Goal: Transaction & Acquisition: Purchase product/service

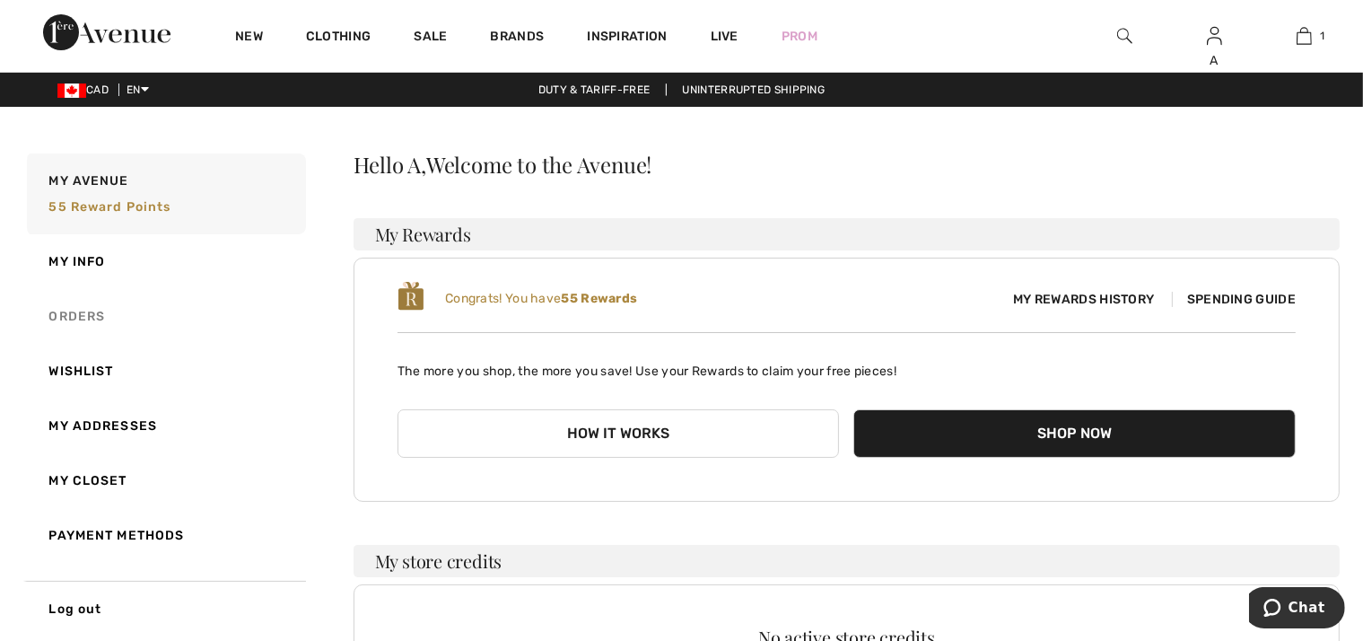
click at [75, 307] on link "Orders" at bounding box center [164, 316] width 283 height 55
click at [0, 0] on div at bounding box center [0, 0] width 0 height 0
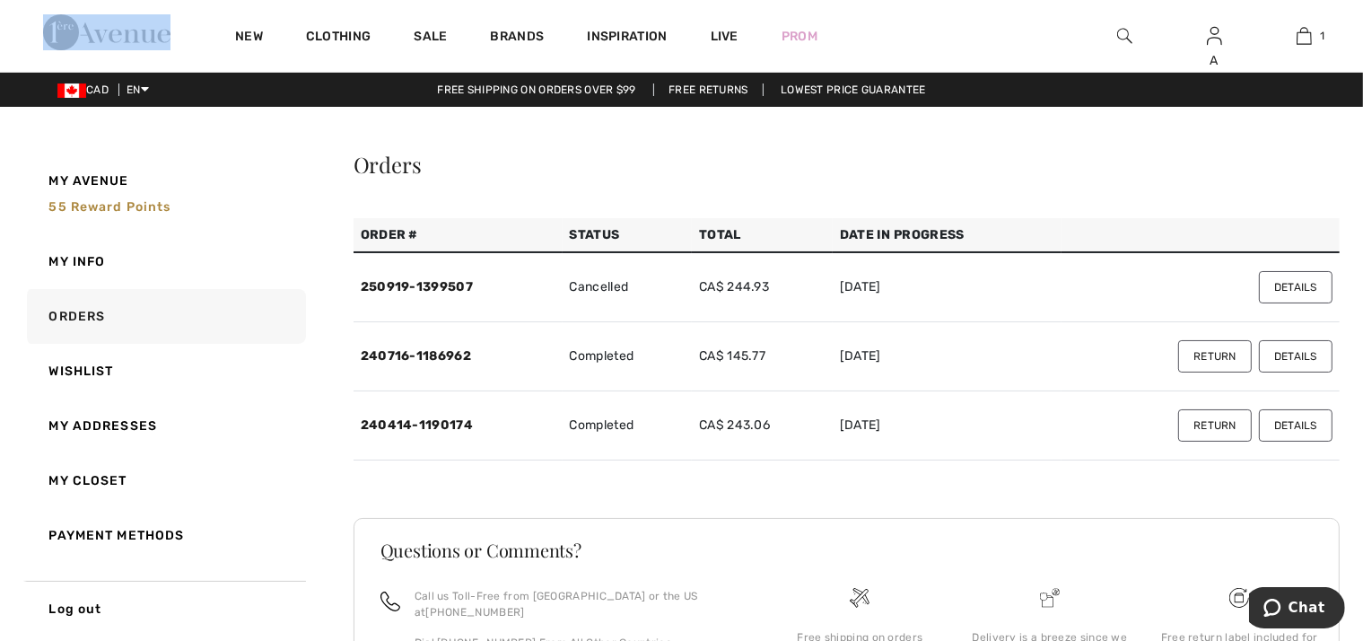
click at [1299, 291] on button "Details" at bounding box center [1296, 287] width 74 height 32
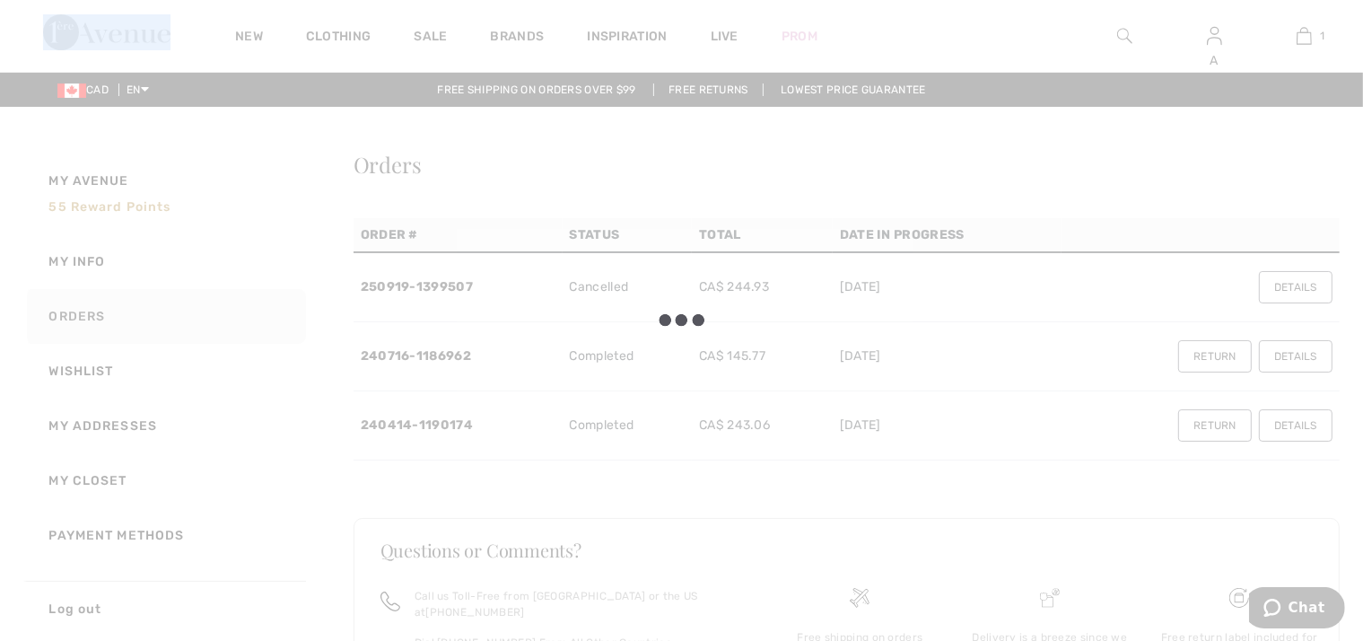
click at [1299, 291] on div at bounding box center [681, 320] width 1363 height 641
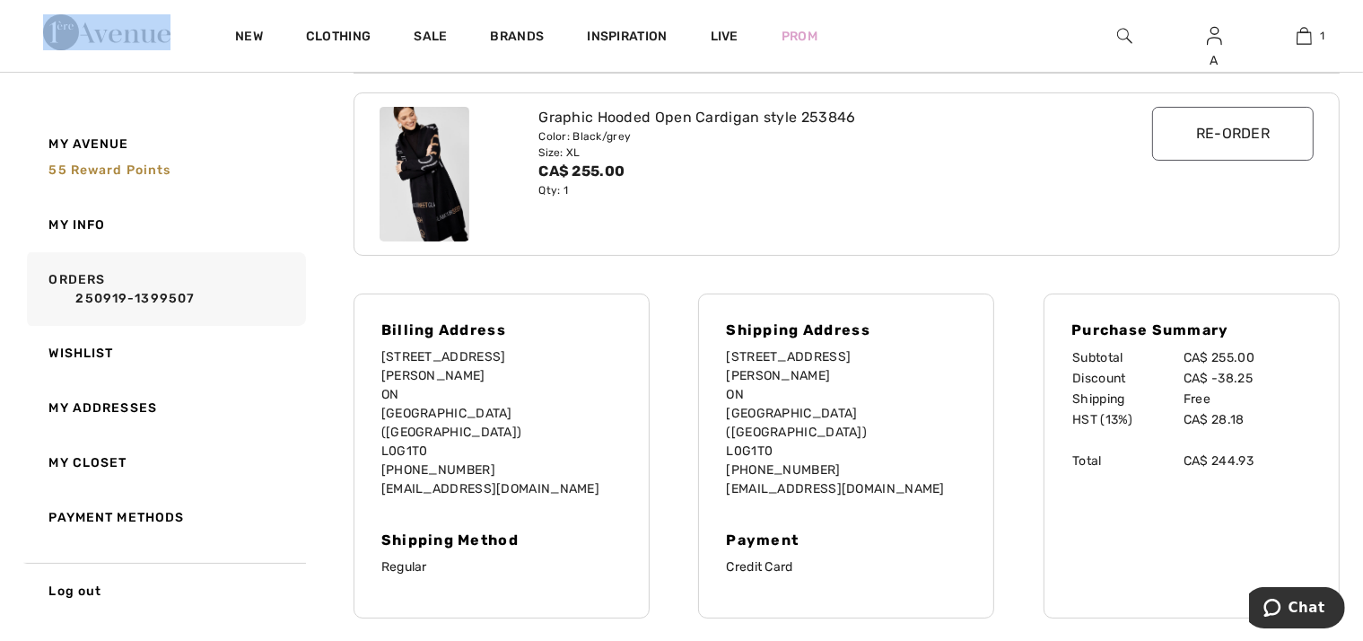
scroll to position [259, 0]
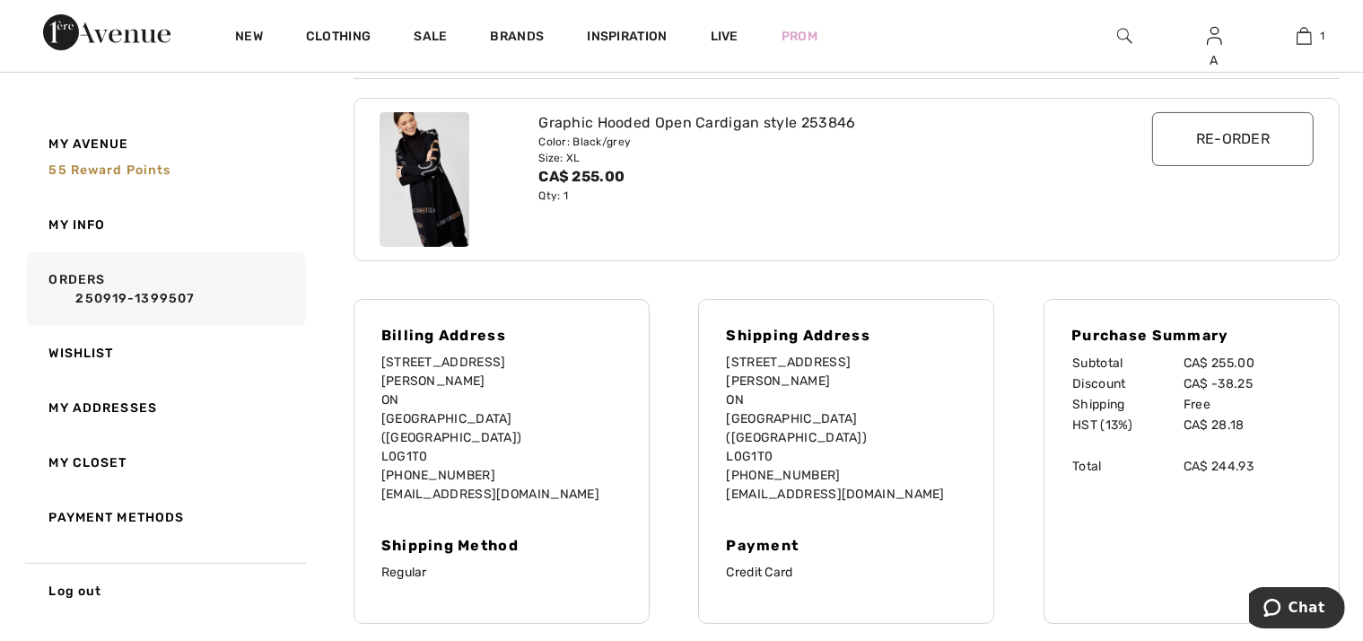
click at [1197, 403] on td "Free" at bounding box center [1247, 404] width 129 height 21
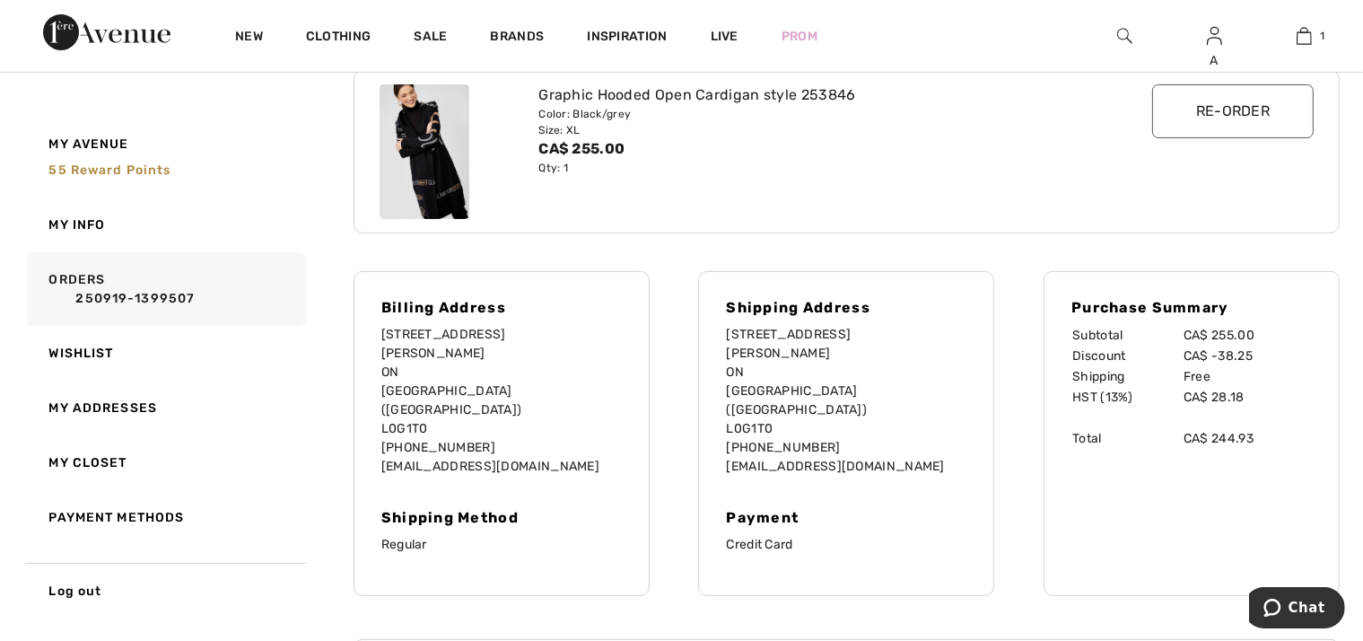
scroll to position [288, 0]
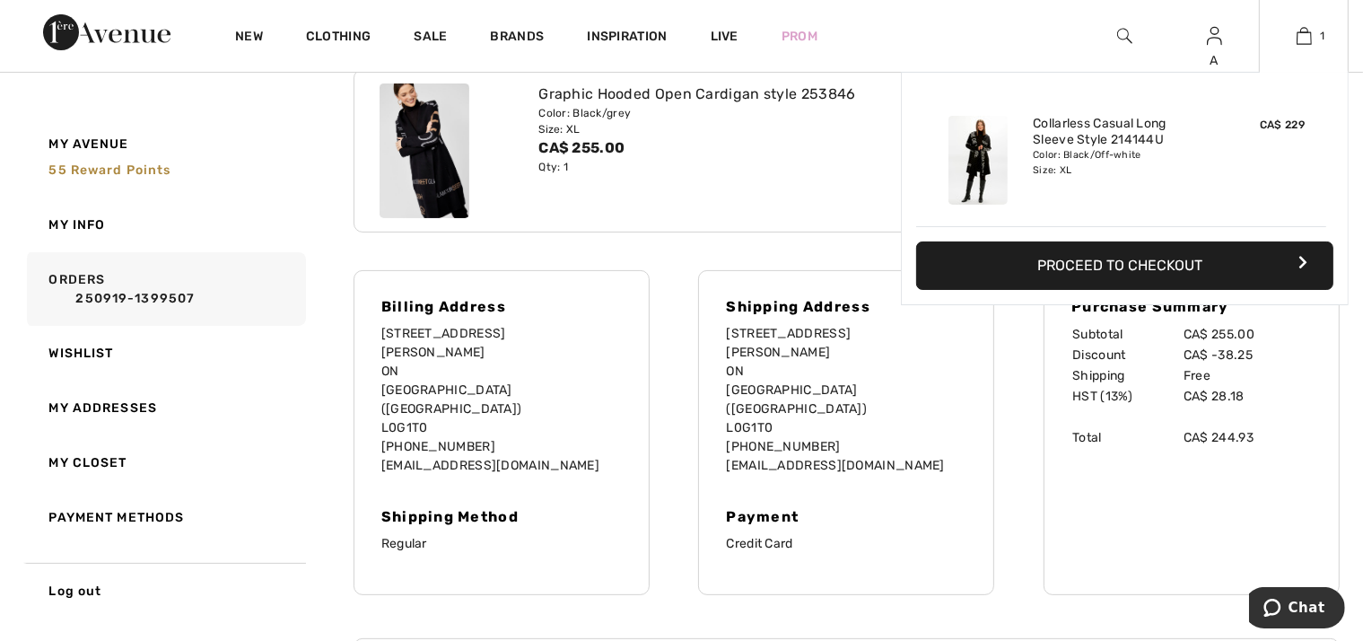
click at [1163, 254] on button "Proceed to Checkout" at bounding box center [1124, 265] width 417 height 48
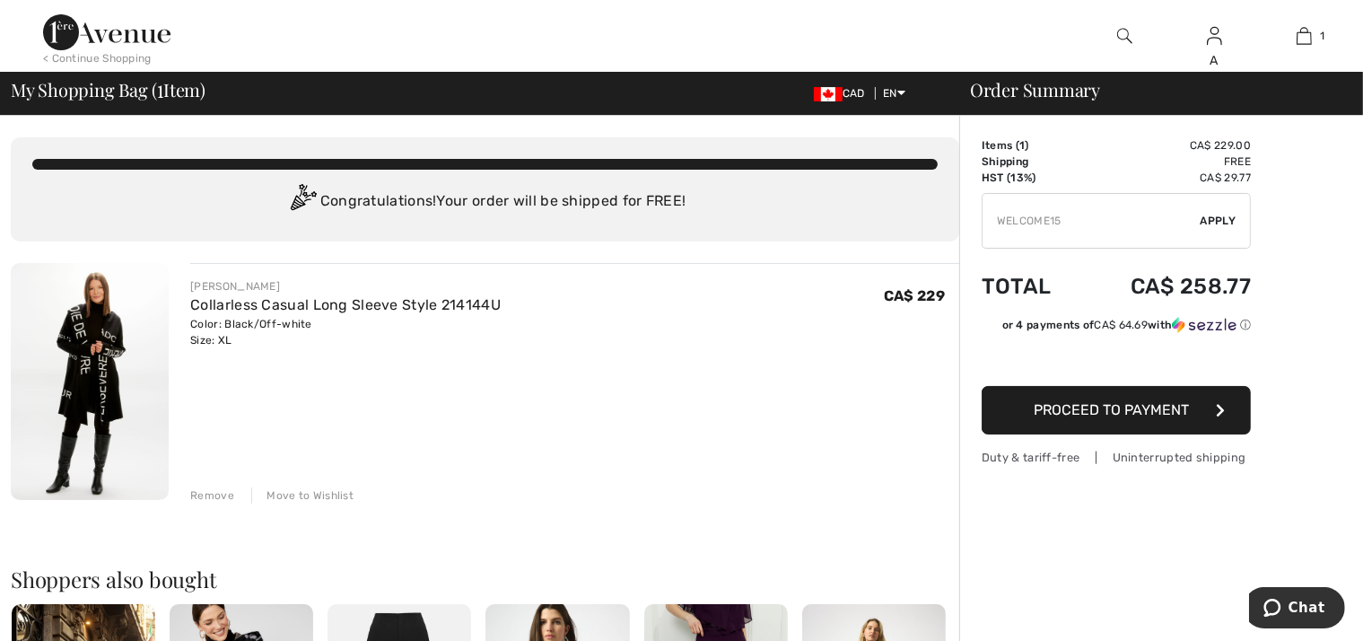
click at [1224, 221] on span "Apply" at bounding box center [1219, 221] width 36 height 16
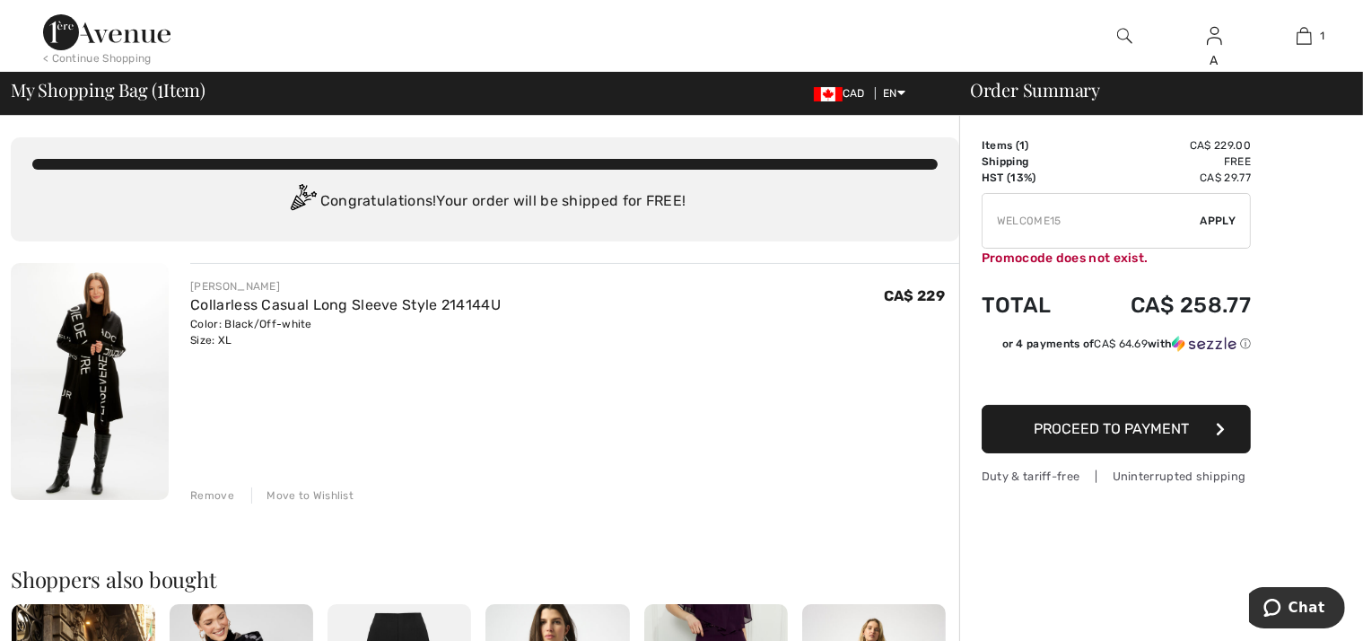
click at [1101, 220] on input "TEXT" at bounding box center [1092, 221] width 218 height 54
click at [1213, 218] on span "Apply" at bounding box center [1219, 221] width 36 height 16
click at [1118, 222] on input "TEXT" at bounding box center [1092, 221] width 218 height 54
click at [1216, 216] on span "Apply" at bounding box center [1219, 221] width 36 height 16
click at [1070, 223] on input "TEXT" at bounding box center [1092, 221] width 218 height 54
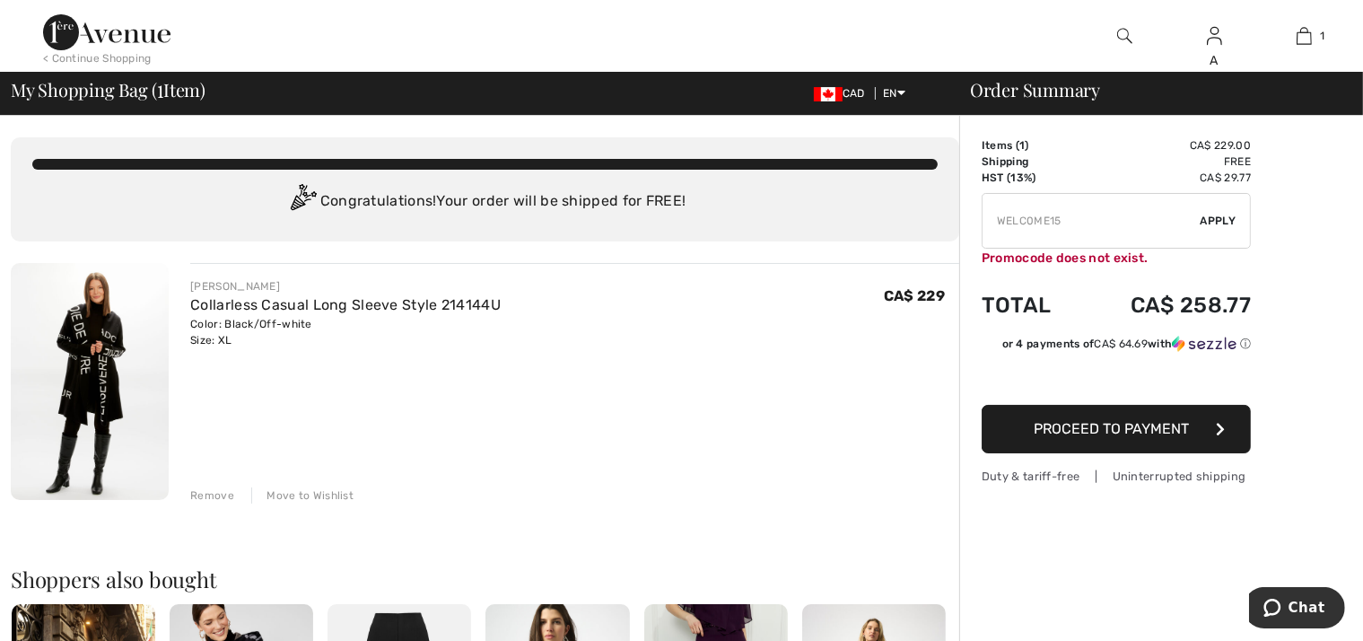
click at [1070, 223] on input "TEXT" at bounding box center [1092, 221] width 218 height 54
click at [1228, 214] on span "Apply" at bounding box center [1219, 221] width 36 height 16
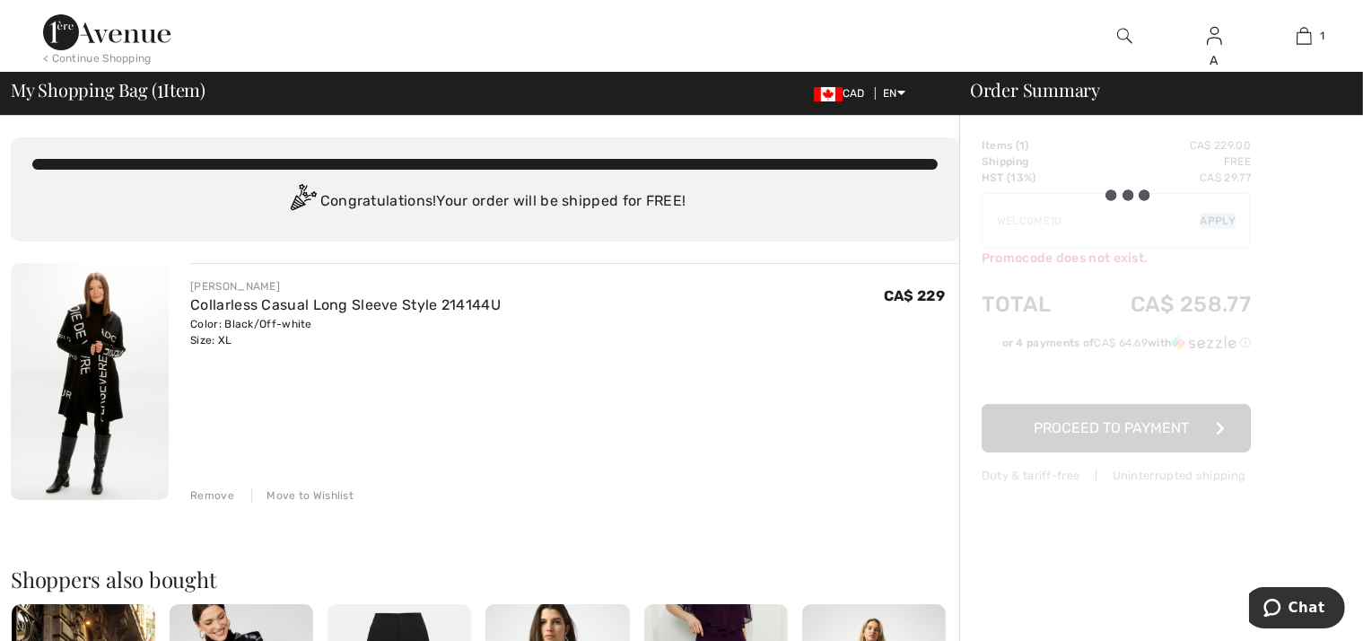
click at [1228, 214] on span "Apply" at bounding box center [1219, 221] width 36 height 16
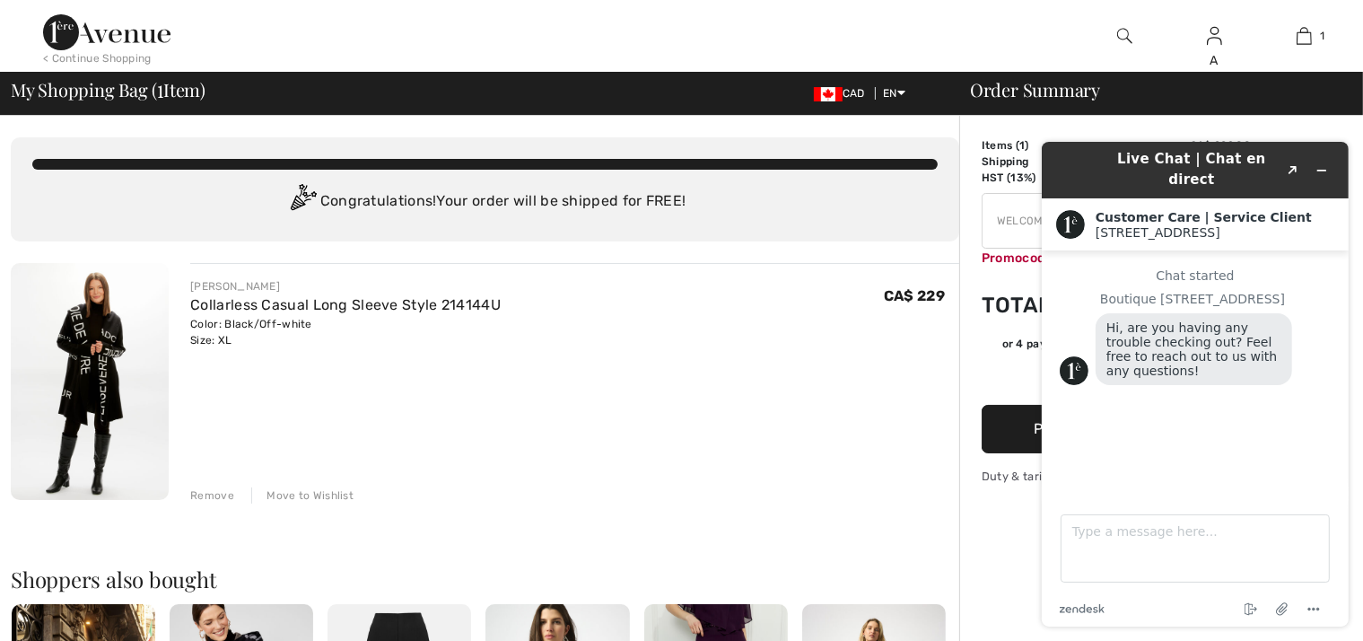
click at [1005, 212] on input "TEXT" at bounding box center [1092, 221] width 218 height 54
click at [764, 430] on div "FRANK LYMAN Collarless Casual Long Sleeve Style 214144U Color: Black/Off-white …" at bounding box center [574, 383] width 769 height 240
click at [1325, 163] on icon "Minimize widget" at bounding box center [1320, 169] width 13 height 13
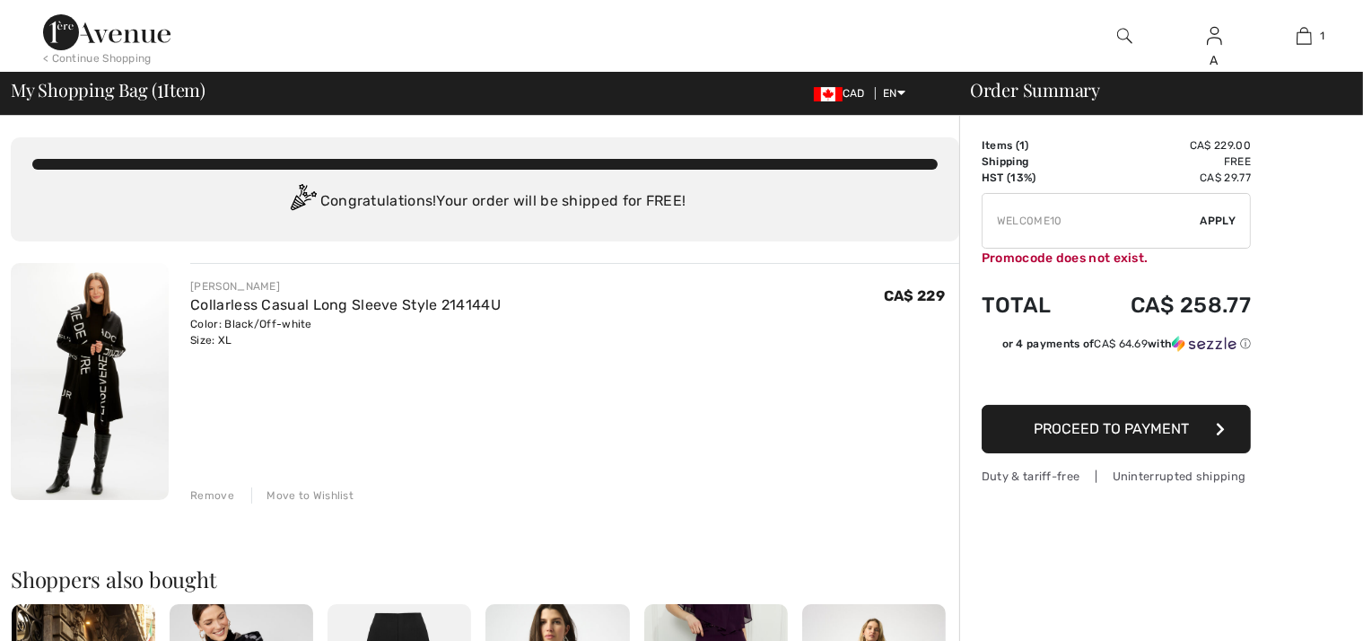
click at [1062, 223] on input "TEXT" at bounding box center [1092, 221] width 218 height 54
type input "FLASH15"
click at [1215, 216] on span "Apply" at bounding box center [1219, 221] width 36 height 16
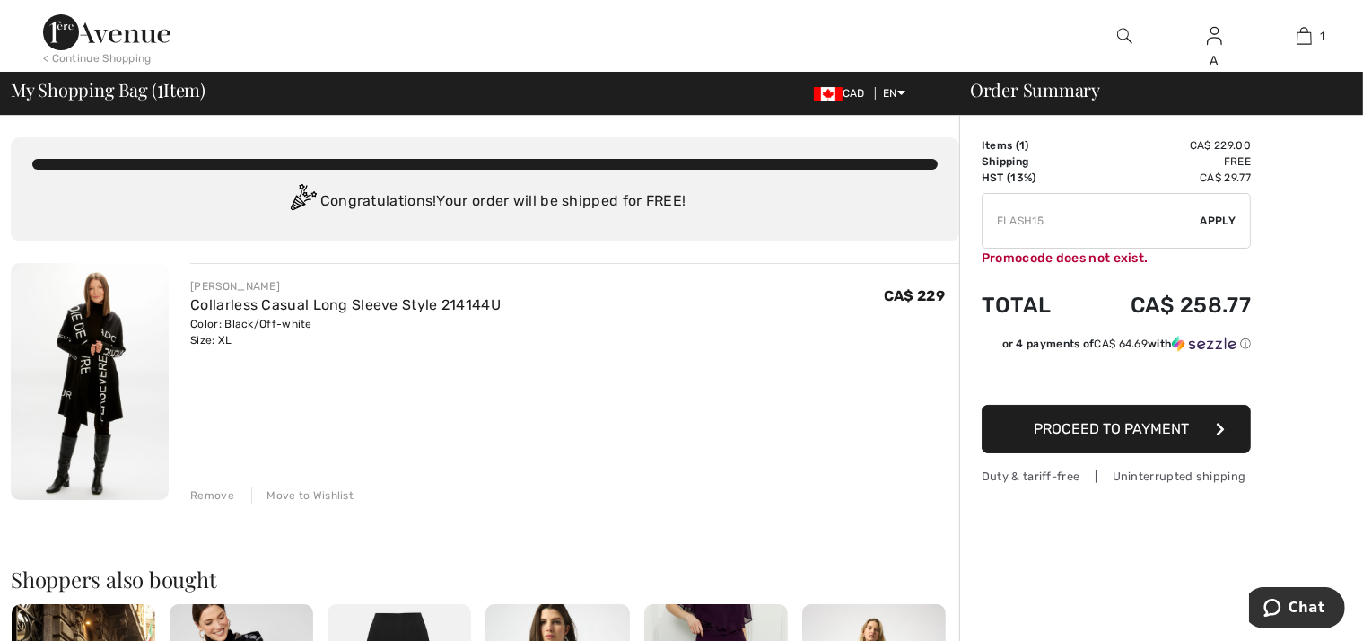
click at [0, 0] on div at bounding box center [0, 0] width 0 height 0
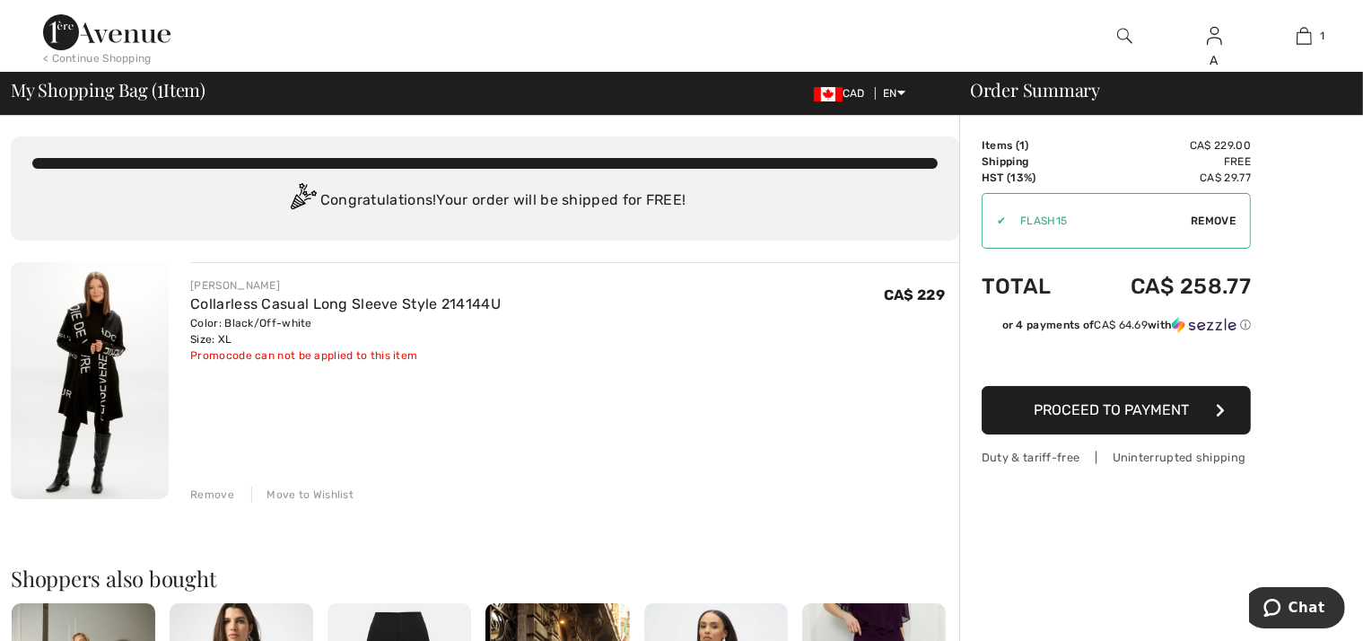
click at [1213, 213] on span "Remove" at bounding box center [1213, 221] width 45 height 16
click at [0, 0] on div at bounding box center [0, 0] width 0 height 0
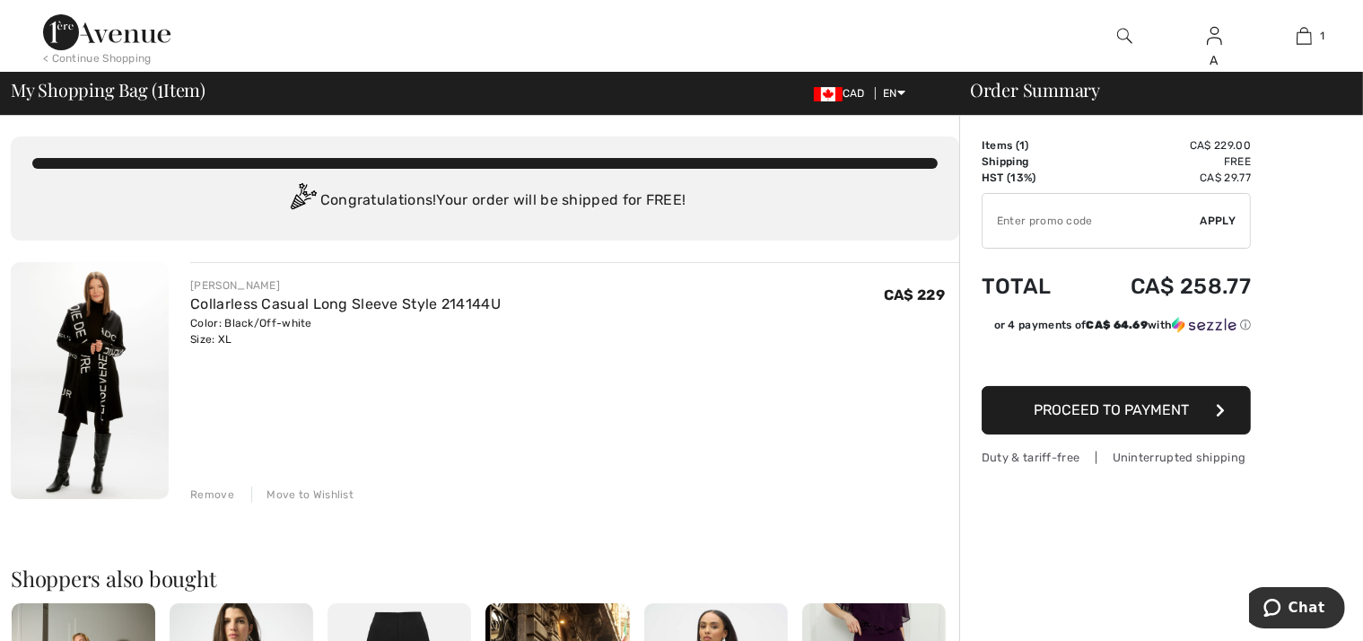
click at [1098, 230] on input "TEXT" at bounding box center [1092, 221] width 218 height 54
type input "FLASH15"
click at [1225, 216] on span "Apply" at bounding box center [1219, 221] width 36 height 16
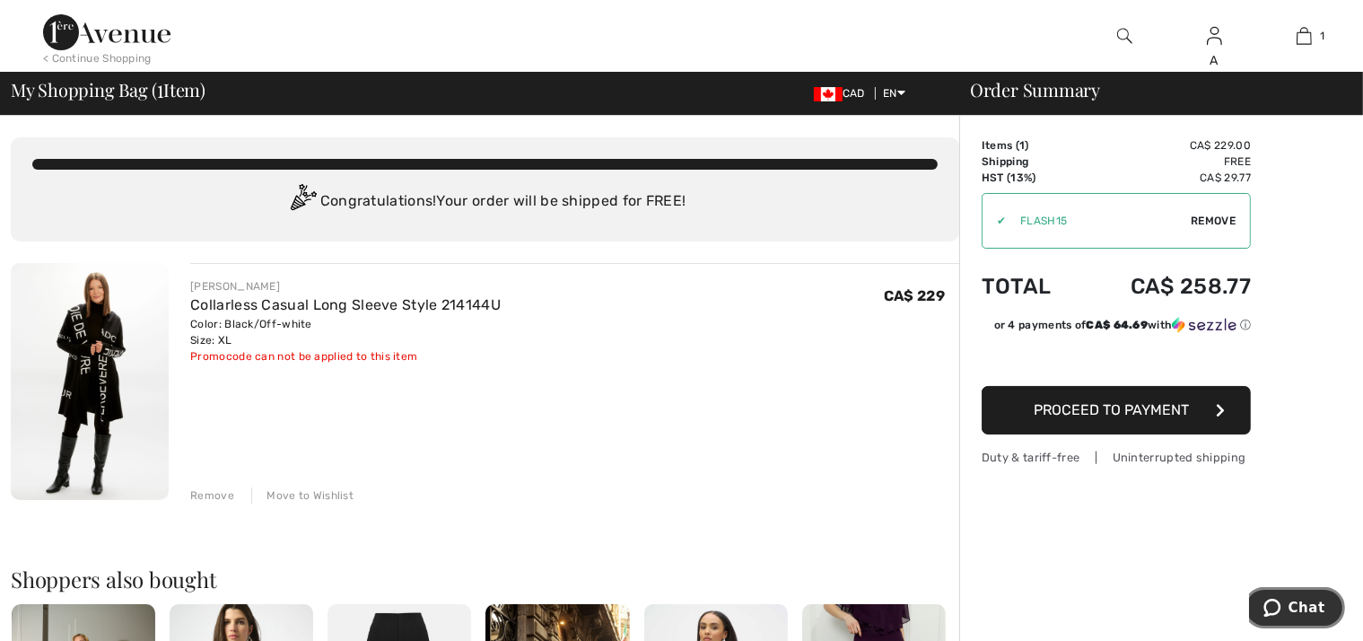
click at [1297, 621] on button "Chat" at bounding box center [1293, 606] width 101 height 41
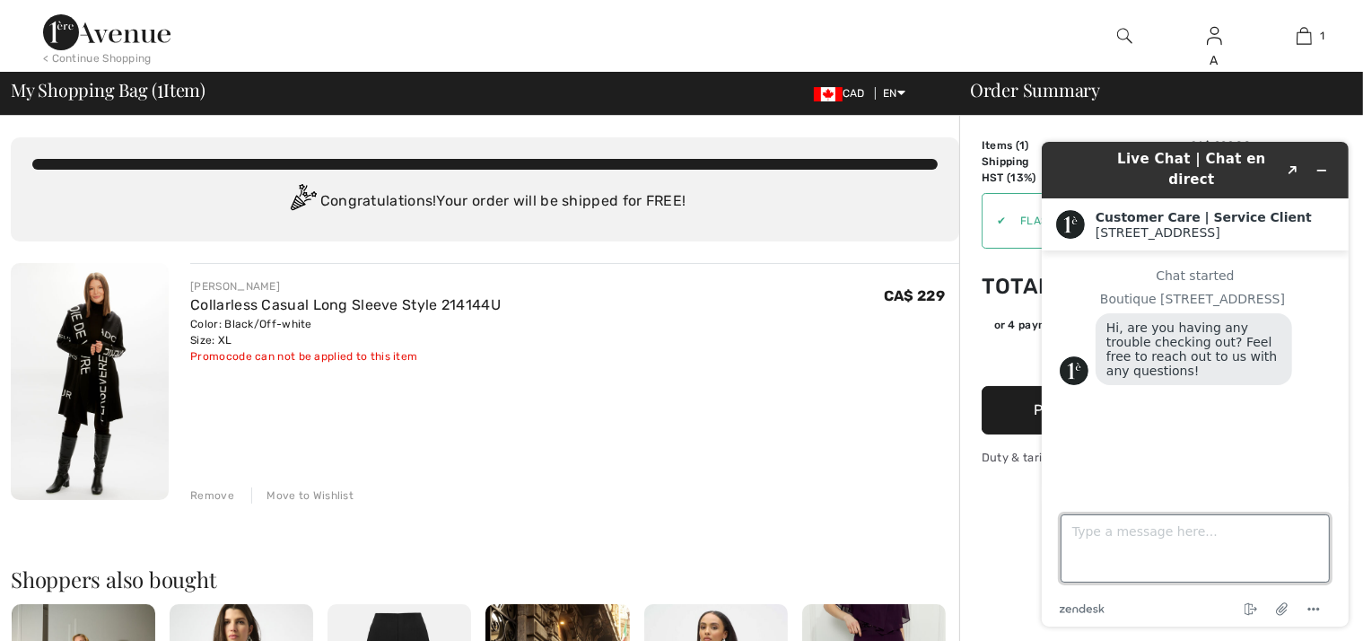
click at [1202, 563] on textarea "Type a message here..." at bounding box center [1194, 547] width 269 height 68
type textarea "is there a promo code I could use"
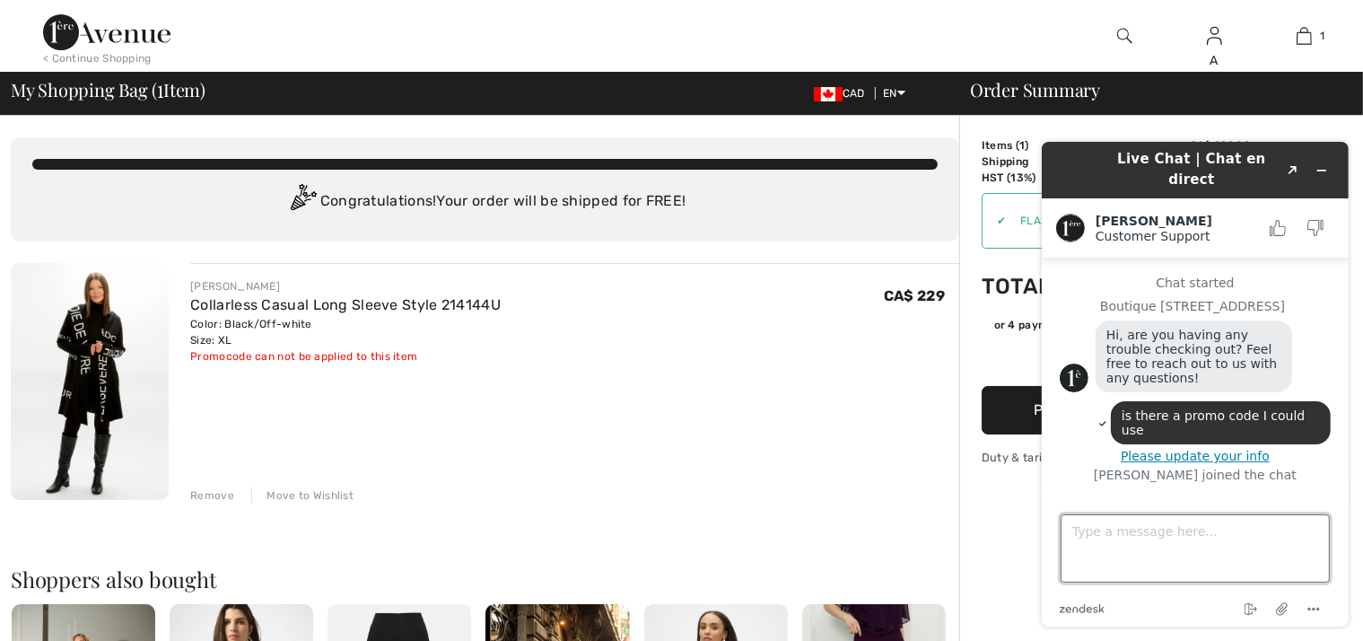
click at [1143, 541] on textarea "Type a message here..." at bounding box center [1194, 547] width 269 height 68
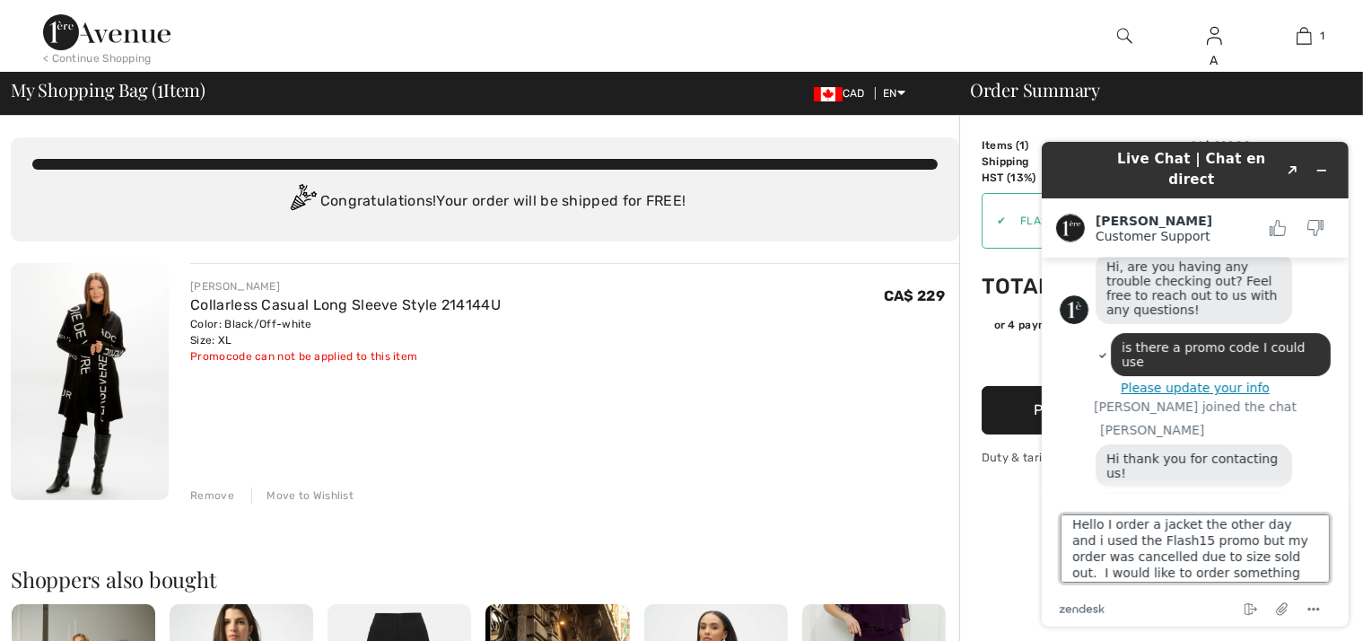
scroll to position [22, 0]
type textarea "Hello I order a jacket the other day and i used the Flash15 promo but my order …"
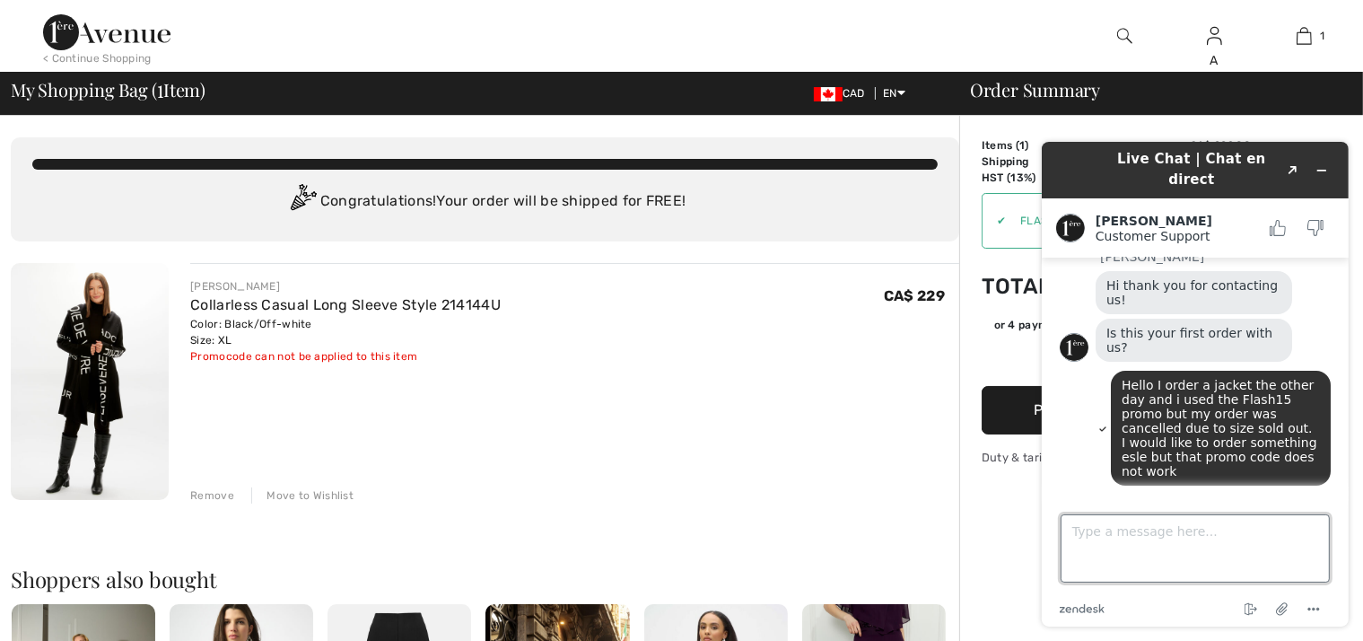
scroll to position [246, 0]
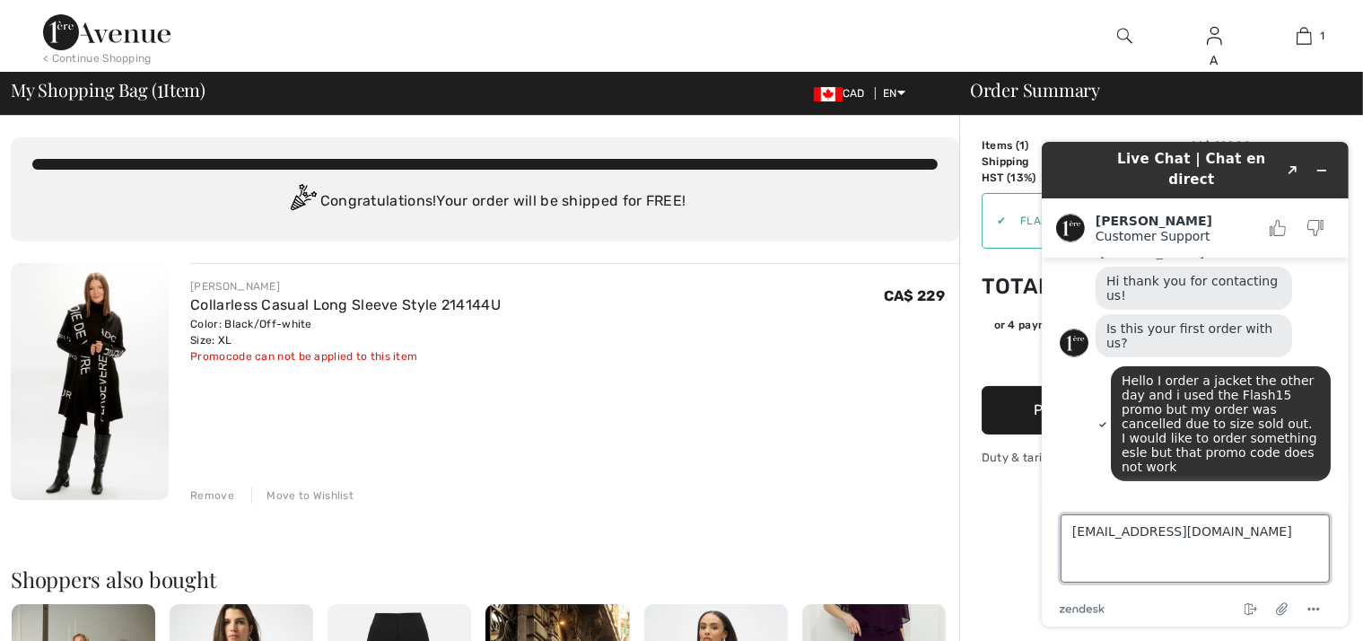
type textarea "[EMAIL_ADDRESS][DOMAIN_NAME]"
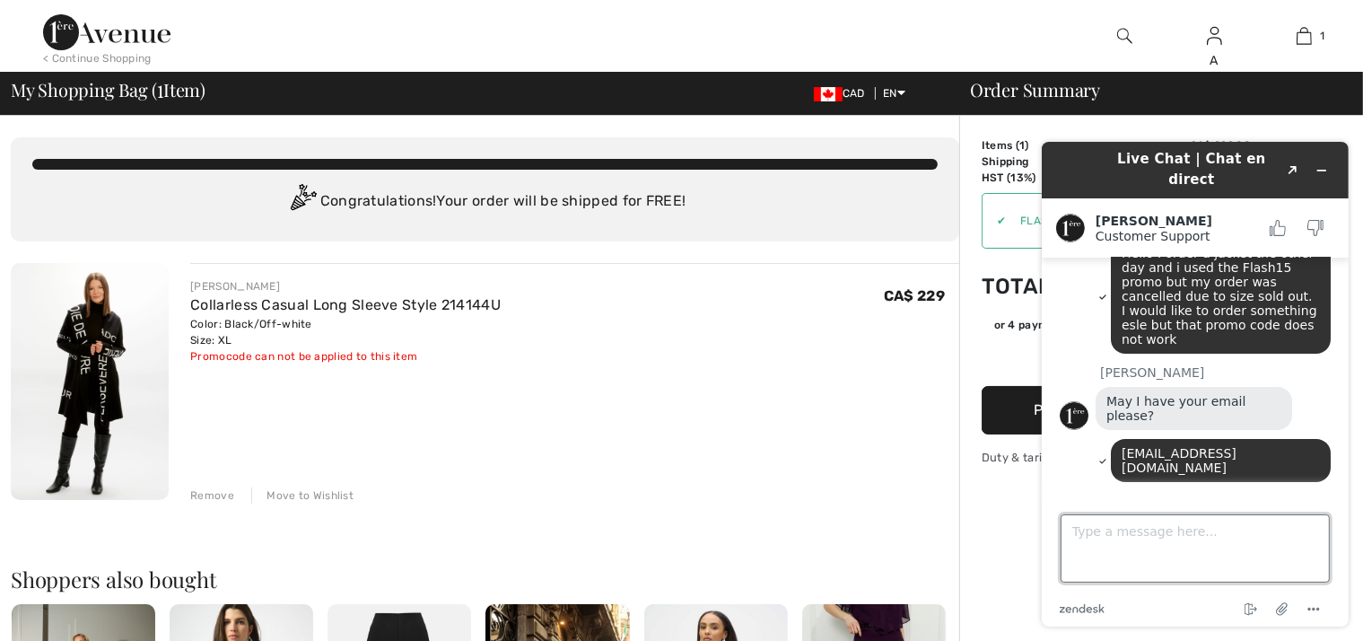
scroll to position [372, 0]
type textarea "let me try now."
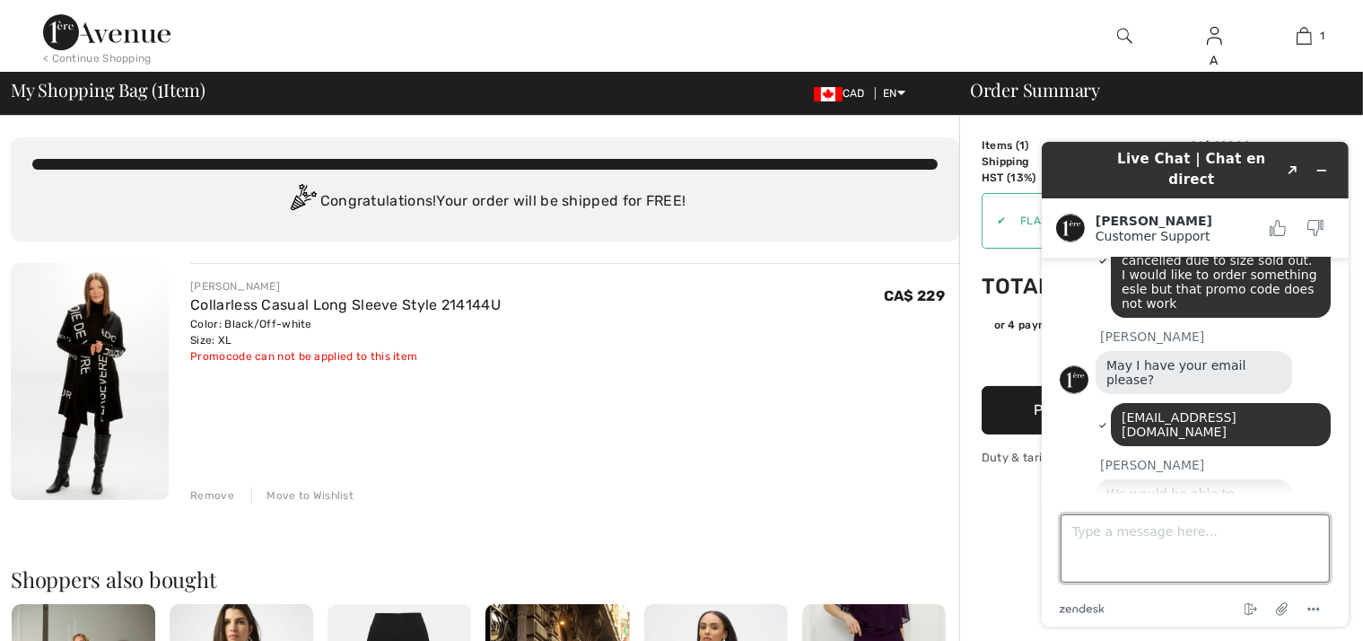
scroll to position [409, 0]
click at [954, 392] on div "FRANK LYMAN Collarless Casual Long Sleeve Style 214144U Color: Black/Off-white …" at bounding box center [574, 383] width 769 height 240
drag, startPoint x: 1089, startPoint y: 154, endPoint x: 819, endPoint y: 145, distance: 270.2
click at [1026, 145] on html "Live Chat | Chat en direct Created with Sketch. Amanda Customer Support Custome…" at bounding box center [1194, 383] width 336 height 513
click at [1322, 163] on icon "Minimize widget" at bounding box center [1320, 169] width 13 height 13
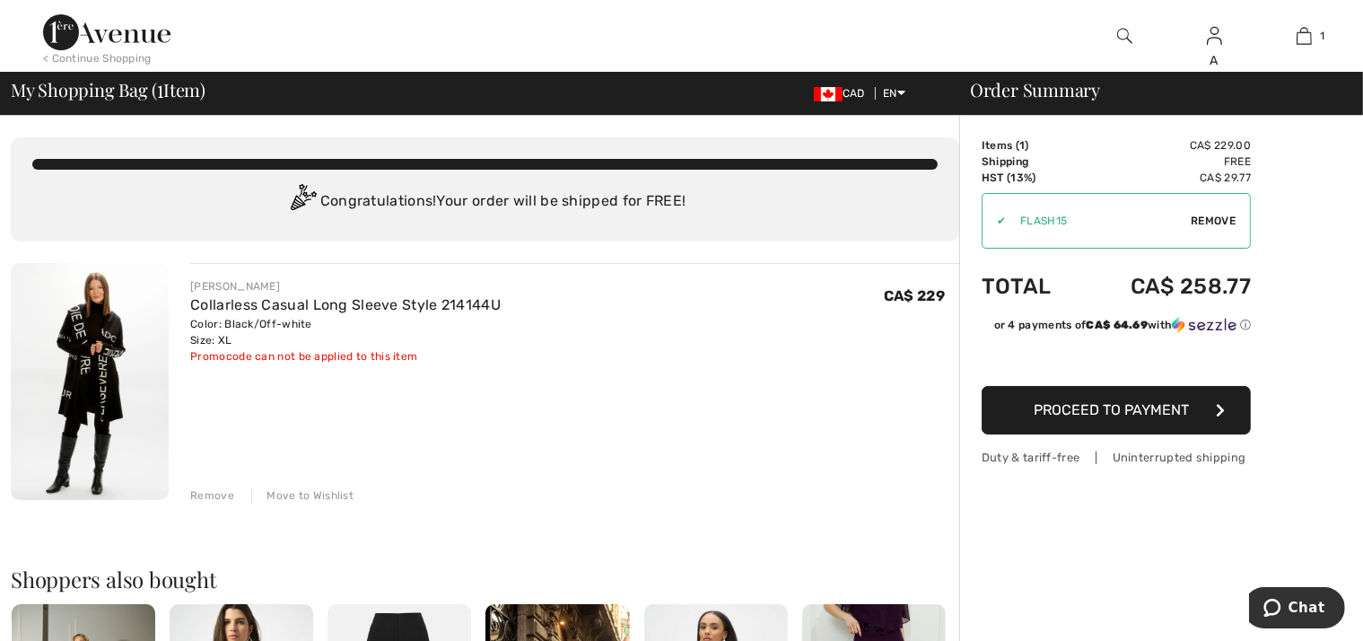
click at [1218, 213] on span "Remove" at bounding box center [1213, 221] width 45 height 16
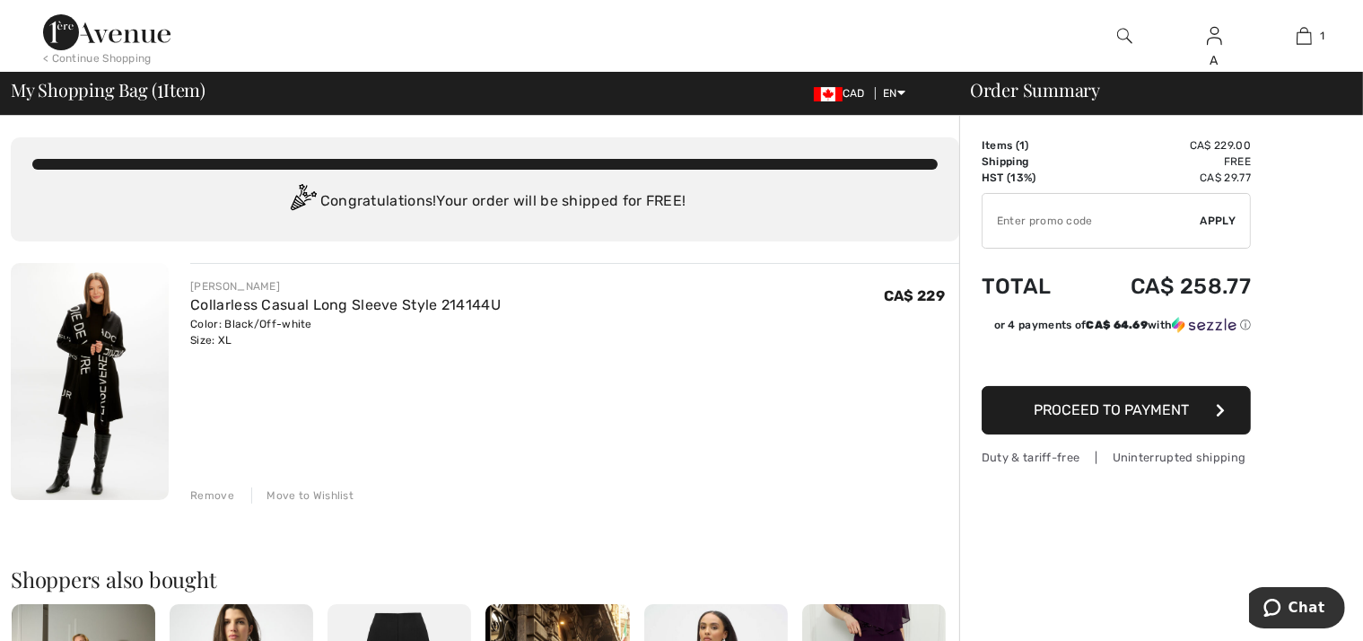
click at [1073, 220] on input "TEXT" at bounding box center [1092, 221] width 218 height 54
type input "FLASH15"
click at [1214, 223] on span "Apply" at bounding box center [1219, 221] width 36 height 16
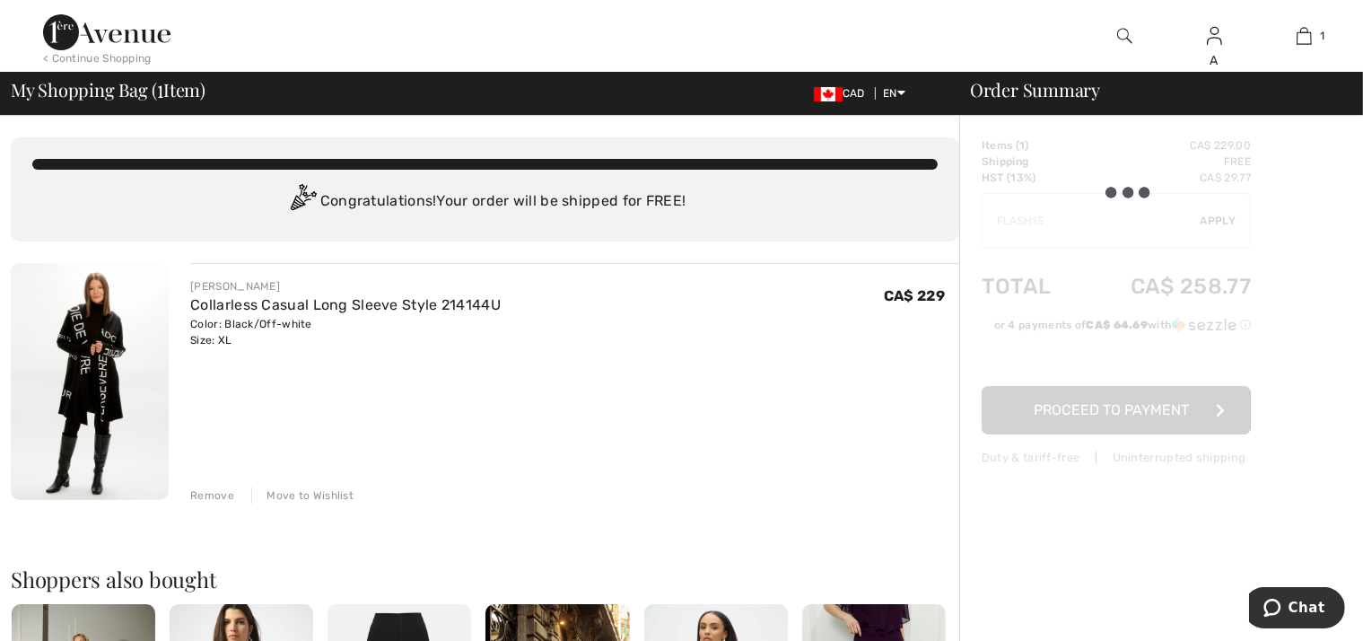
click at [1214, 223] on div at bounding box center [1116, 301] width 269 height 328
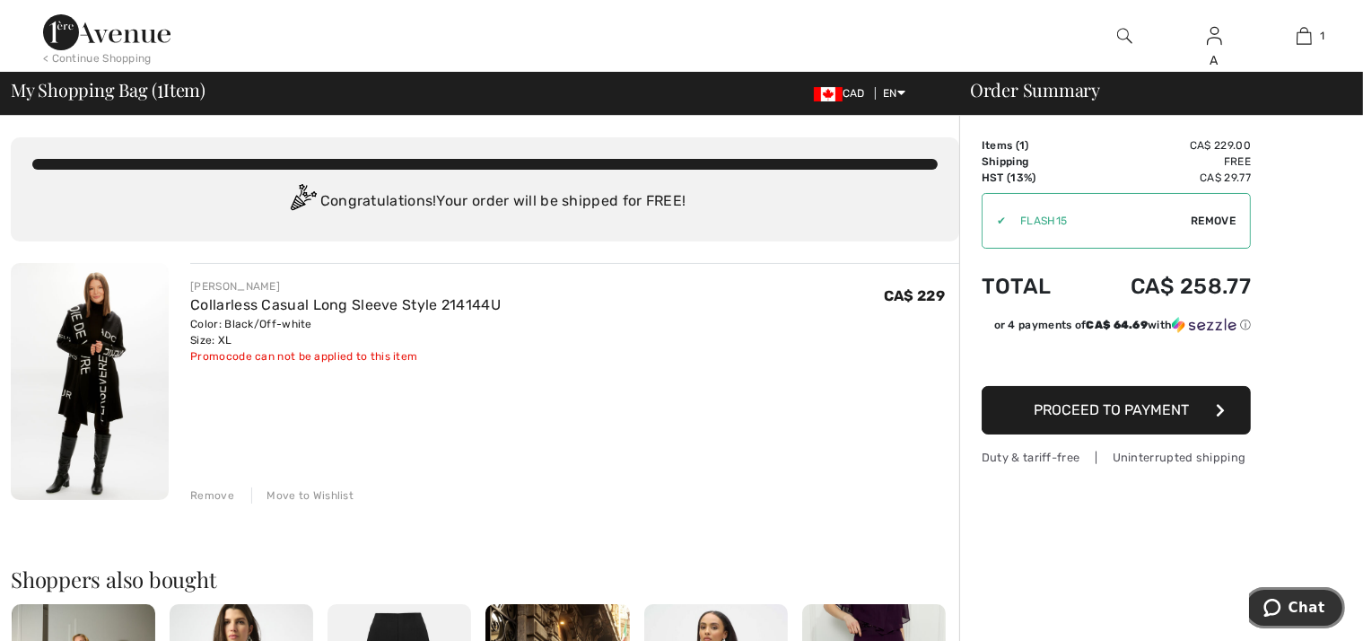
click at [1303, 596] on button "Chat" at bounding box center [1293, 606] width 101 height 41
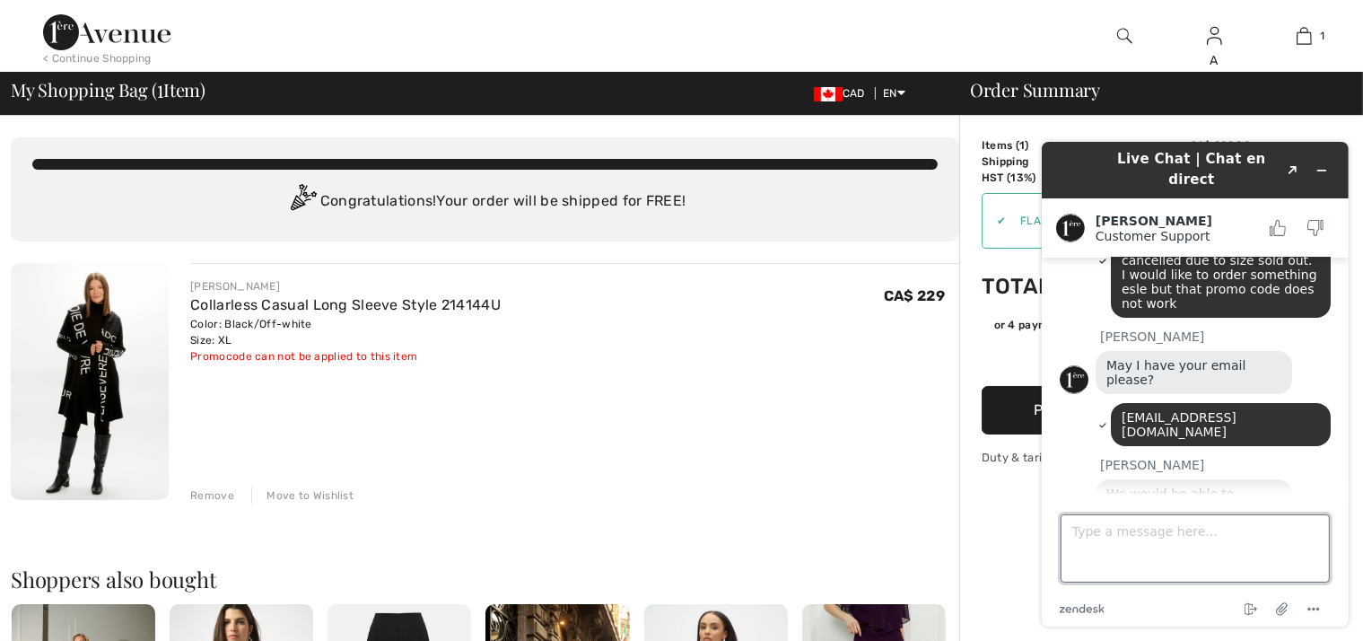
click at [1143, 530] on textarea "Type a message here..." at bounding box center [1194, 547] width 269 height 68
type textarea "It is saying the promocode ca be applied to this item. I want to order style 21…"
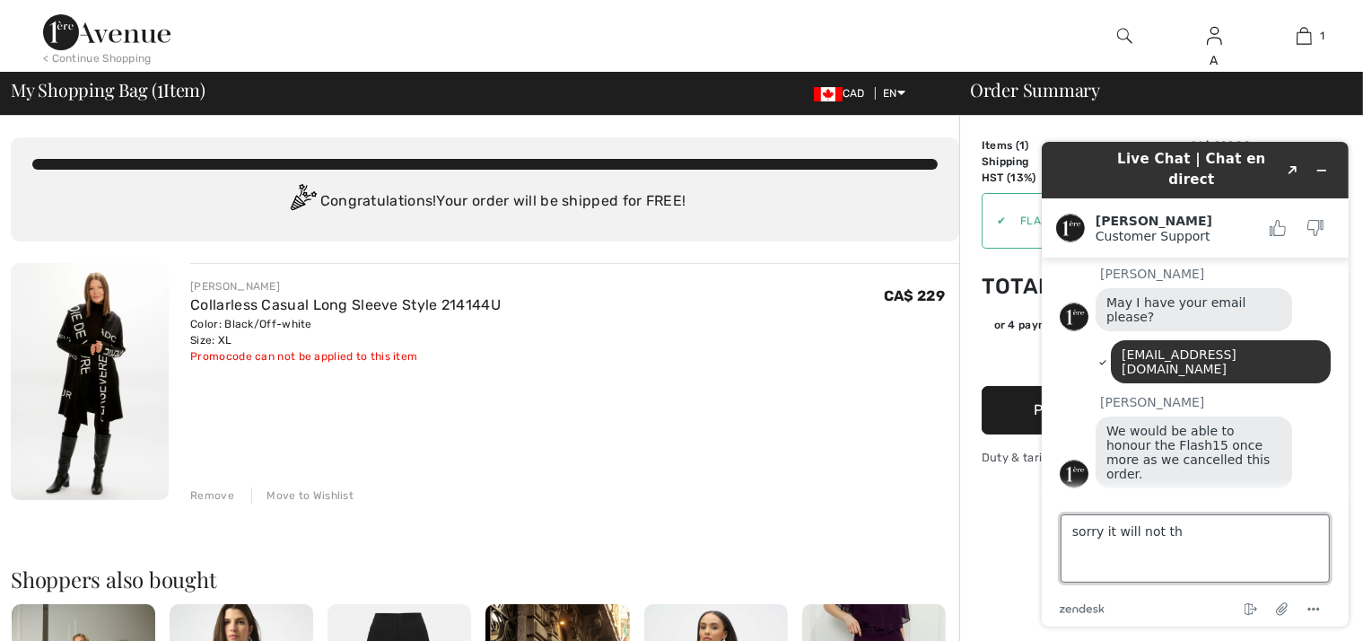
scroll to position [476, 0]
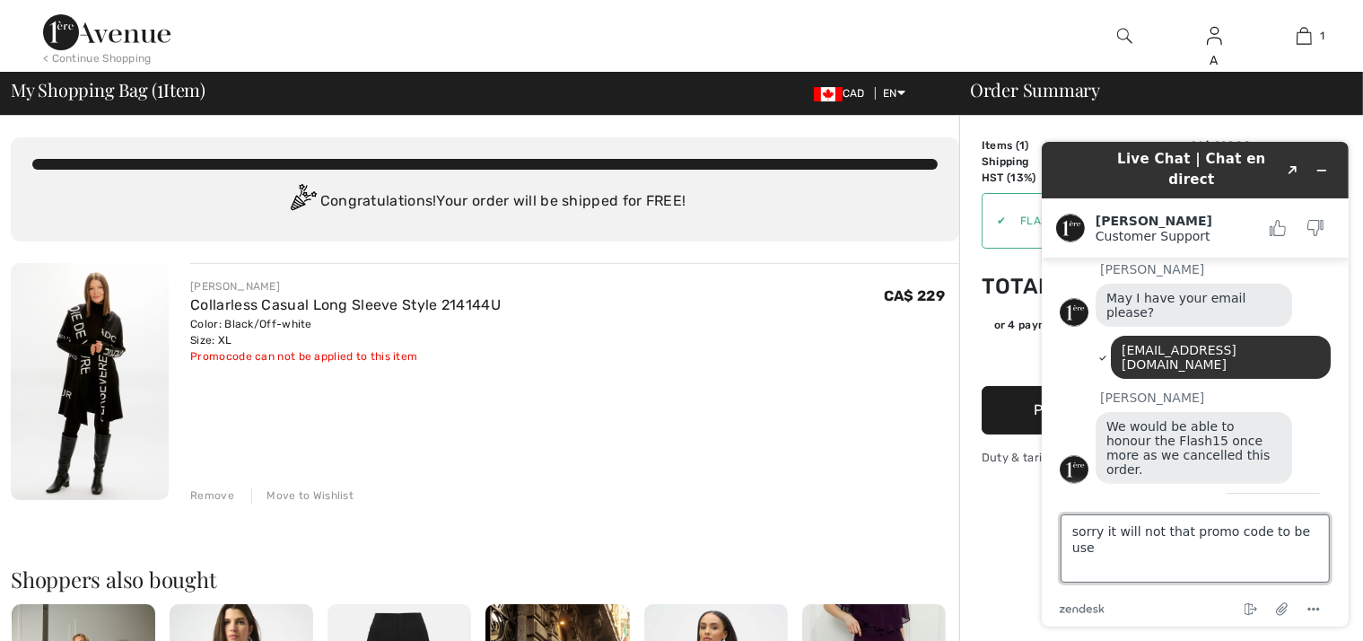
type textarea "sorry it will not that promo code to be used"
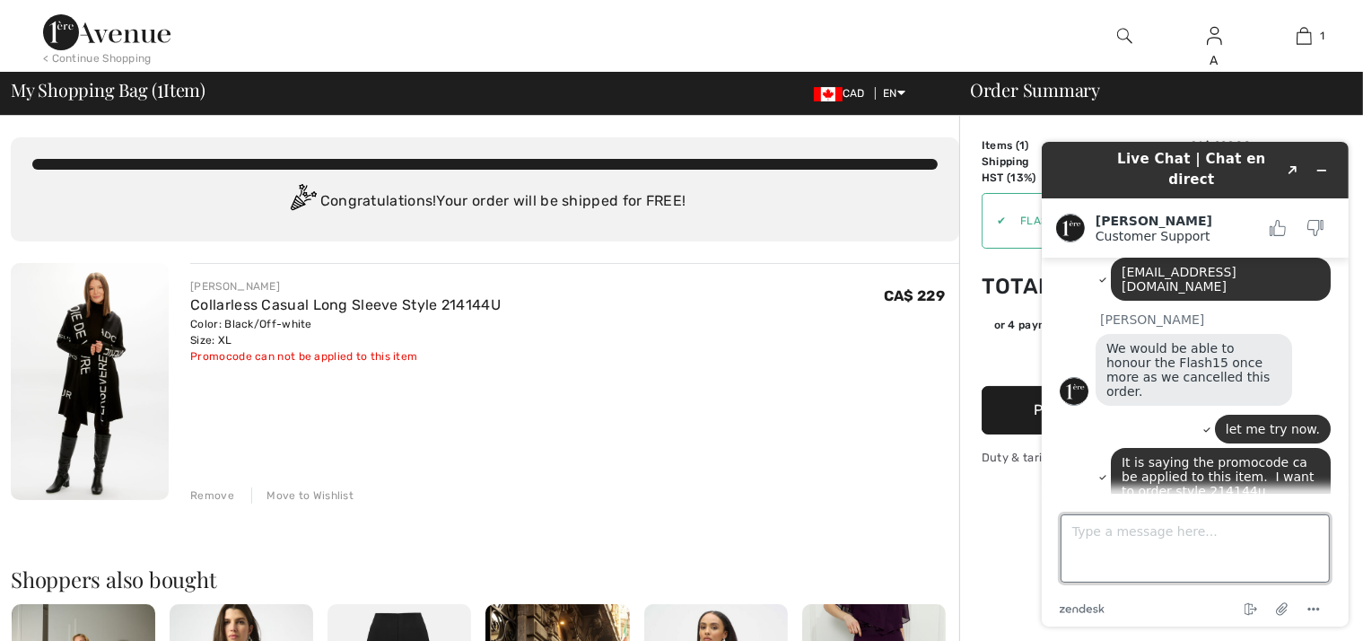
scroll to position [520, 0]
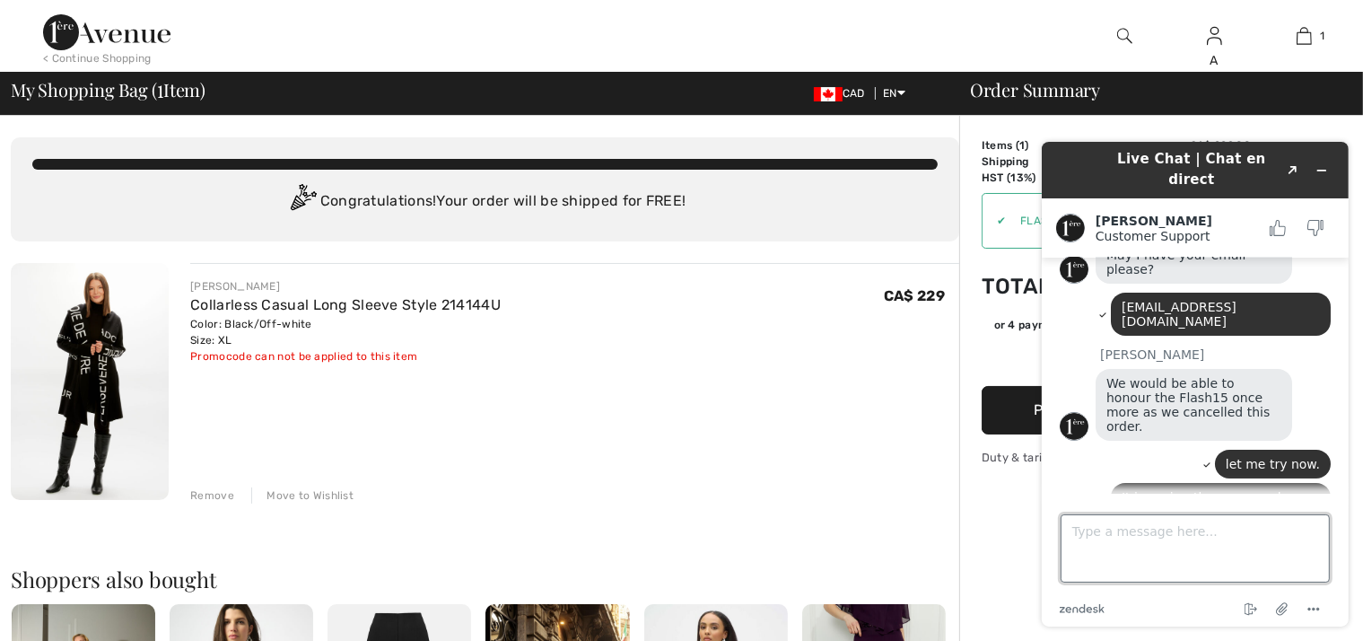
click at [1143, 530] on textarea "Type a message here..." at bounding box center [1194, 547] width 269 height 68
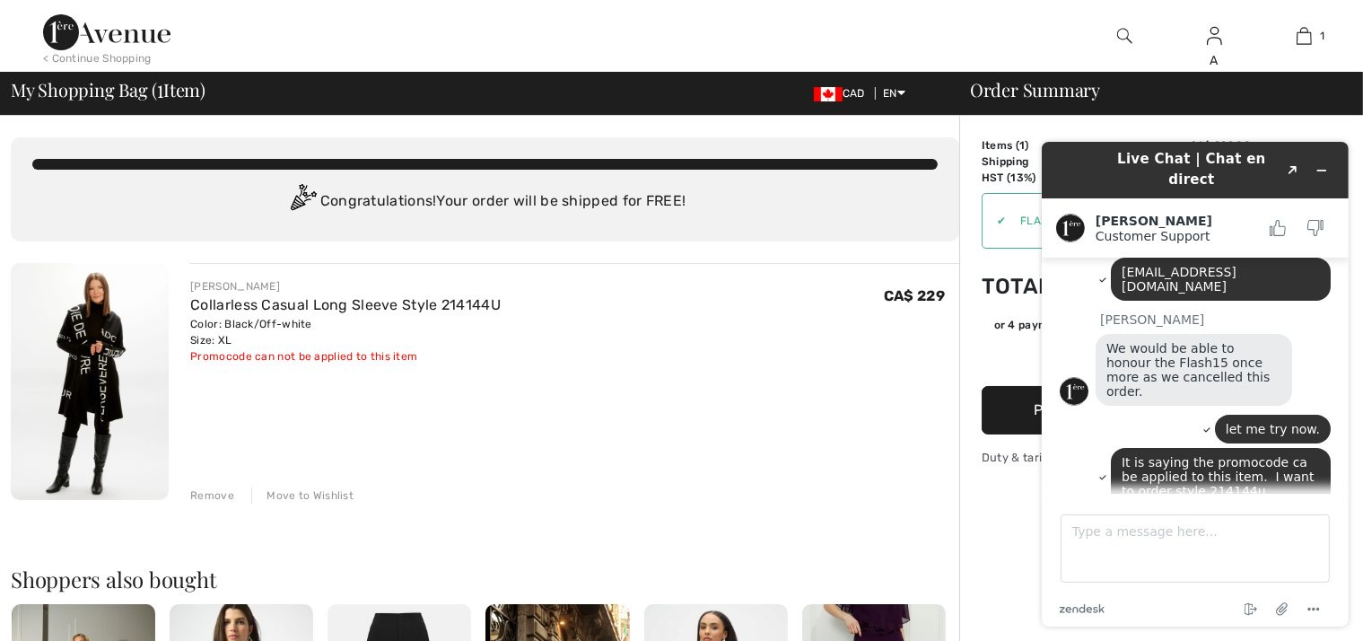
click at [1092, 160] on div "Live Chat | Chat en direct Created with Sketch." at bounding box center [1194, 169] width 282 height 42
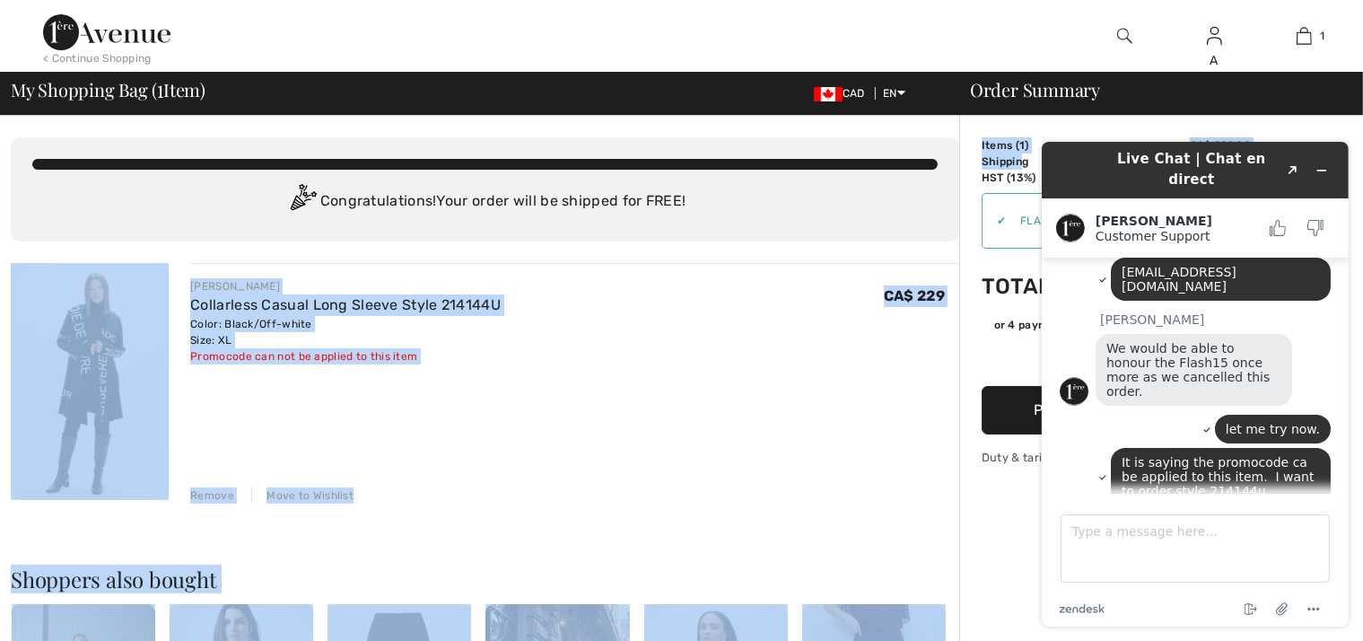
drag, startPoint x: 916, startPoint y: 192, endPoint x: 905, endPoint y: 199, distance: 12.9
click at [898, 200] on div "Congratulations! Your order will be shipped for FREE!" at bounding box center [484, 202] width 905 height 36
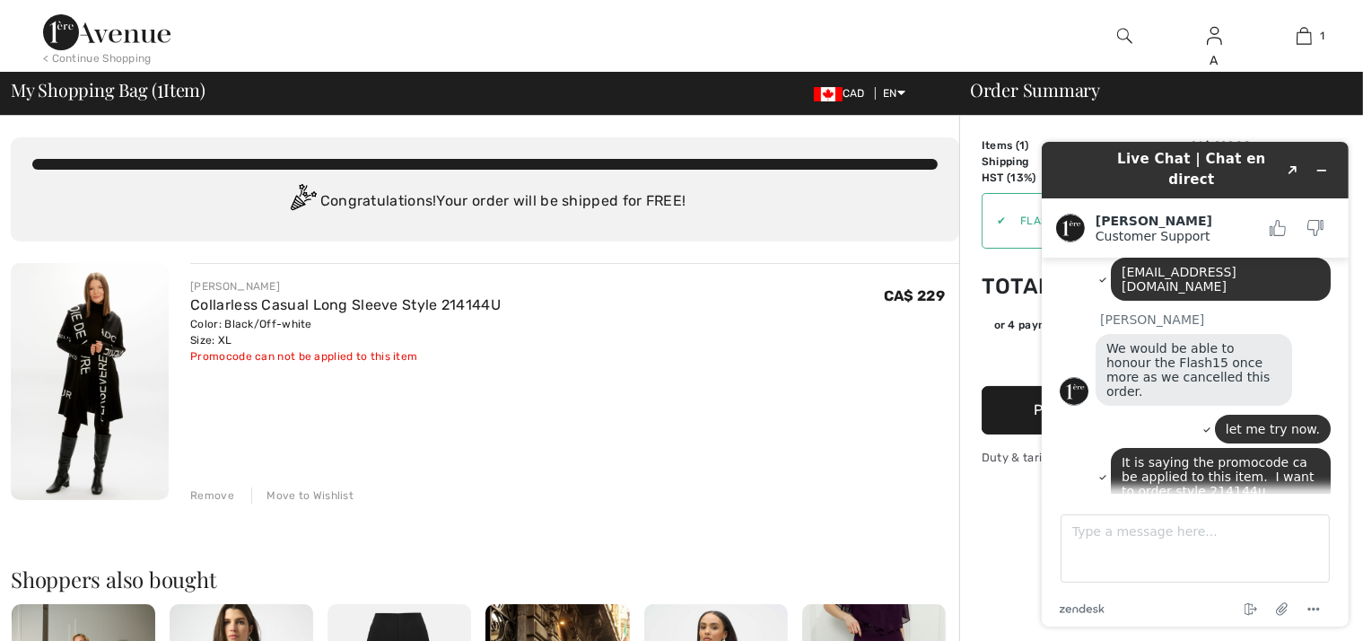
click at [1111, 156] on h1 "Live Chat | Chat en direct" at bounding box center [1191, 168] width 174 height 40
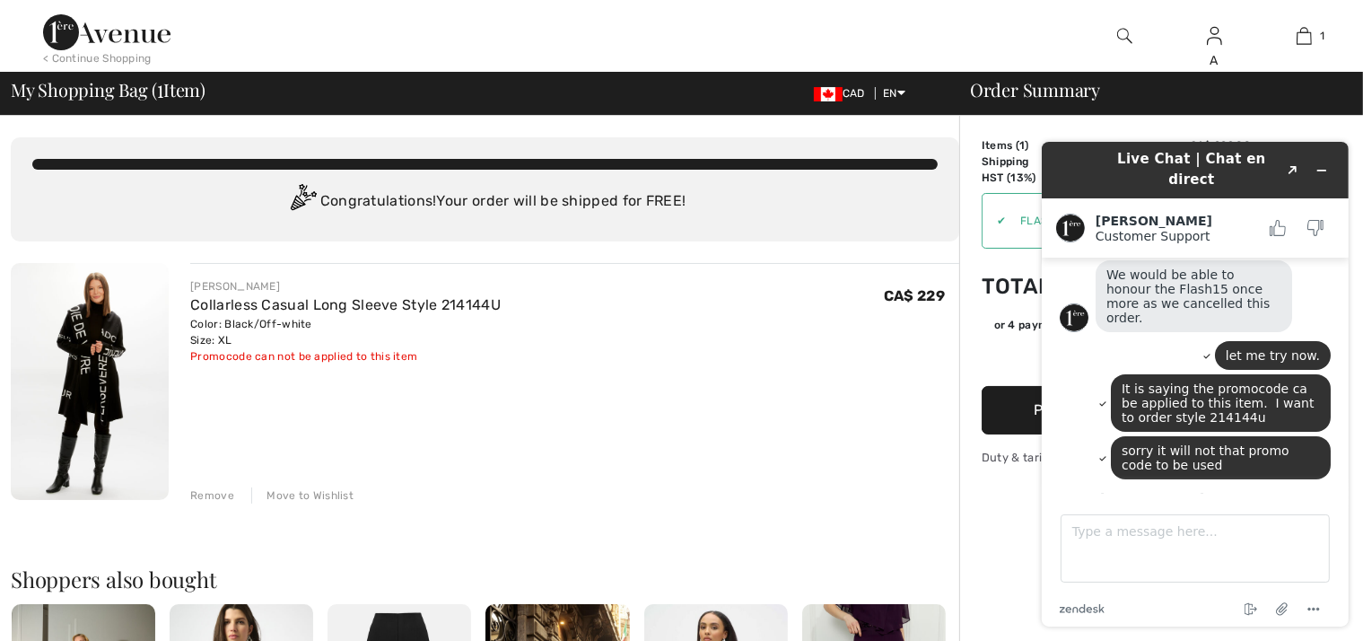
scroll to position [626, 0]
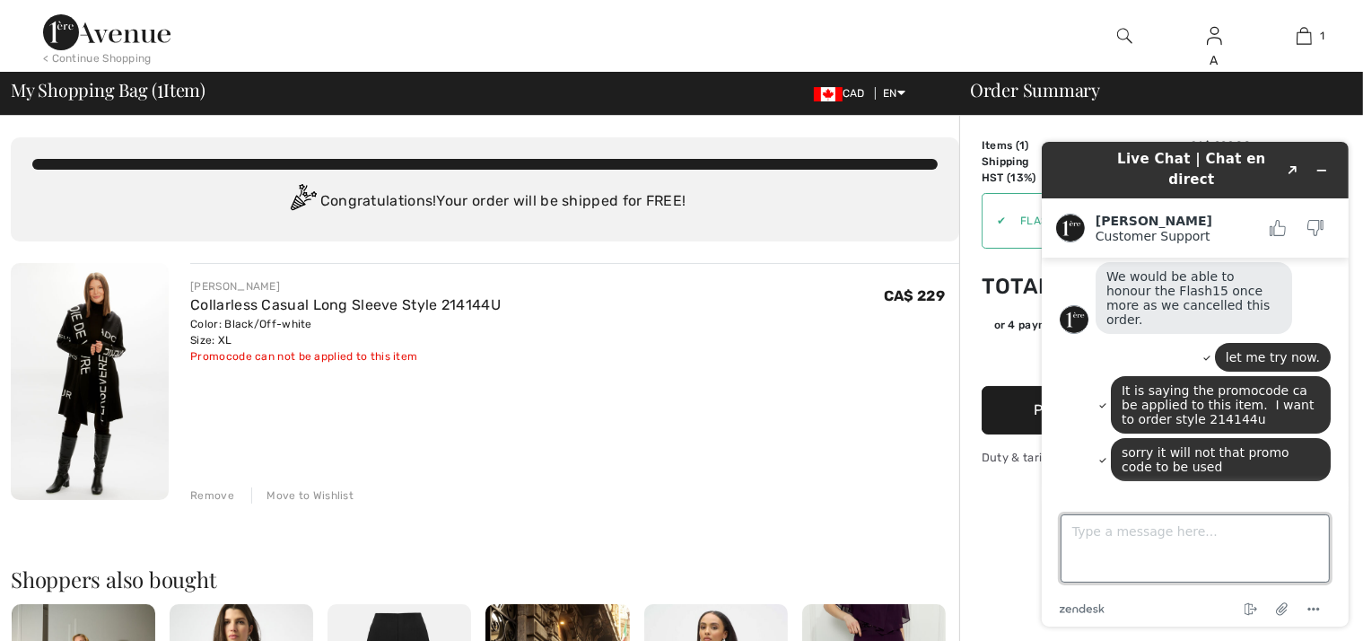
click at [1133, 528] on textarea "Type a message here..." at bounding box center [1194, 547] width 269 height 68
type textarea "o"
type textarea "ok one second thank you"
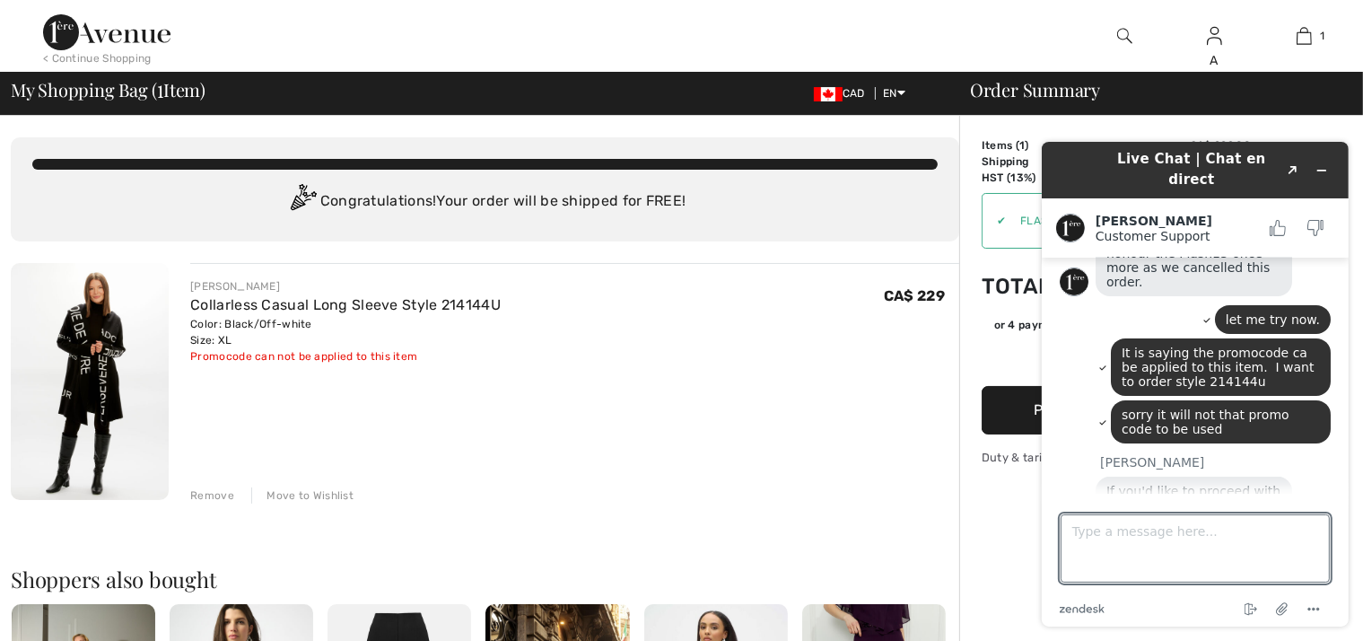
click at [830, 467] on div "FRANK LYMAN Collarless Casual Long Sleeve Style 214144U Color: Black/Off-white …" at bounding box center [574, 383] width 769 height 240
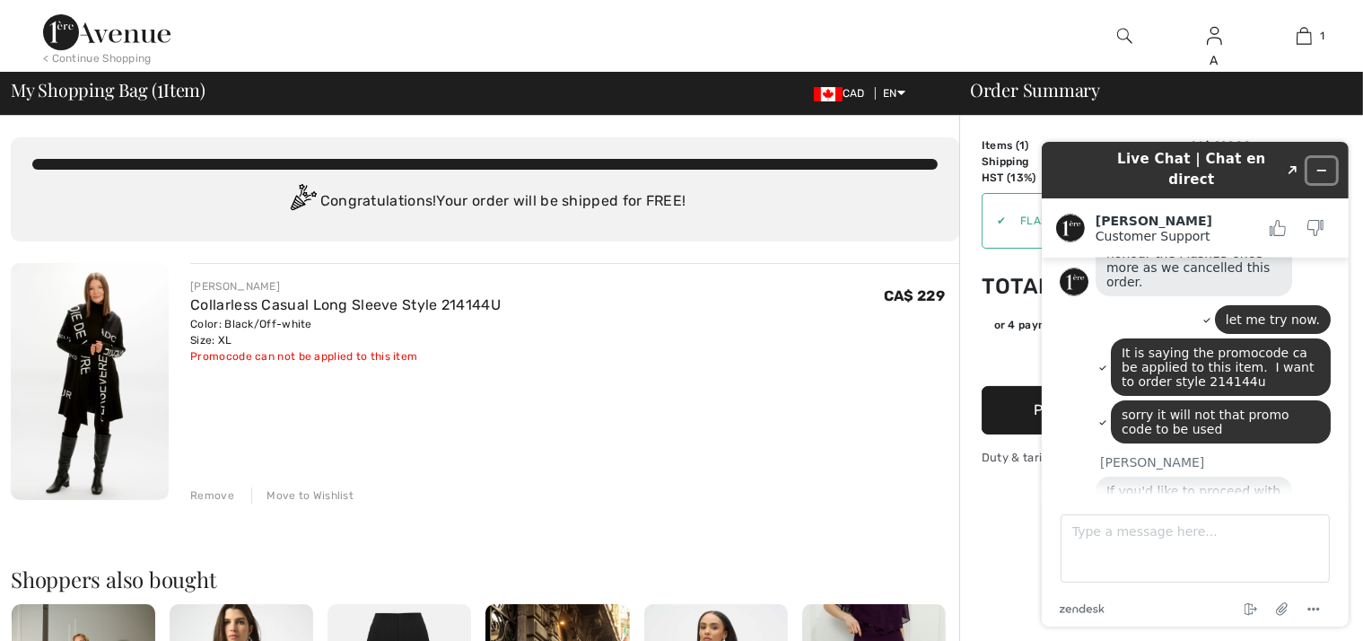
click at [1327, 162] on button "Minimize widget" at bounding box center [1320, 169] width 29 height 25
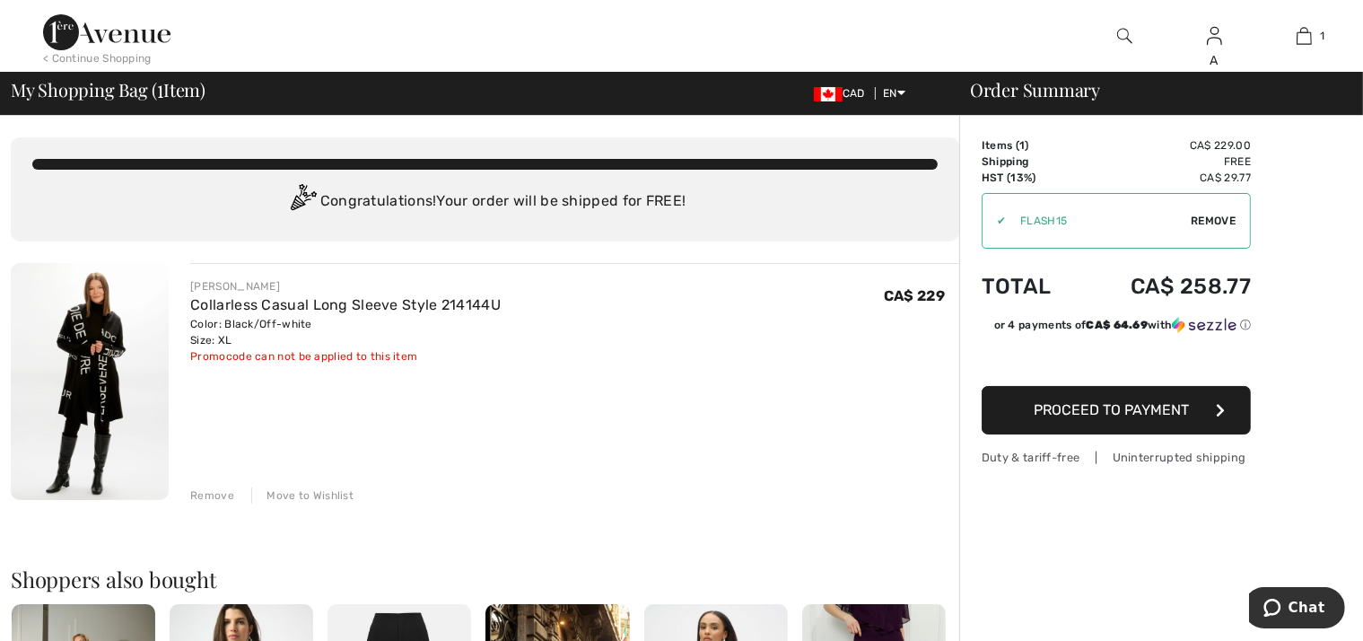
click at [1134, 406] on span "Proceed to Payment" at bounding box center [1112, 409] width 155 height 17
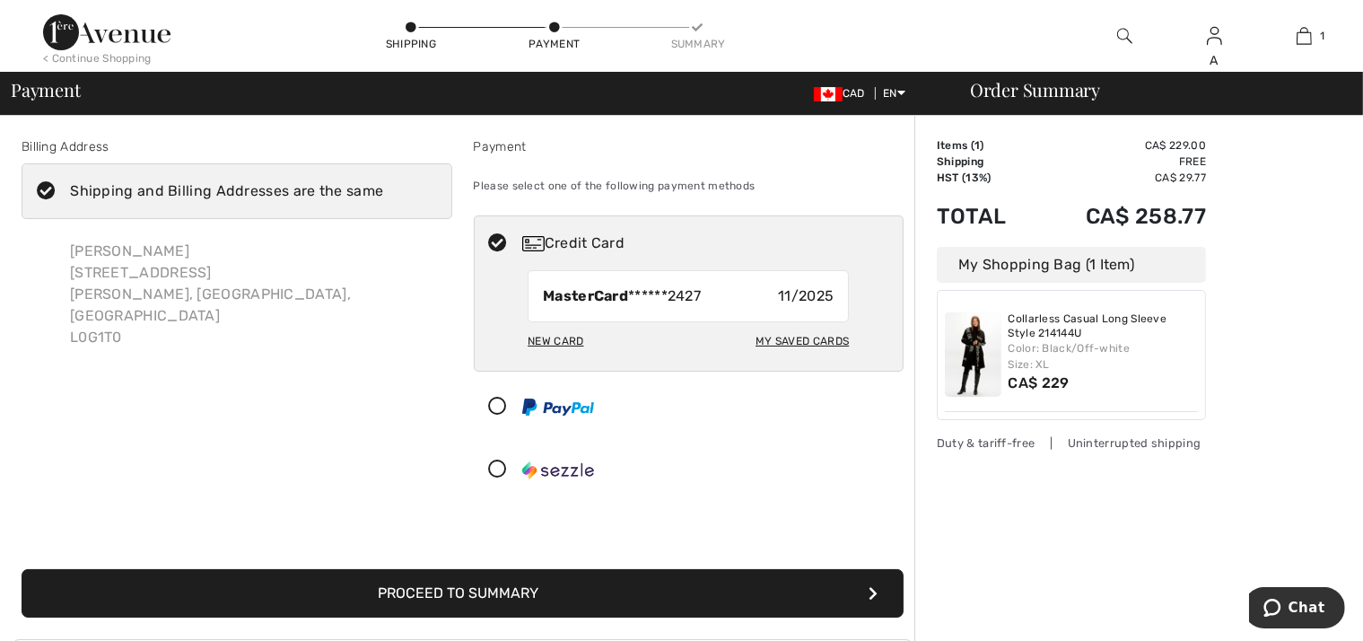
click at [495, 586] on button "Proceed to Summary" at bounding box center [463, 593] width 882 height 48
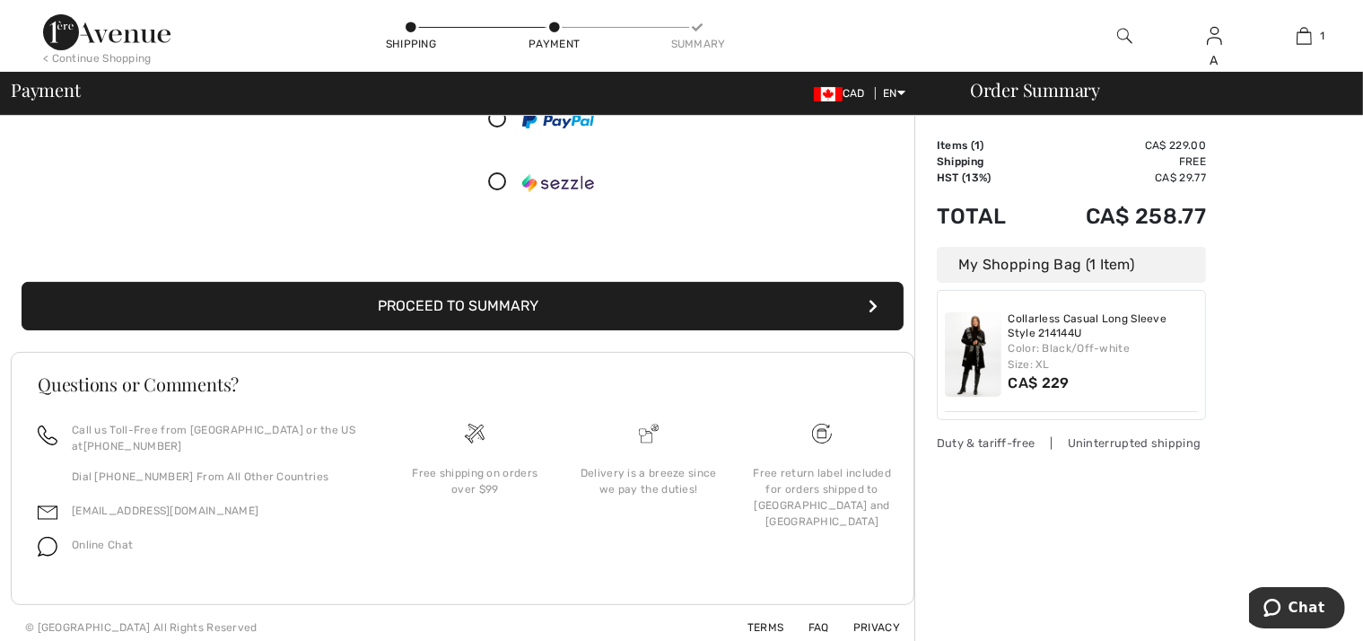
scroll to position [288, 0]
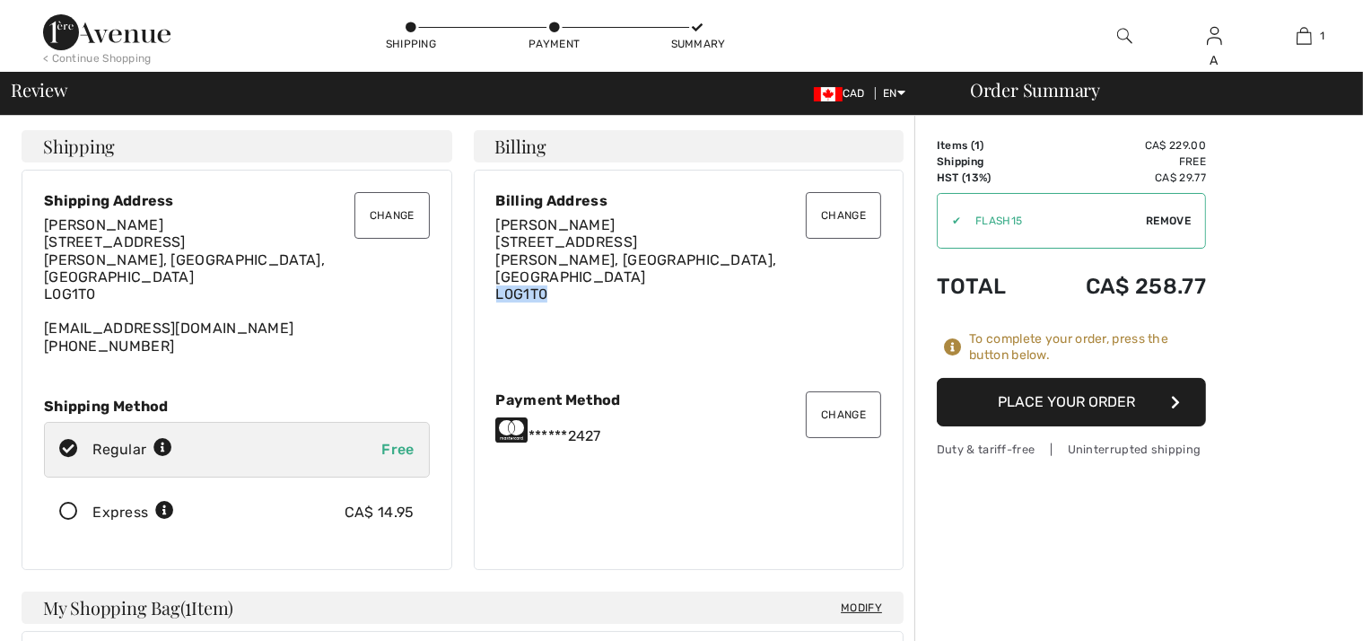
click at [674, 328] on div "Billing Address [PERSON_NAME] [STREET_ADDRESS]" at bounding box center [689, 281] width 386 height 178
click at [1051, 397] on button "Place Your Order" at bounding box center [1071, 402] width 269 height 48
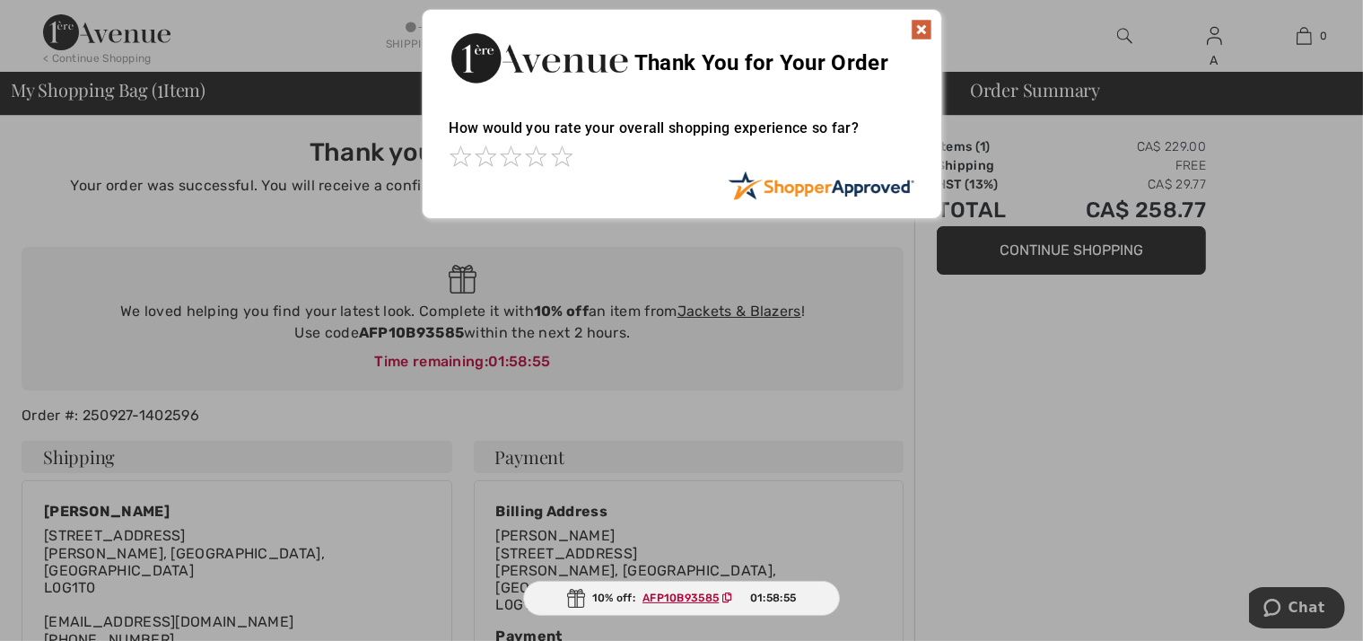
click at [919, 25] on img at bounding box center [922, 30] width 22 height 22
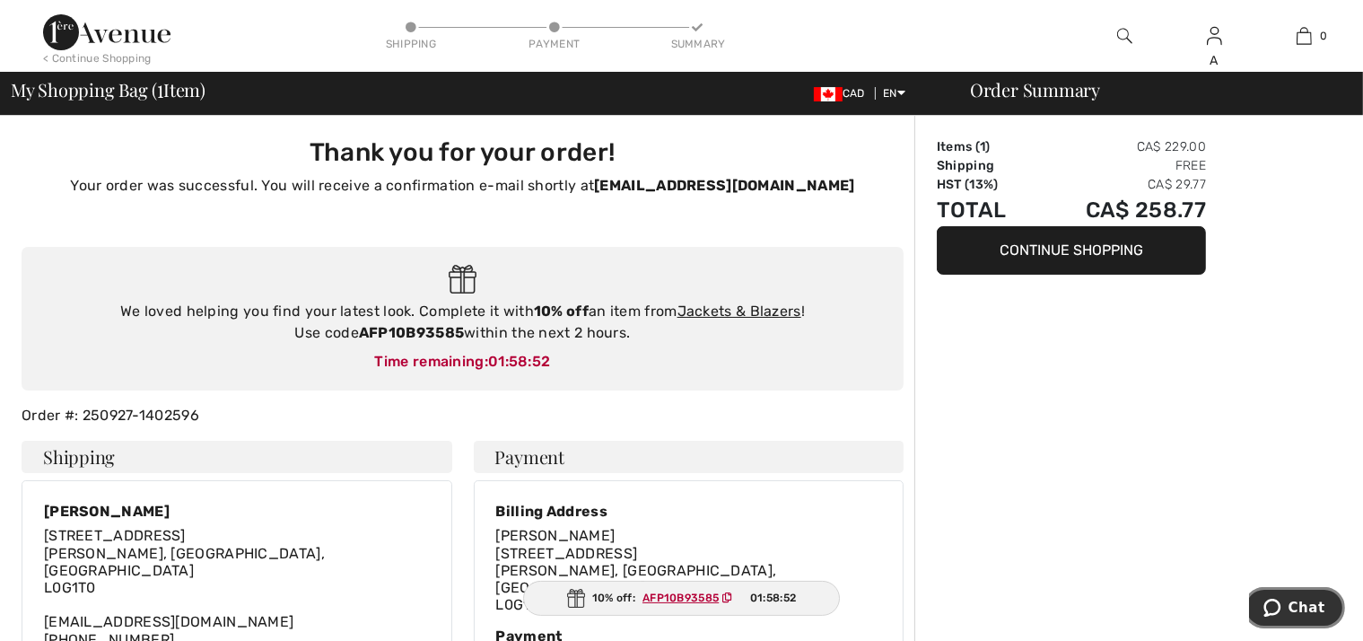
click at [1303, 612] on span "Chat" at bounding box center [1306, 606] width 37 height 16
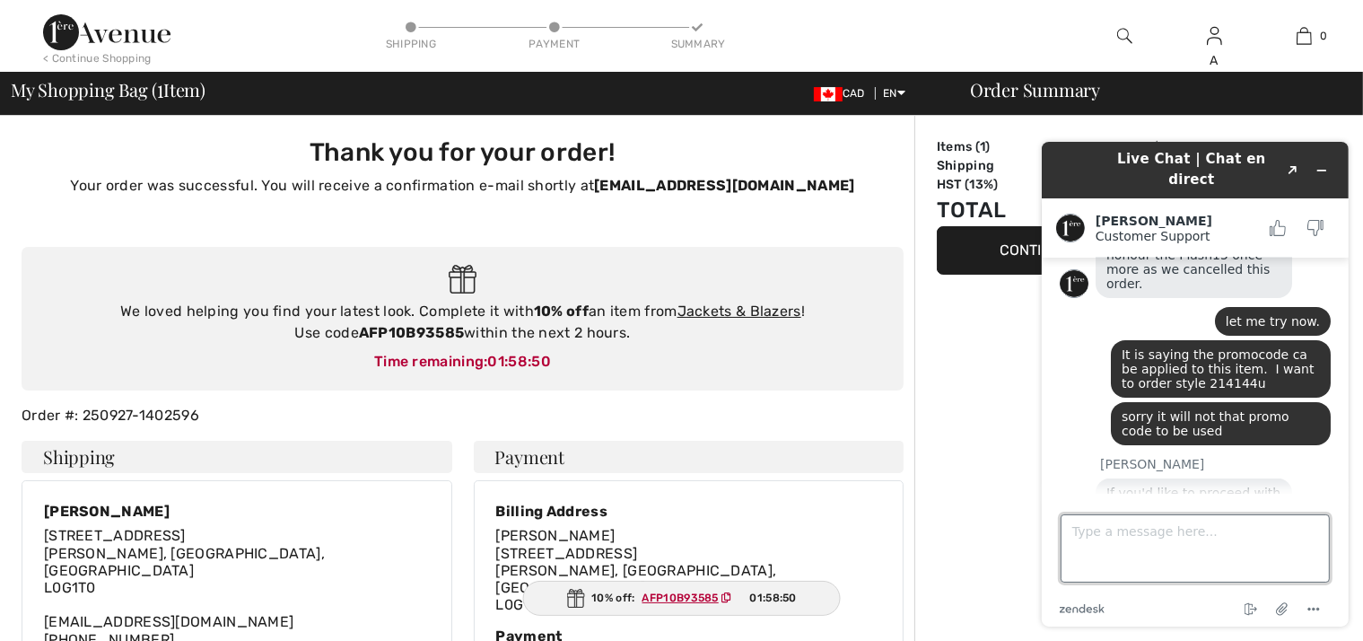
click at [1158, 537] on textarea "Type a message here..." at bounding box center [1194, 547] width 269 height 68
type textarea "ok I have placed the order"
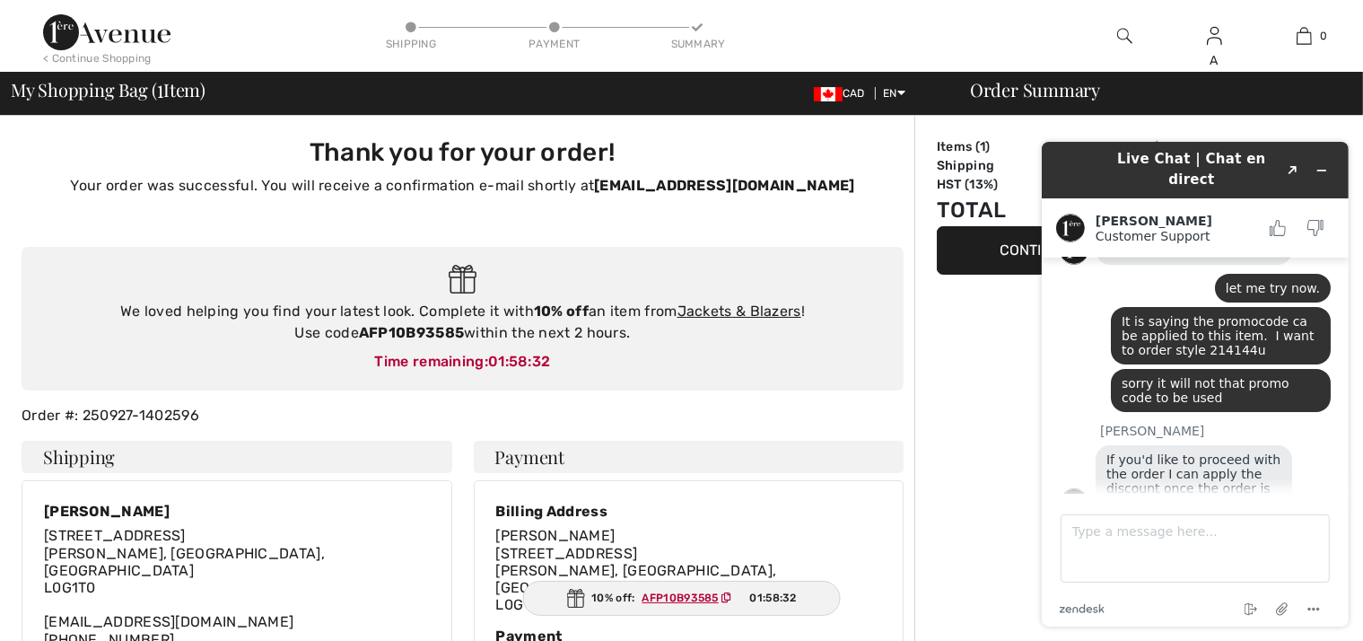
click at [463, 328] on strong "AFP10B93585" at bounding box center [411, 332] width 105 height 17
click at [363, 336] on strong "AFP10B93585" at bounding box center [411, 332] width 105 height 17
copy strong "AFP10B93585"
click at [595, 329] on div "We loved helping you find your latest look. Complete it with 10% off an item fr…" at bounding box center [462, 322] width 846 height 43
click at [429, 324] on strong "AFP10B93585" at bounding box center [411, 332] width 105 height 17
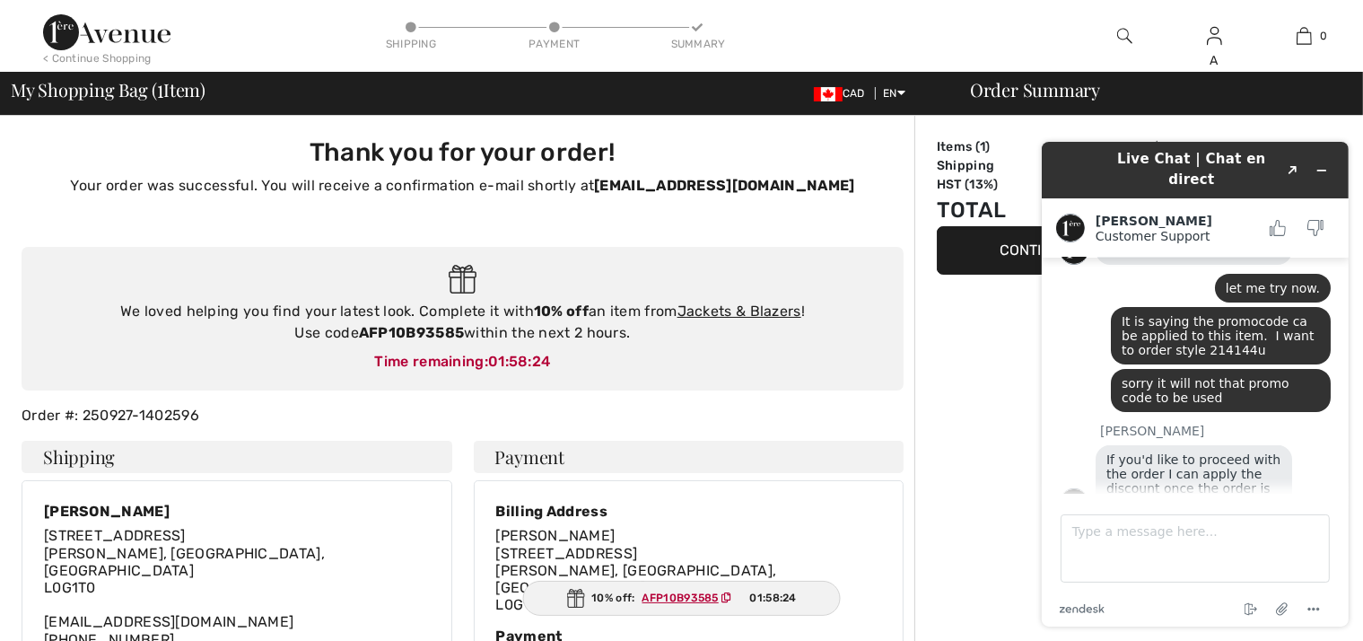
click at [366, 332] on strong "AFP10B93585" at bounding box center [411, 332] width 105 height 17
click at [456, 334] on strong "AFP10B93585" at bounding box center [411, 332] width 105 height 17
click at [456, 331] on strong "AFP10B93585" at bounding box center [411, 332] width 105 height 17
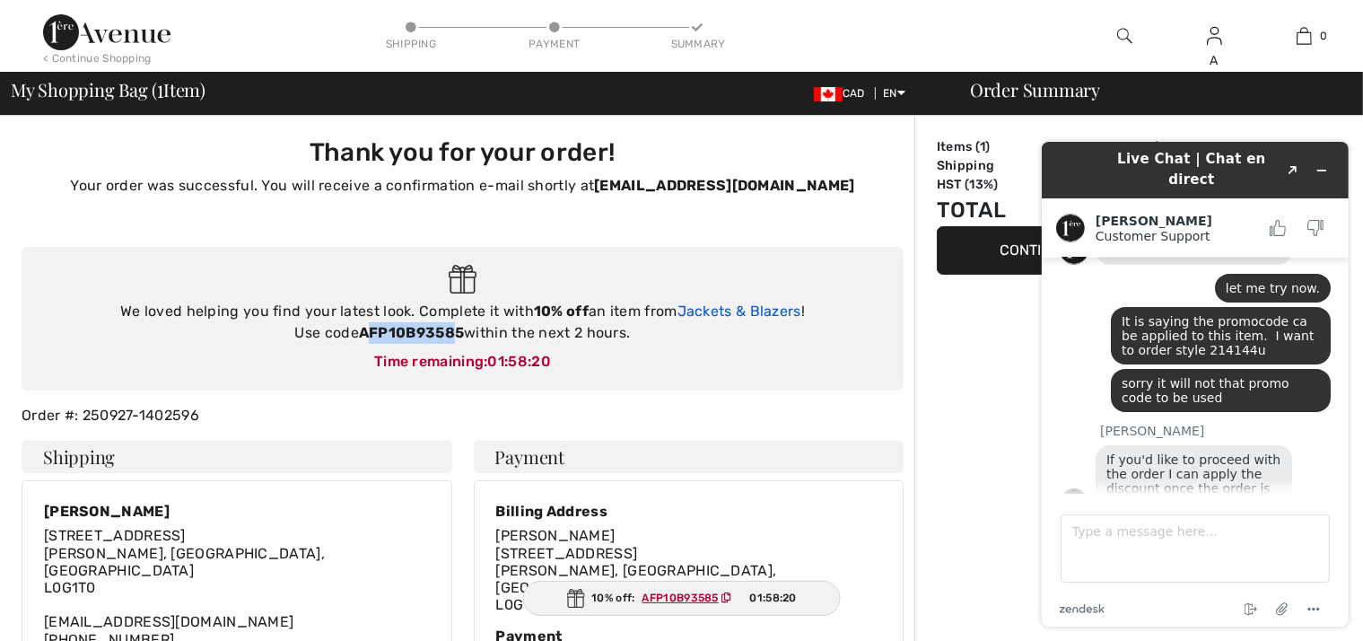
click at [788, 311] on link "Jackets & Blazers" at bounding box center [739, 310] width 124 height 17
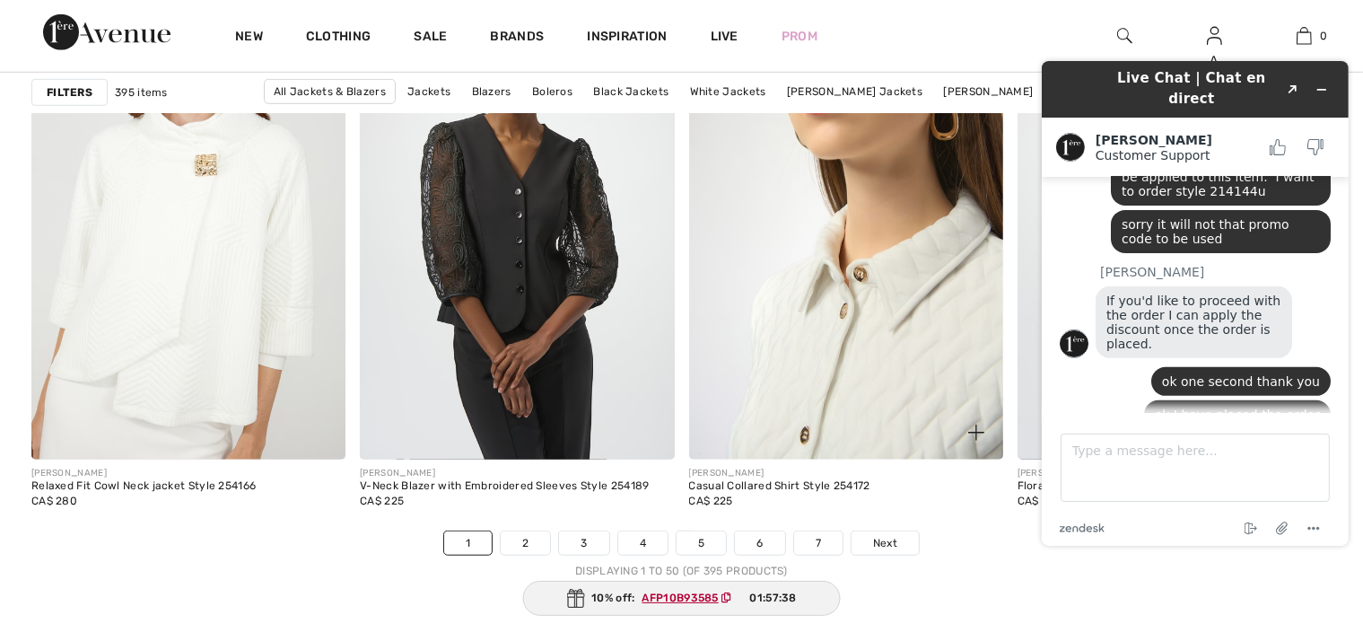
scroll to position [8163, 0]
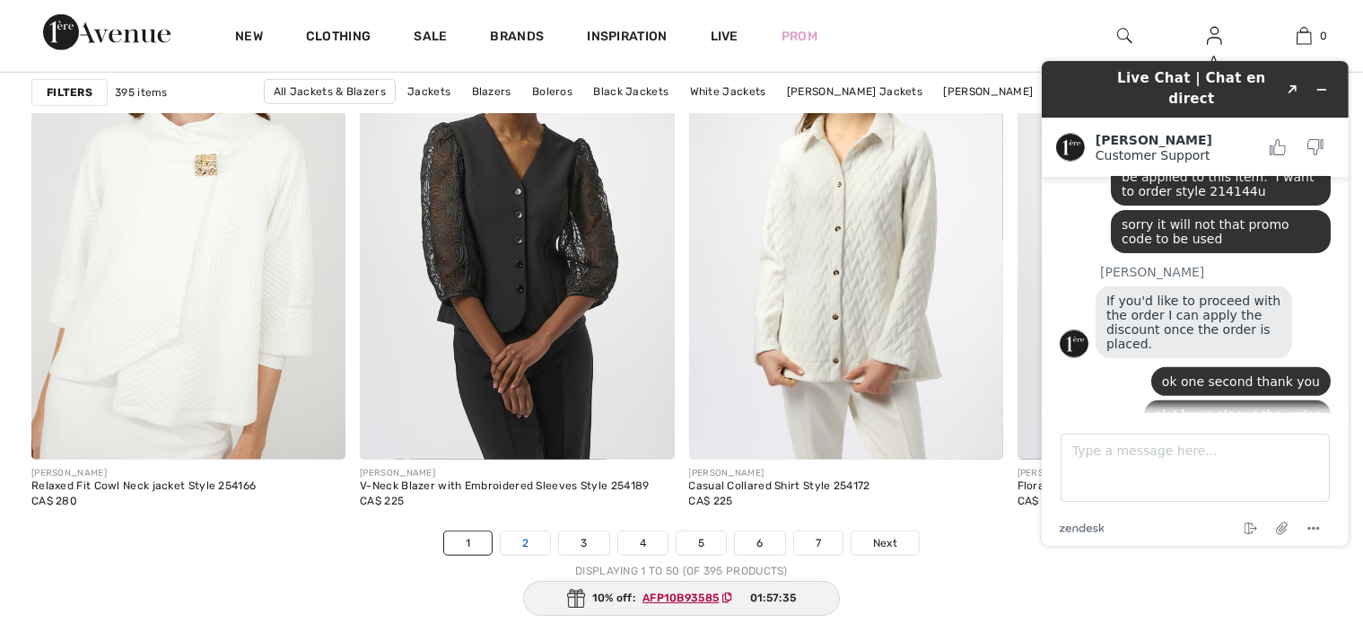
click at [532, 537] on link "2" at bounding box center [525, 542] width 49 height 23
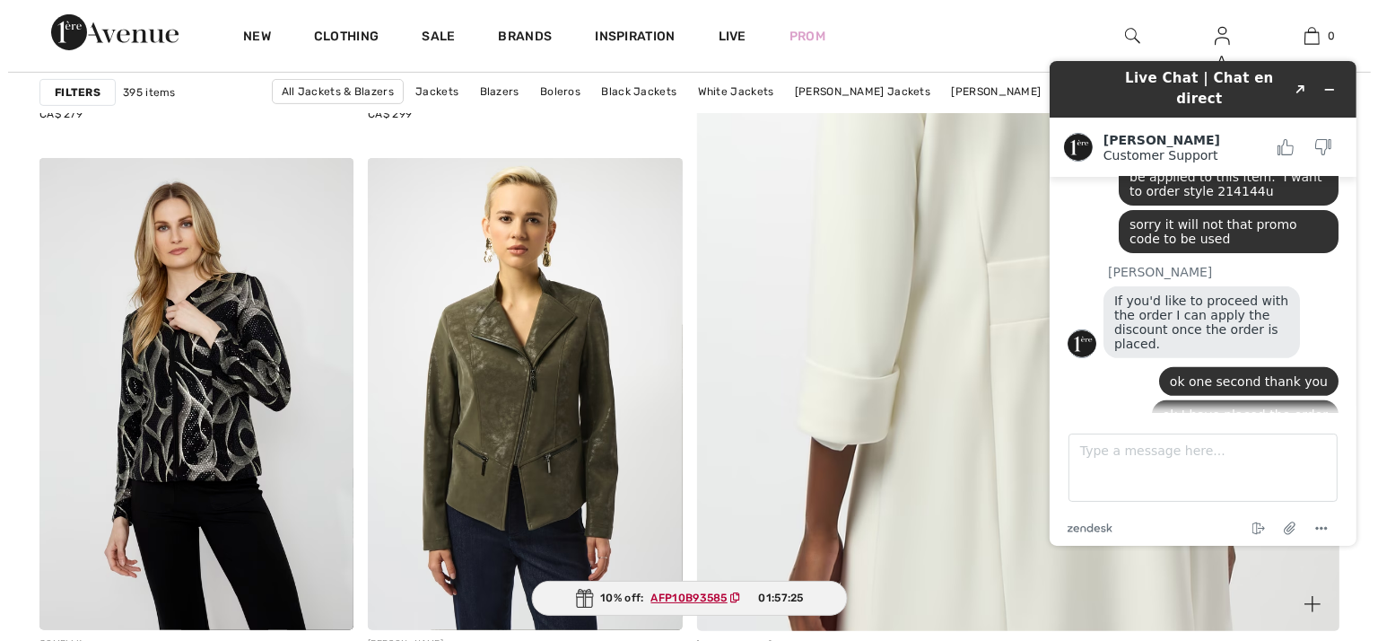
scroll to position [672, 0]
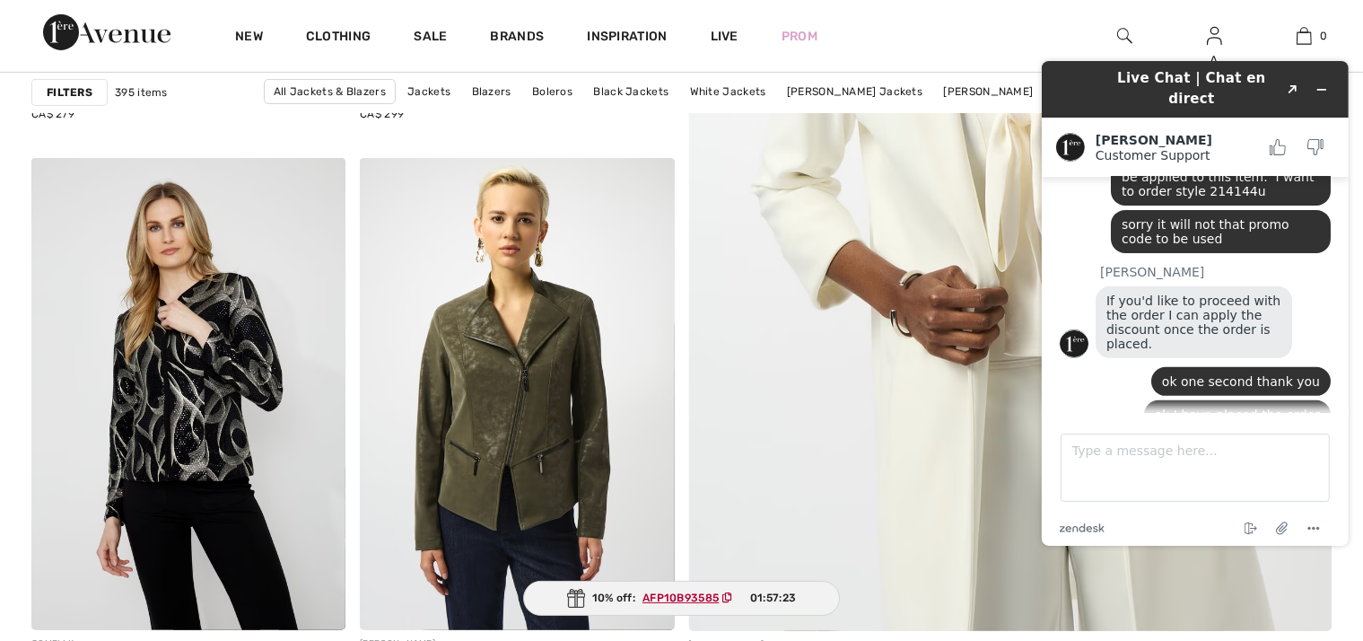
click at [76, 91] on strong "Filters" at bounding box center [70, 92] width 46 height 16
click at [76, 91] on div at bounding box center [681, 320] width 1363 height 641
click at [76, 91] on strong "Filters" at bounding box center [70, 92] width 46 height 16
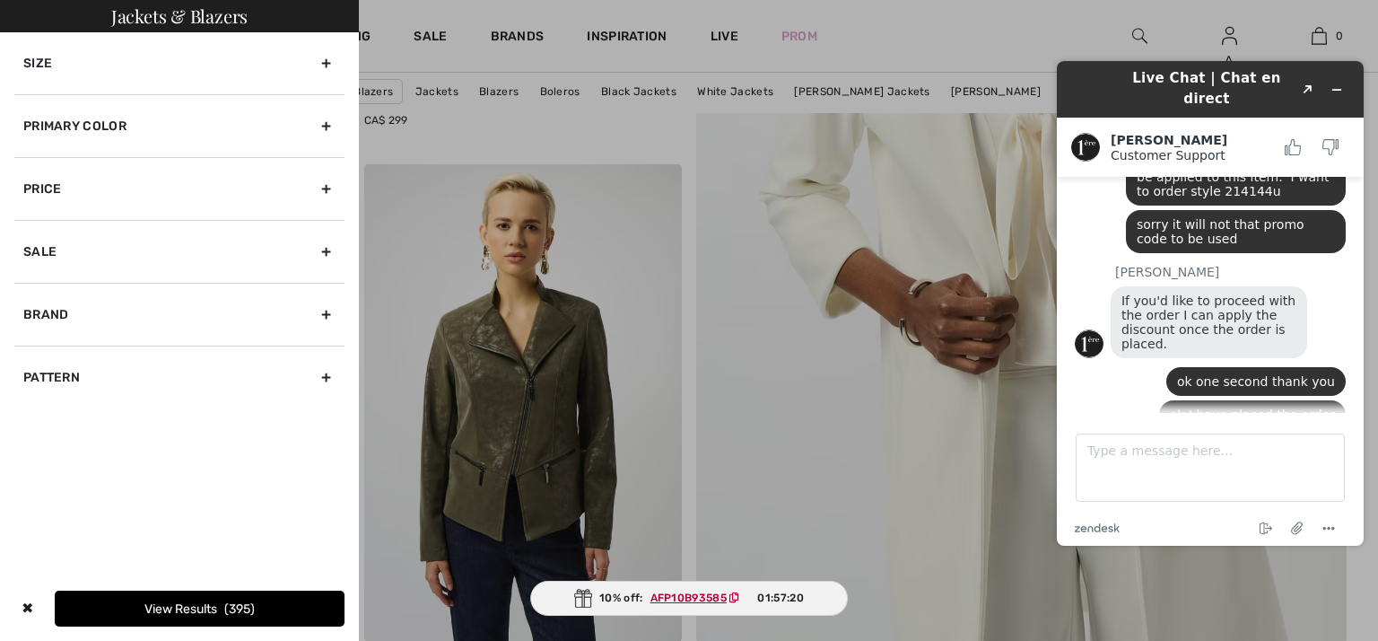
click at [325, 63] on div "Size" at bounding box center [179, 63] width 330 height 62
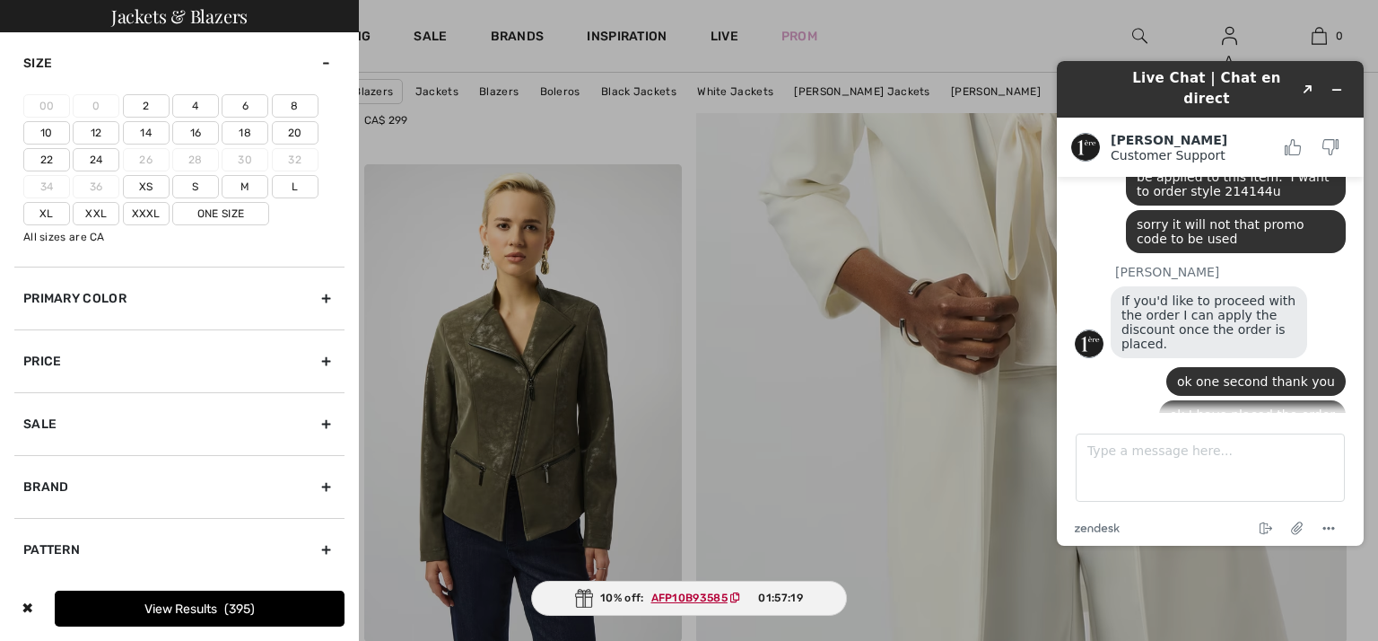
click at [148, 136] on label "14" at bounding box center [146, 132] width 47 height 23
click at [0, 0] on input"] "14" at bounding box center [0, 0] width 0 height 0
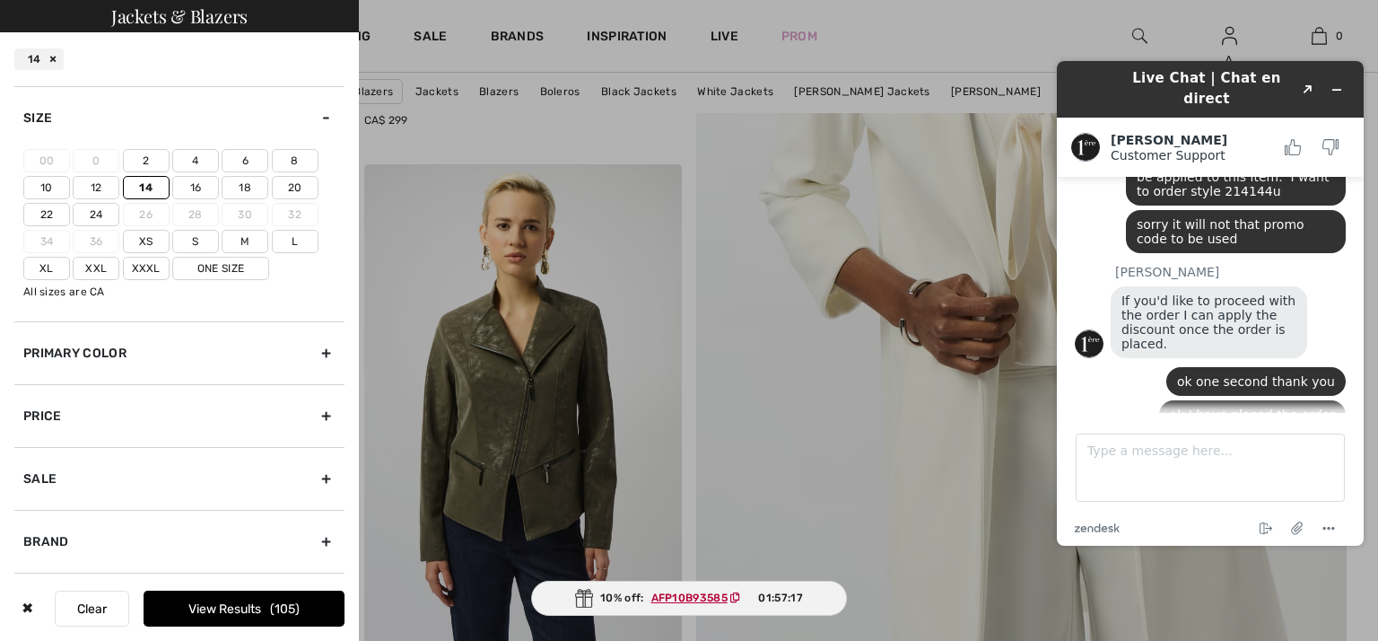
click at [115, 352] on div "Primary Color" at bounding box center [179, 352] width 330 height 63
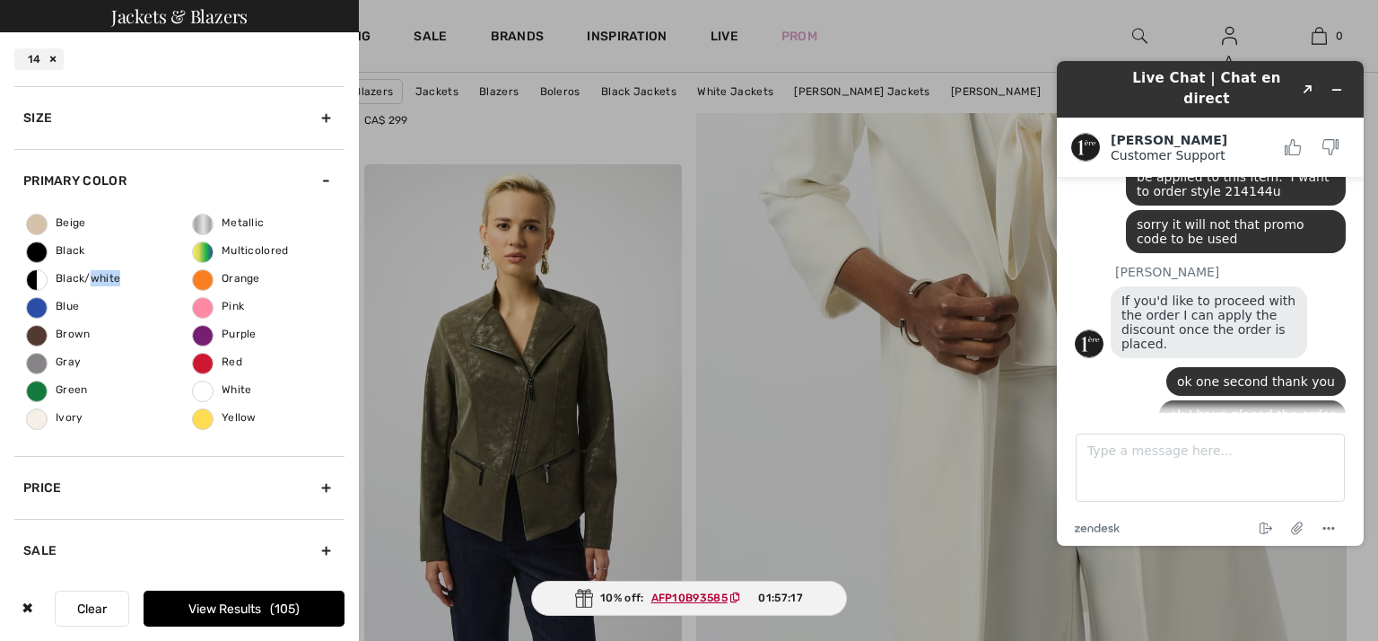
click at [115, 352] on div "Beige Black Black/white Blue Brown Gray Green Ivory Metallic Multicolored Orang…" at bounding box center [179, 334] width 330 height 244
click at [34, 249] on span "Black" at bounding box center [56, 250] width 58 height 13
click at [0, 0] on input "Black" at bounding box center [0, 0] width 0 height 0
click at [34, 249] on label "Black" at bounding box center [37, 252] width 22 height 22
click at [0, 0] on input "Black" at bounding box center [0, 0] width 0 height 0
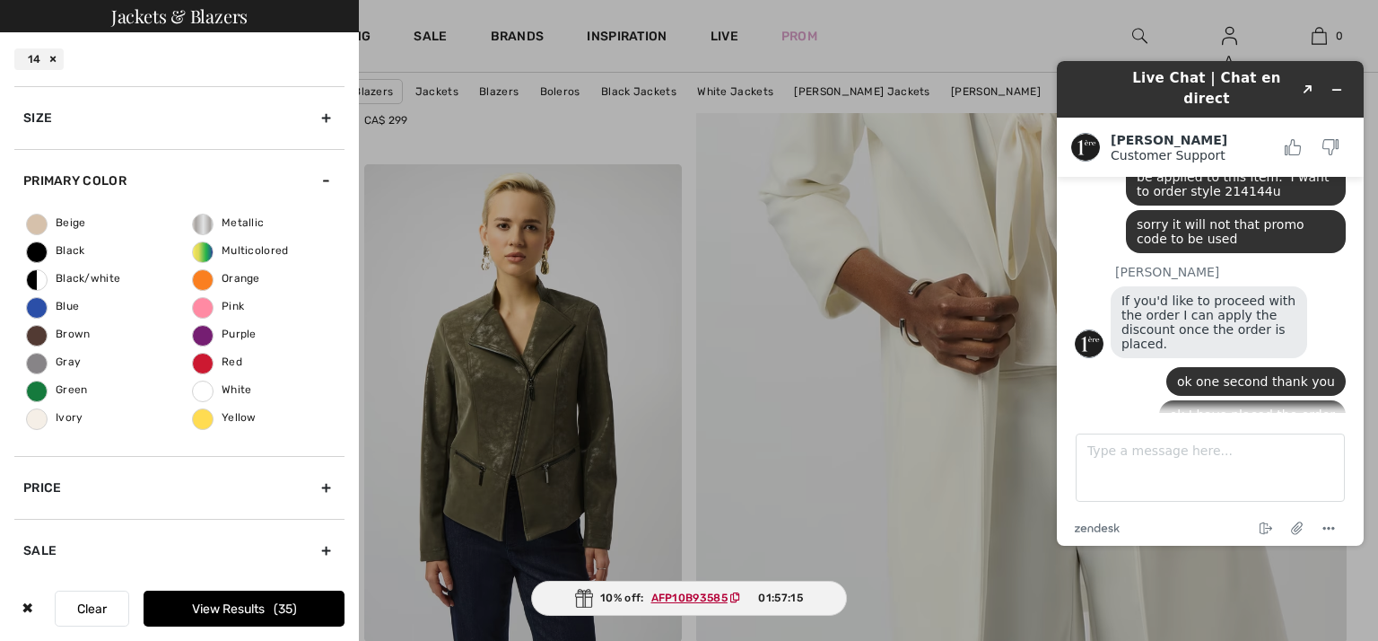
click at [36, 324] on div at bounding box center [37, 321] width 12 height 5
click at [37, 335] on span "Brown" at bounding box center [59, 334] width 64 height 13
click at [0, 0] on input "Brown" at bounding box center [0, 0] width 0 height 0
click at [49, 253] on span "Black" at bounding box center [56, 250] width 58 height 13
click at [0, 0] on input "Black" at bounding box center [0, 0] width 0 height 0
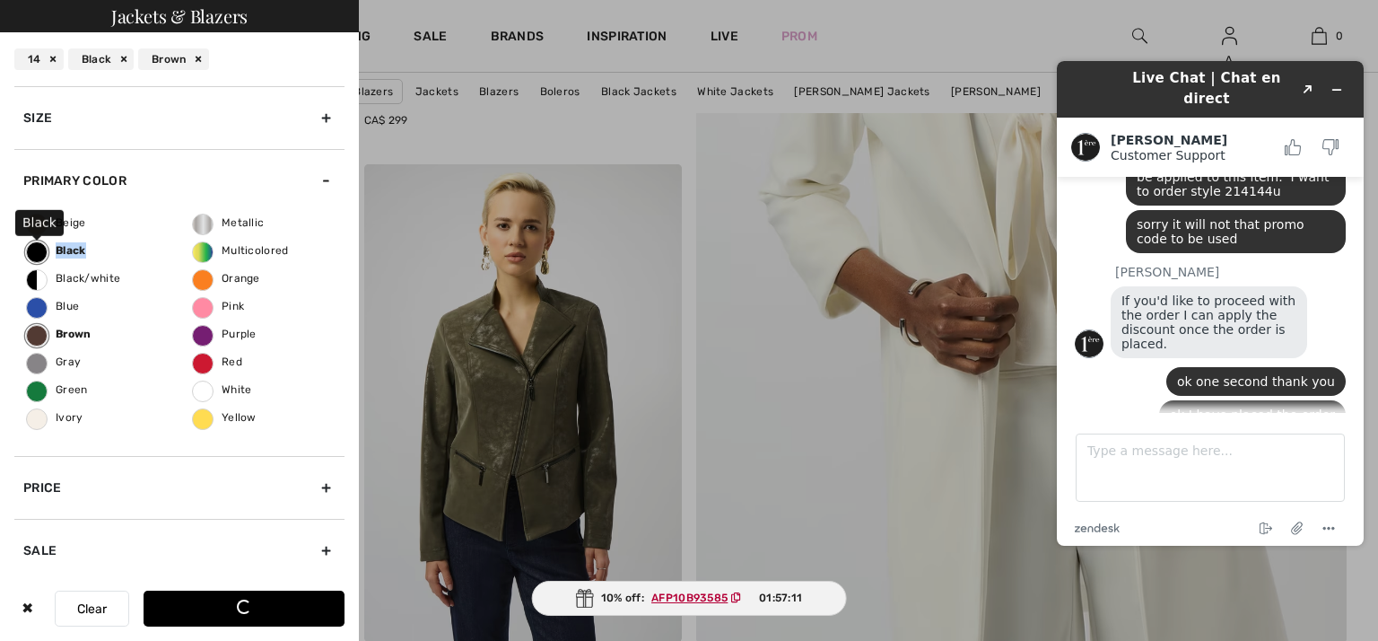
click at [49, 253] on span "Black" at bounding box center [56, 250] width 59 height 13
click at [0, 0] on input "Black" at bounding box center [0, 0] width 0 height 0
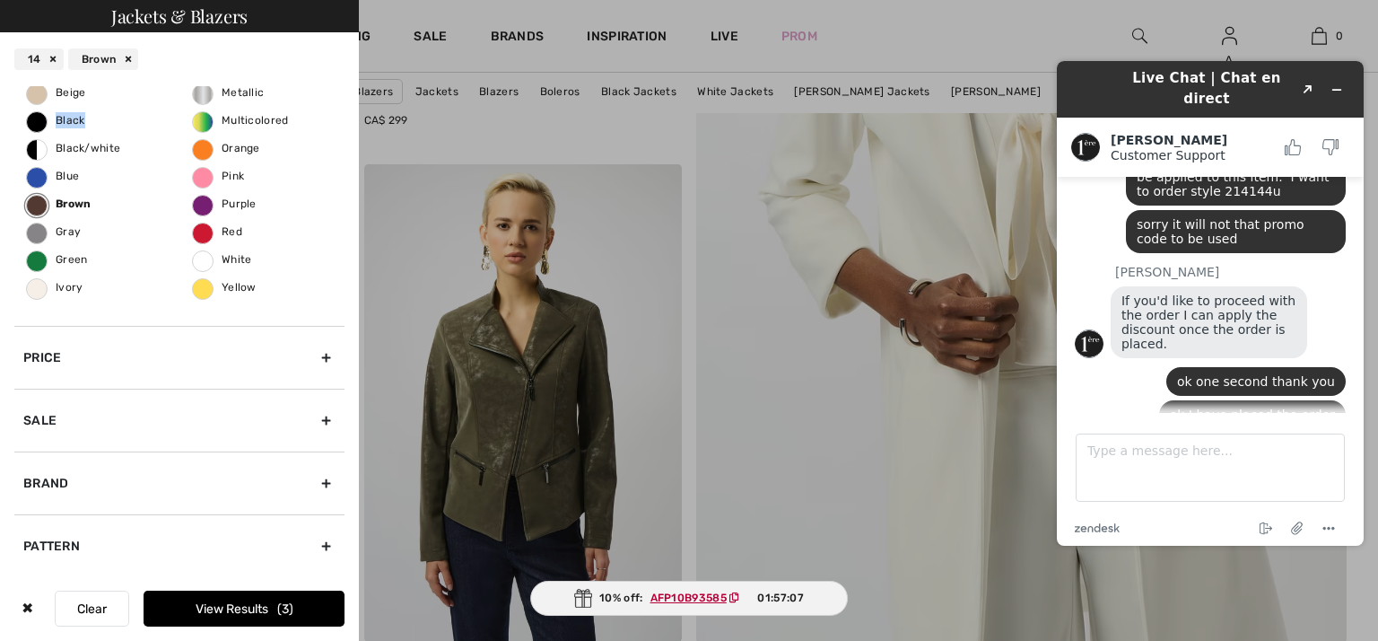
scroll to position [130, 0]
click at [315, 485] on div "Brand" at bounding box center [179, 482] width 330 height 63
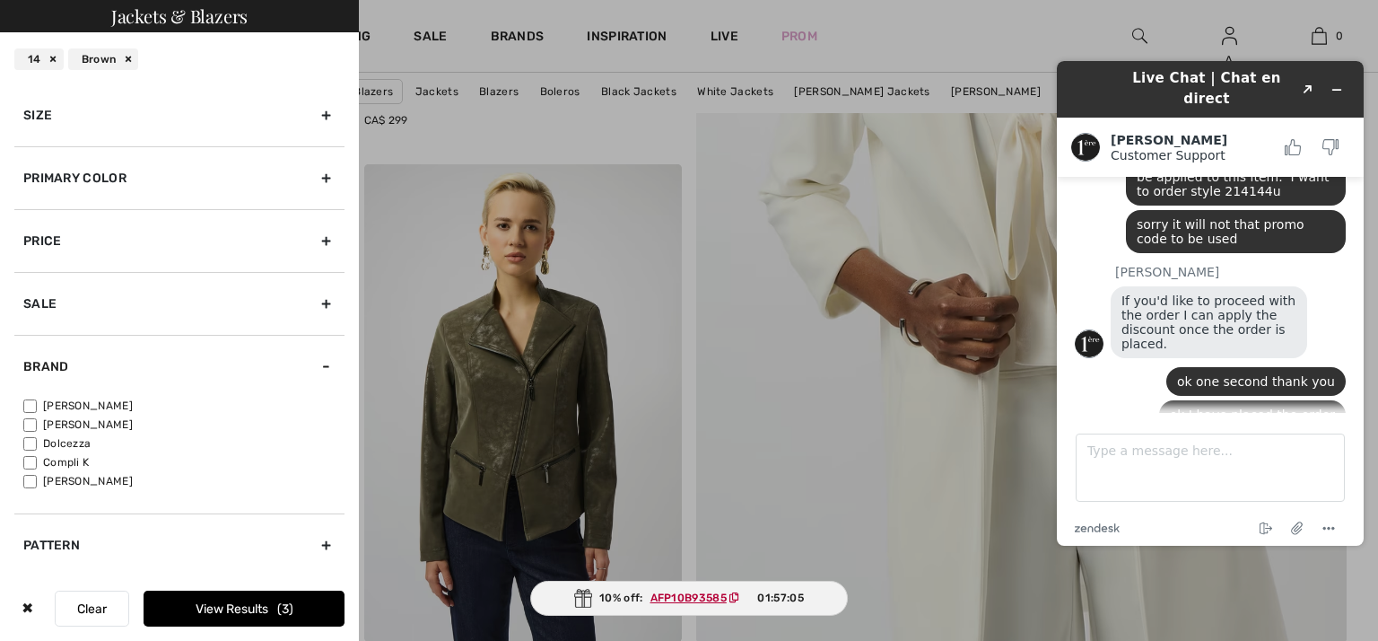
scroll to position [2, 0]
click at [31, 406] on input"] "[PERSON_NAME]" at bounding box center [29, 406] width 13 height 13
checkbox input"] "false"
click at [27, 424] on input"] "[PERSON_NAME]" at bounding box center [29, 425] width 13 height 13
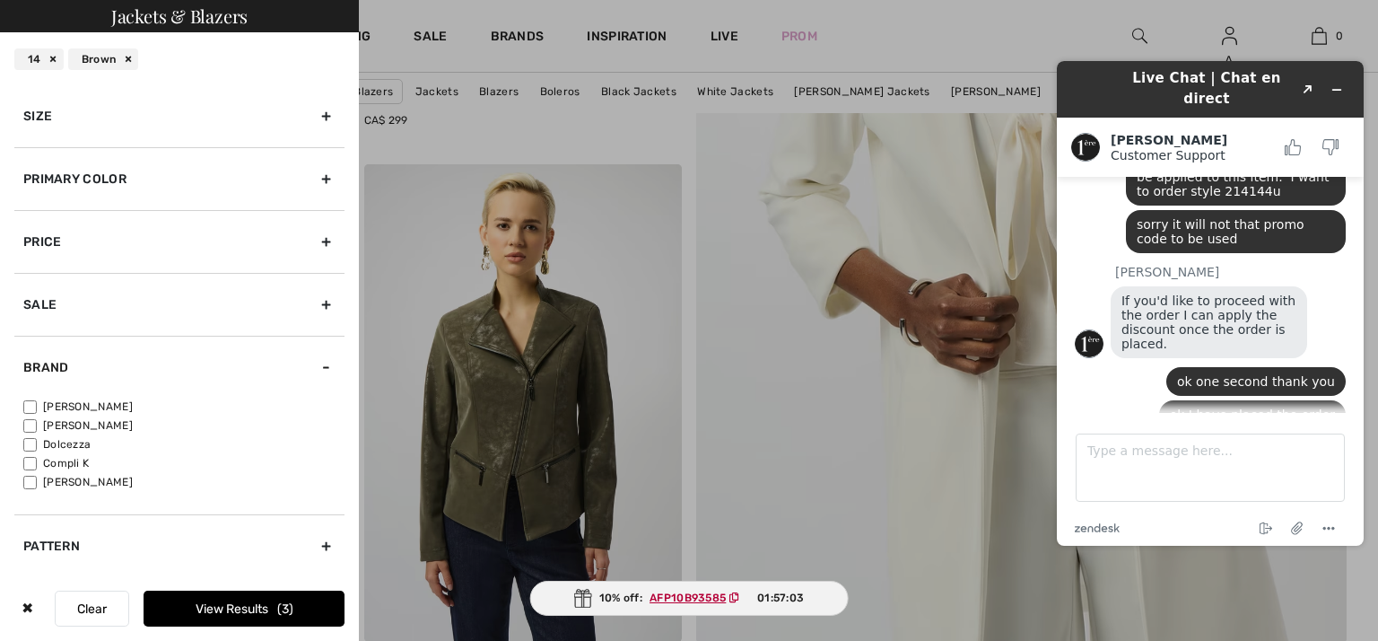
checkbox input"] "true"
click at [29, 403] on input"] "[PERSON_NAME]" at bounding box center [29, 406] width 13 height 13
checkbox input"] "true"
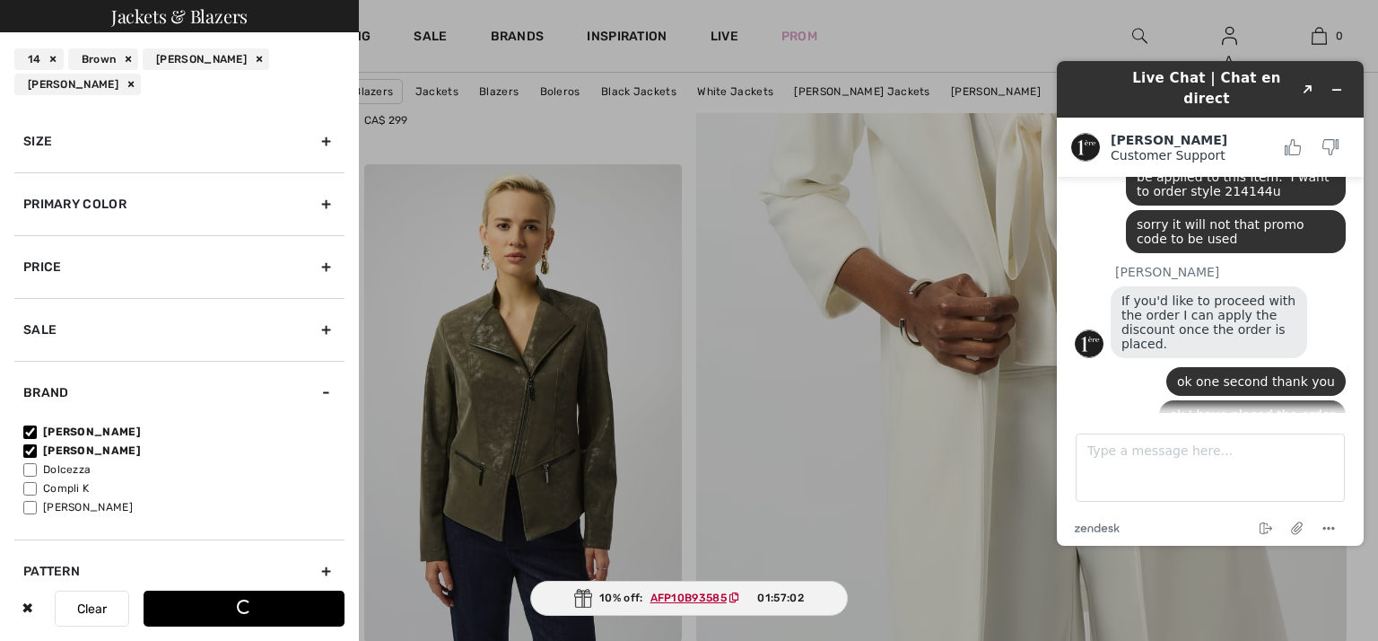
click at [29, 403] on div "Brand" at bounding box center [179, 392] width 330 height 63
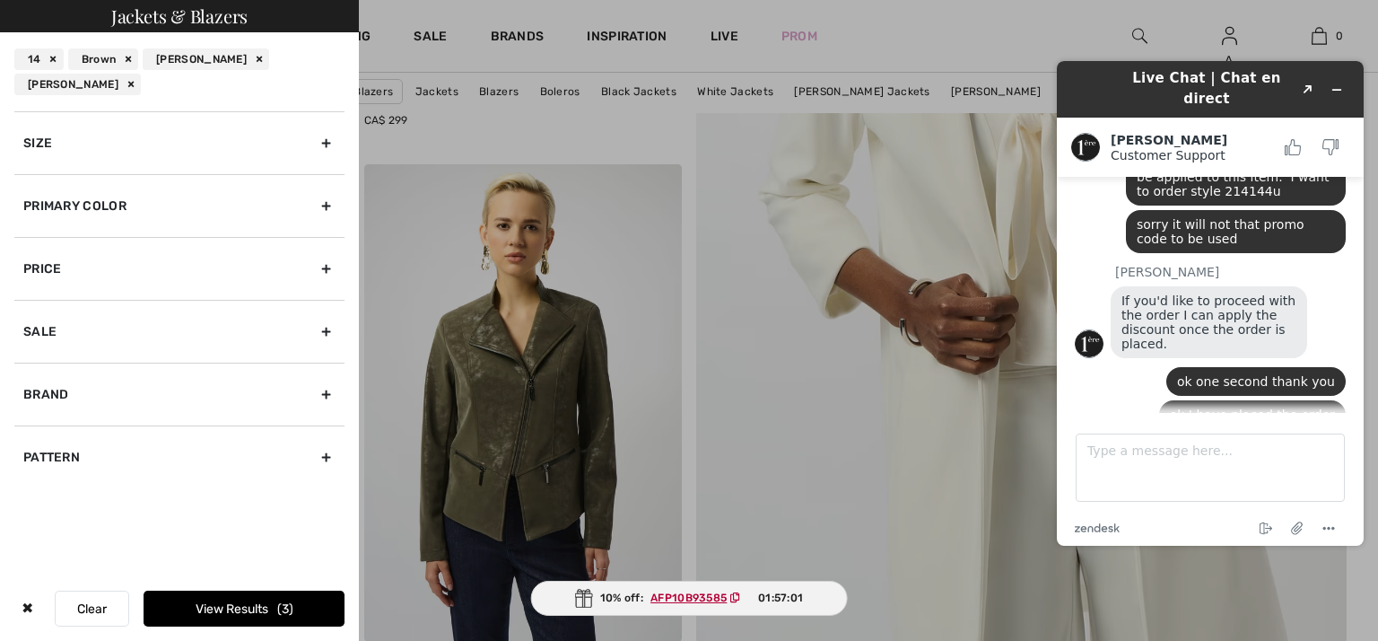
click at [40, 396] on div "Brand" at bounding box center [179, 393] width 330 height 63
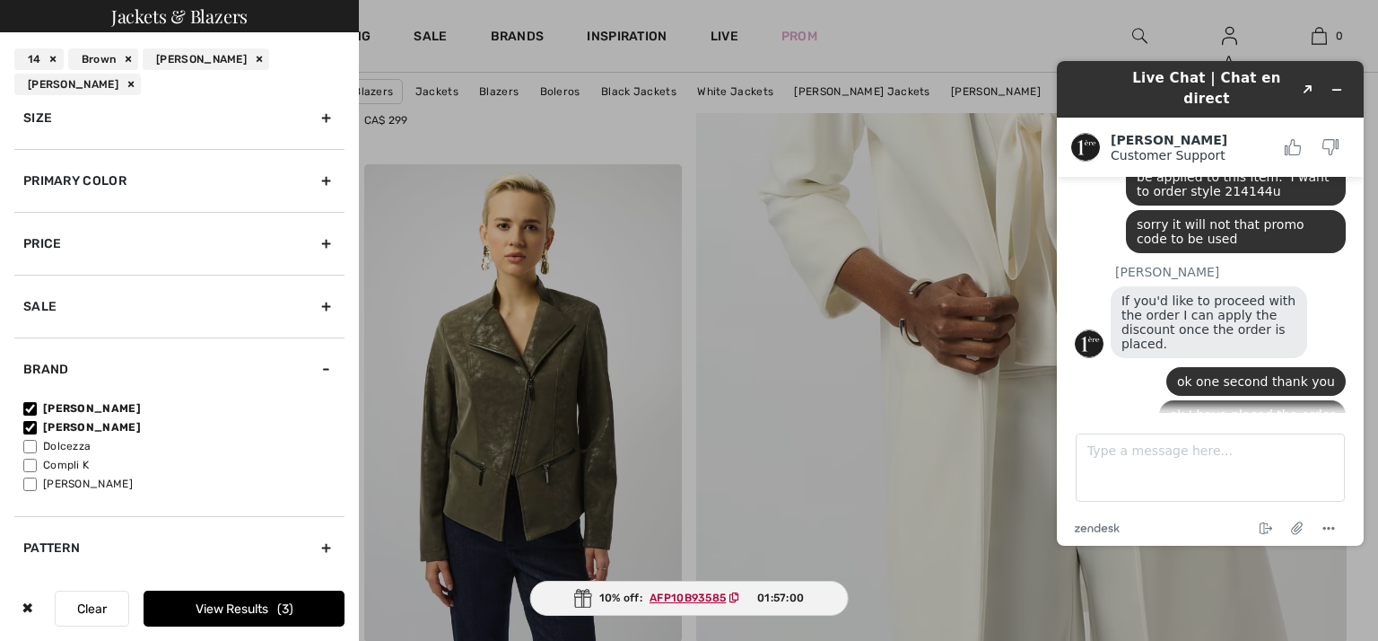
scroll to position [27, 0]
click at [258, 604] on button "View Results 3" at bounding box center [244, 608] width 201 height 36
click at [258, 604] on button "Loading..." at bounding box center [244, 608] width 201 height 36
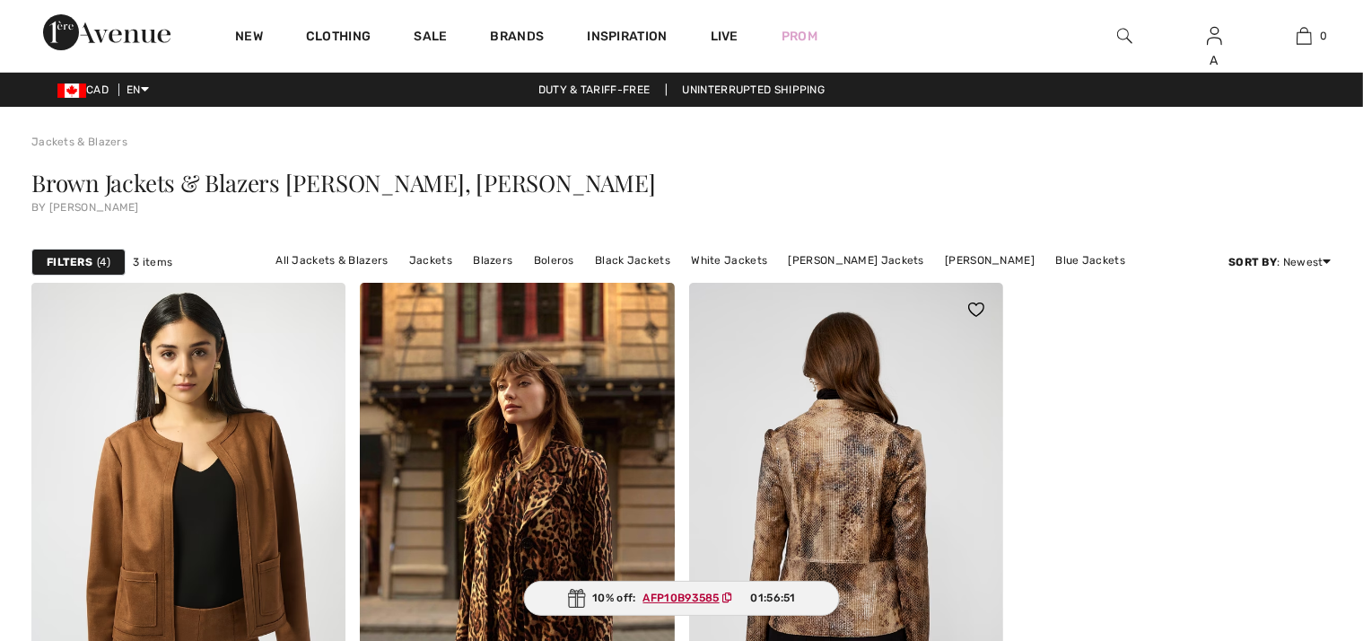
checkbox input "true"
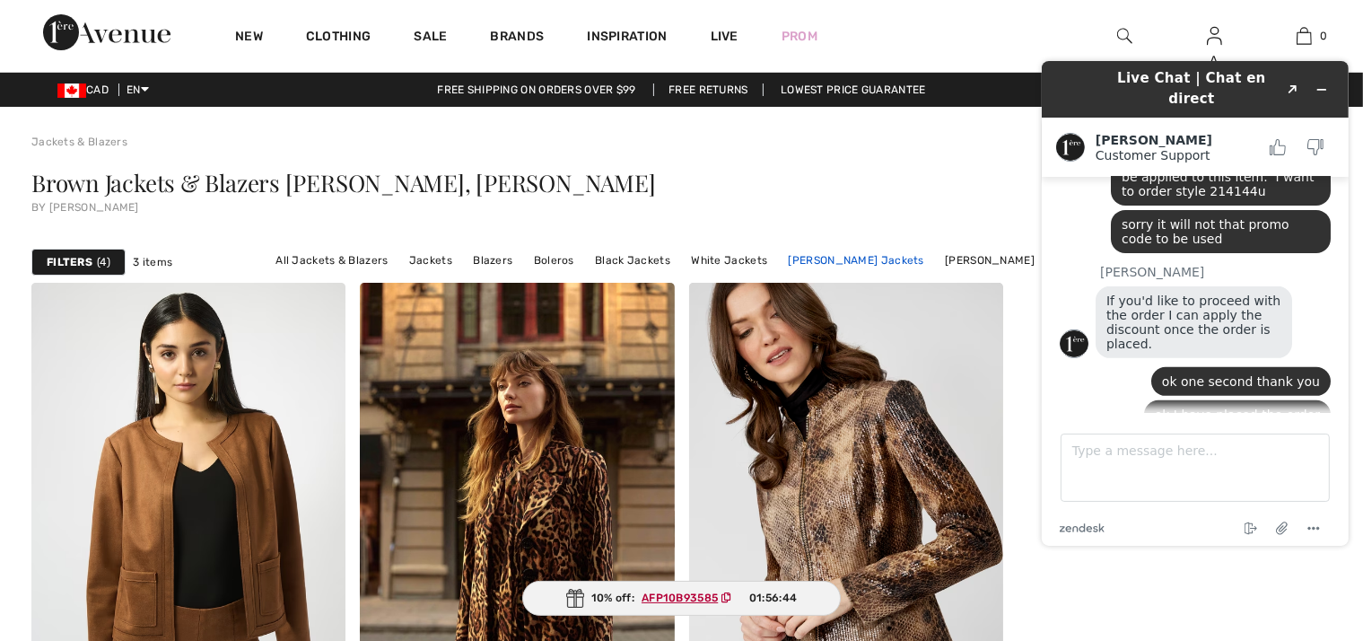
click at [862, 254] on link "Joseph Ribkoff Jackets" at bounding box center [856, 260] width 153 height 23
click at [872, 263] on link "Joseph Ribkoff Jackets" at bounding box center [856, 260] width 153 height 23
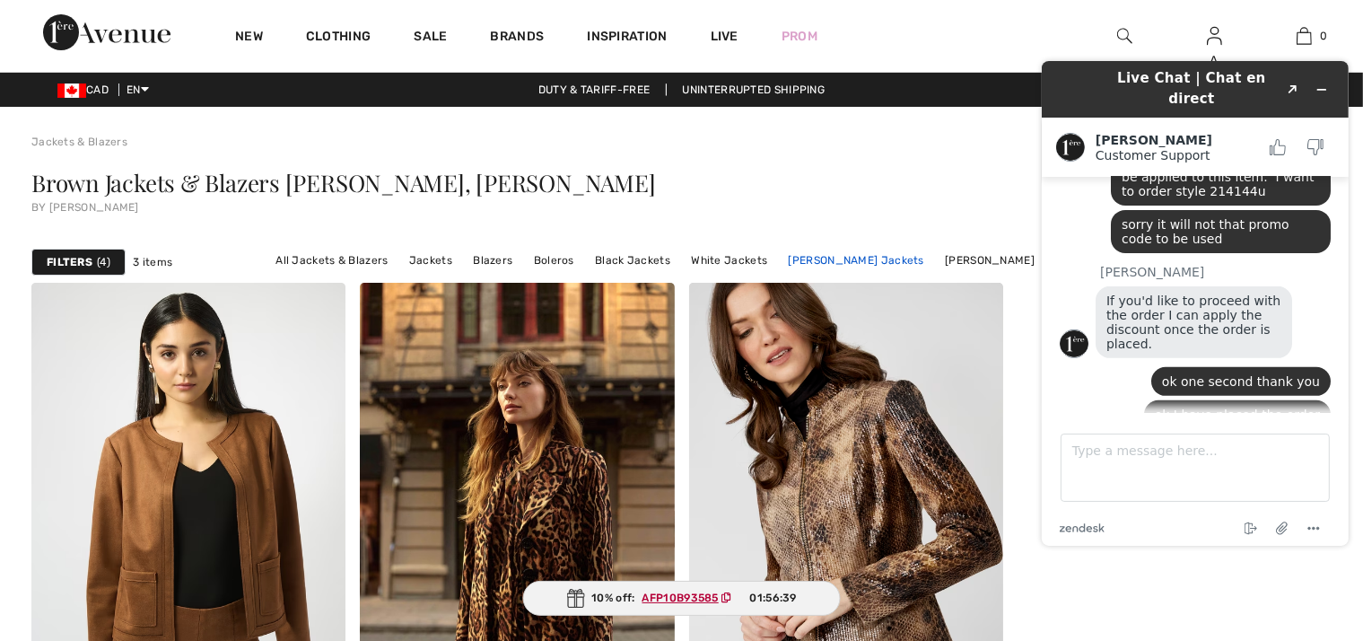
click at [872, 262] on link "Joseph Ribkoff Jackets" at bounding box center [856, 260] width 153 height 23
click at [845, 255] on link "Joseph Ribkoff Jackets" at bounding box center [856, 260] width 153 height 23
click at [343, 253] on link "All Jackets & Blazers" at bounding box center [331, 260] width 130 height 23
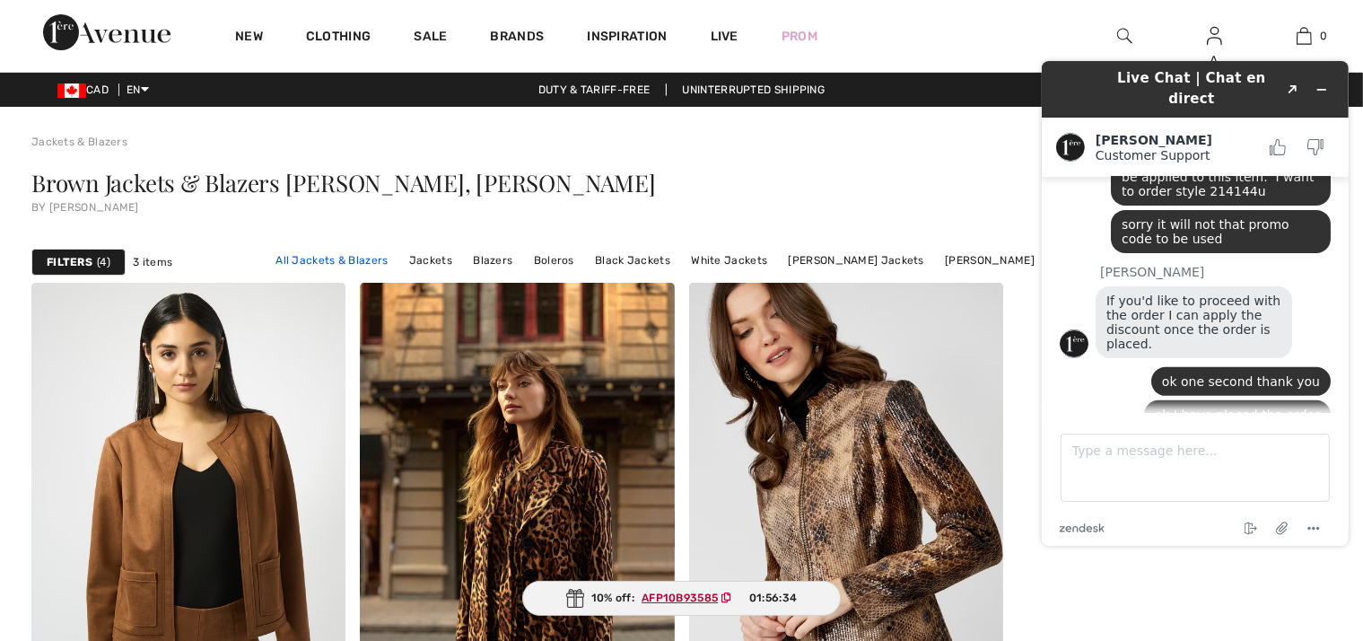
click at [344, 253] on link "All Jackets & Blazers" at bounding box center [331, 260] width 130 height 23
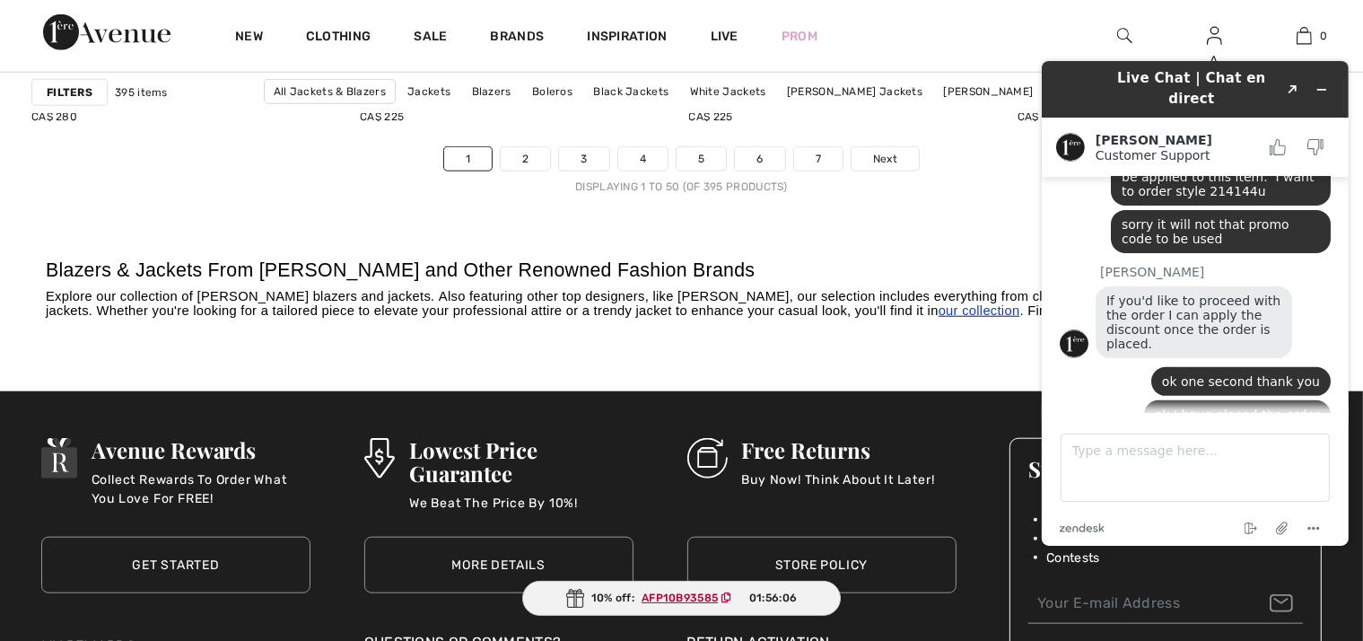
scroll to position [8547, 0]
click at [566, 148] on link "3" at bounding box center [583, 158] width 49 height 23
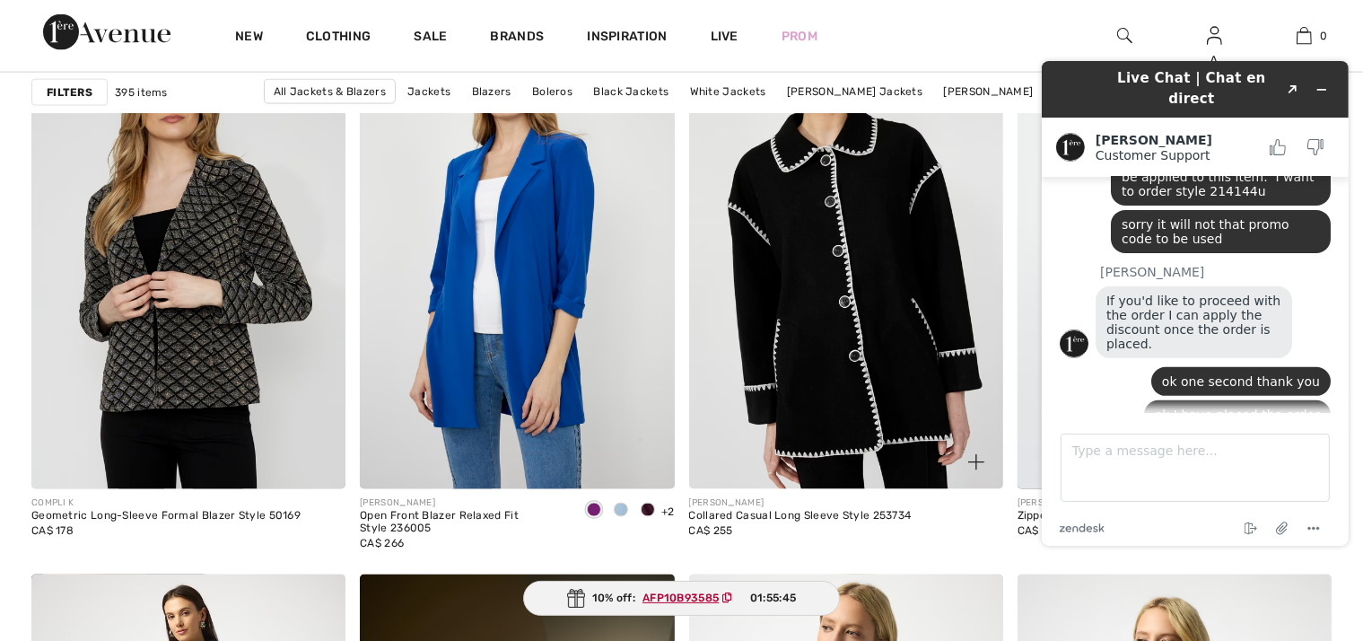
scroll to position [2689, 0]
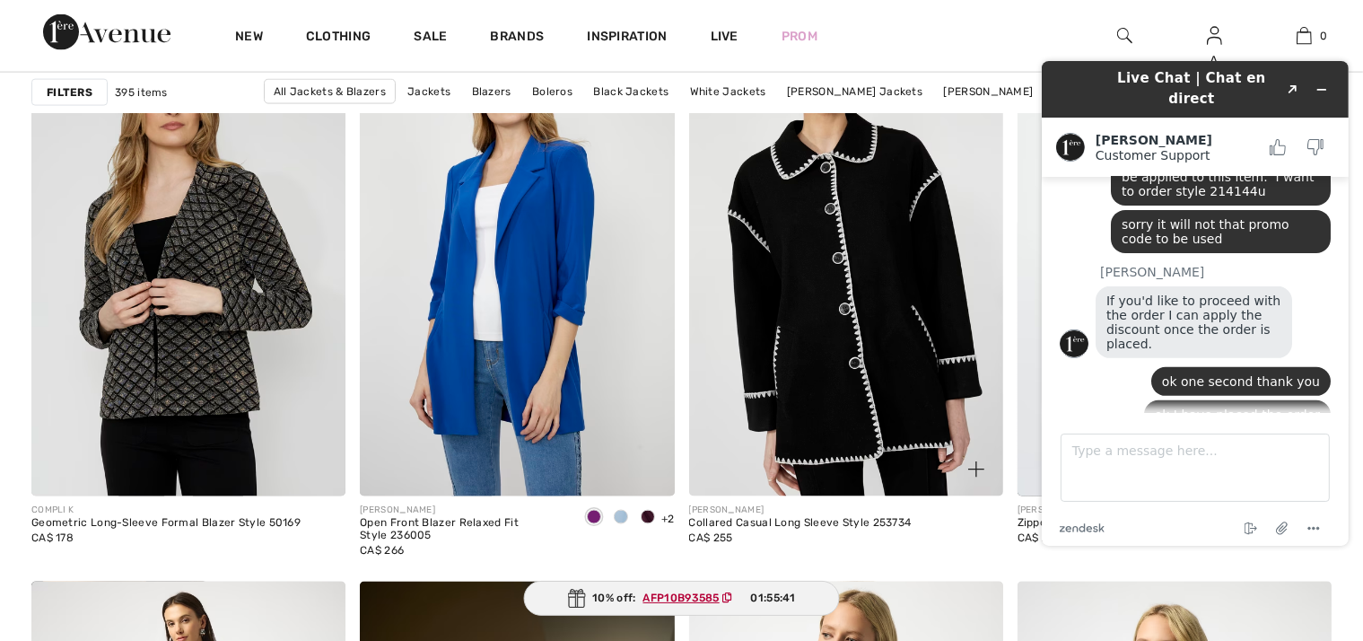
click at [903, 231] on img at bounding box center [846, 260] width 314 height 471
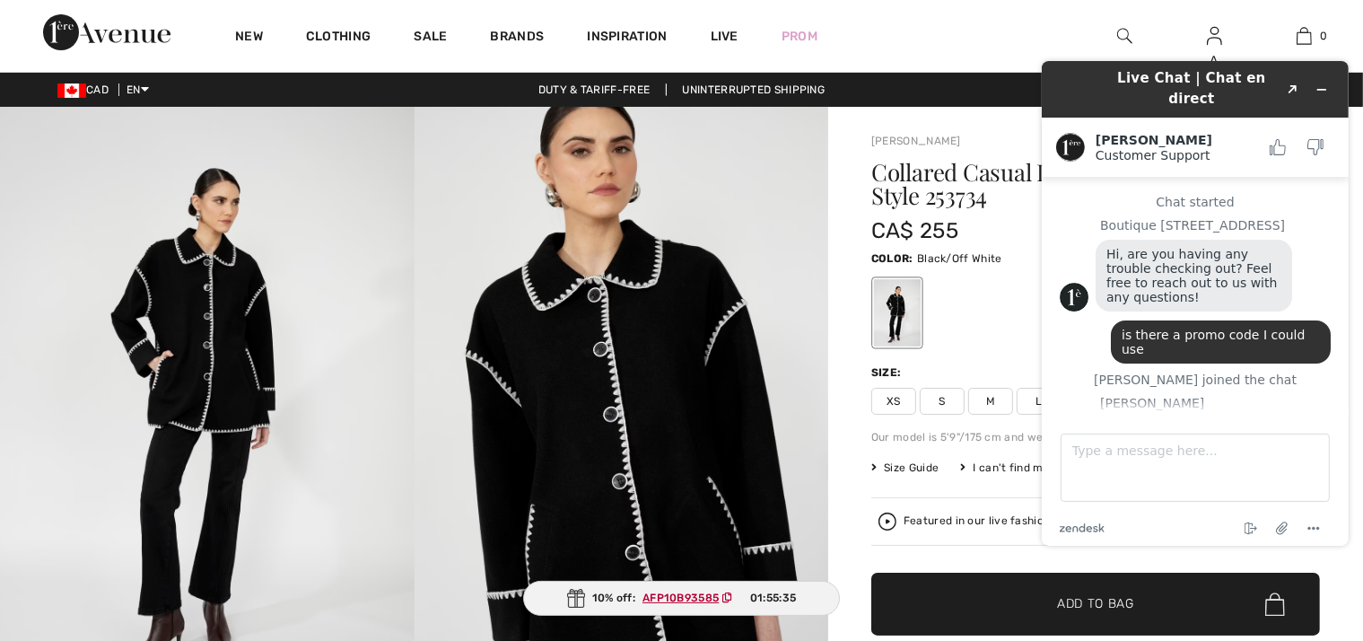
scroll to position [759, 0]
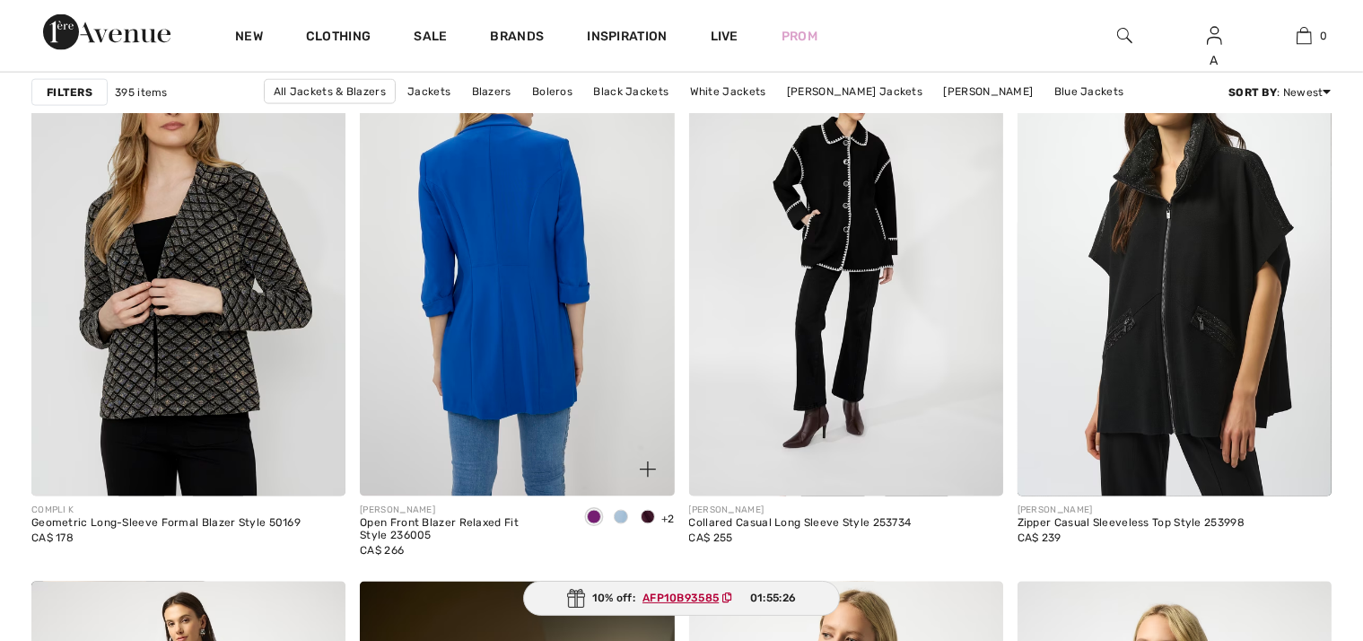
click at [531, 310] on img at bounding box center [517, 260] width 314 height 471
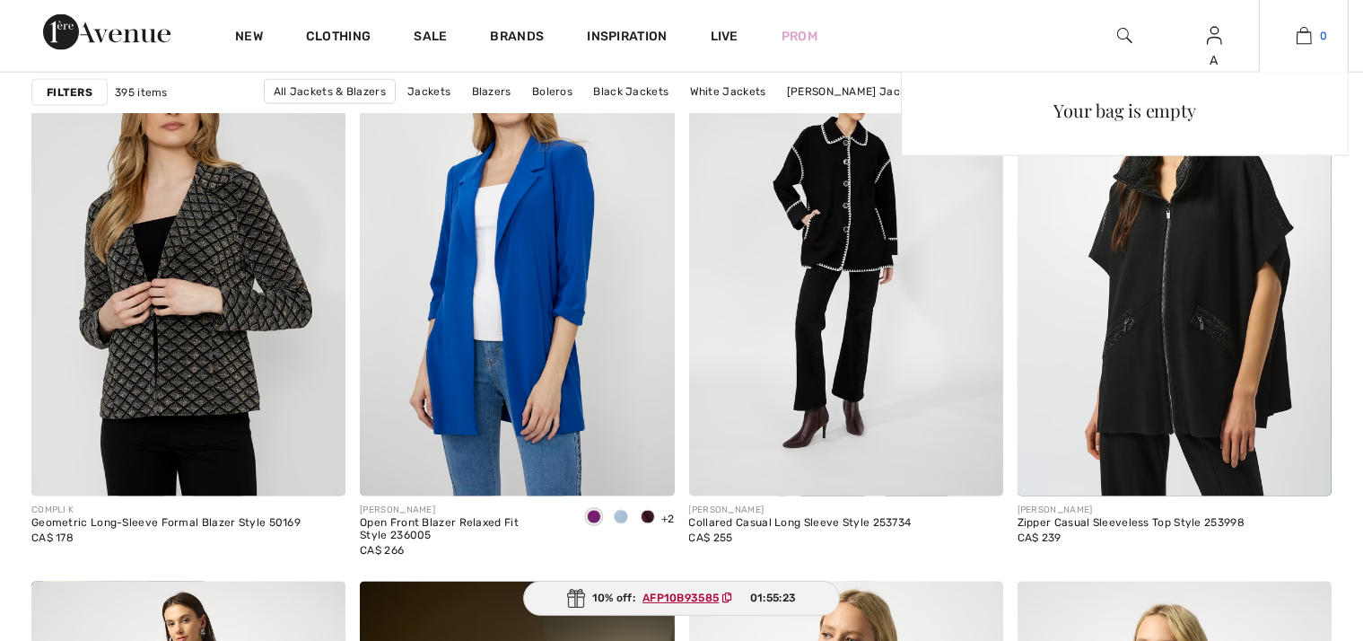
click at [1302, 38] on img at bounding box center [1304, 36] width 15 height 22
click at [1306, 30] on img at bounding box center [1304, 36] width 15 height 22
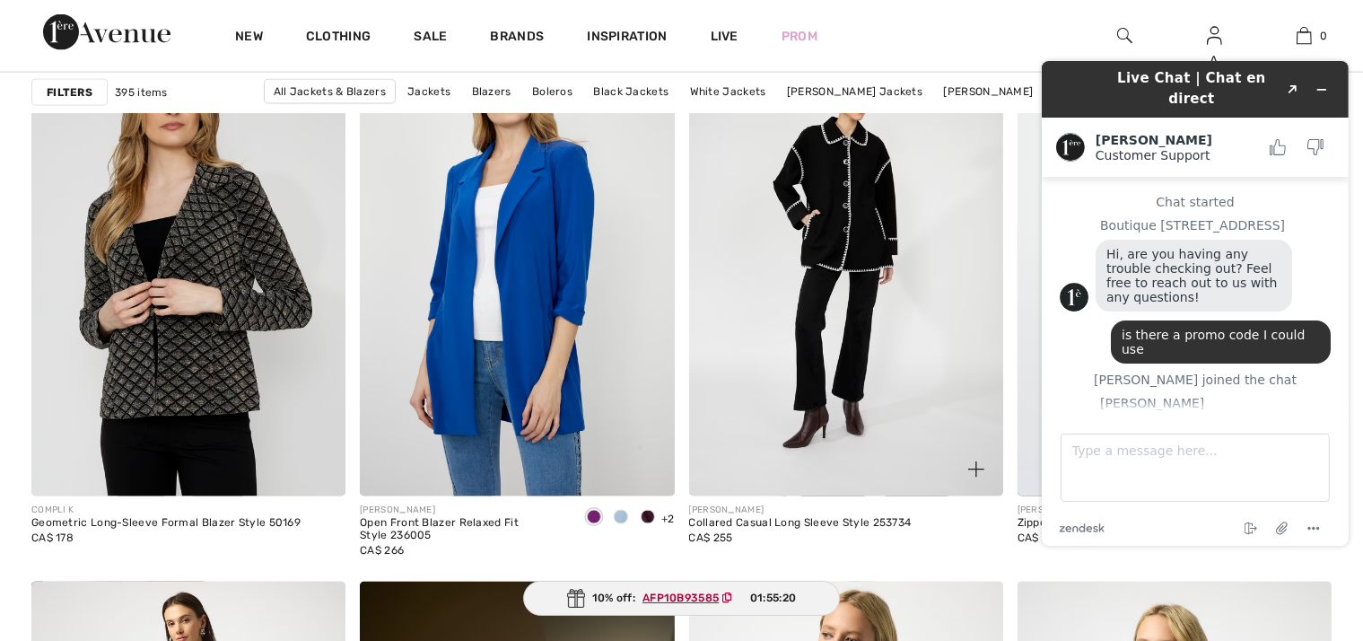
scroll to position [759, 0]
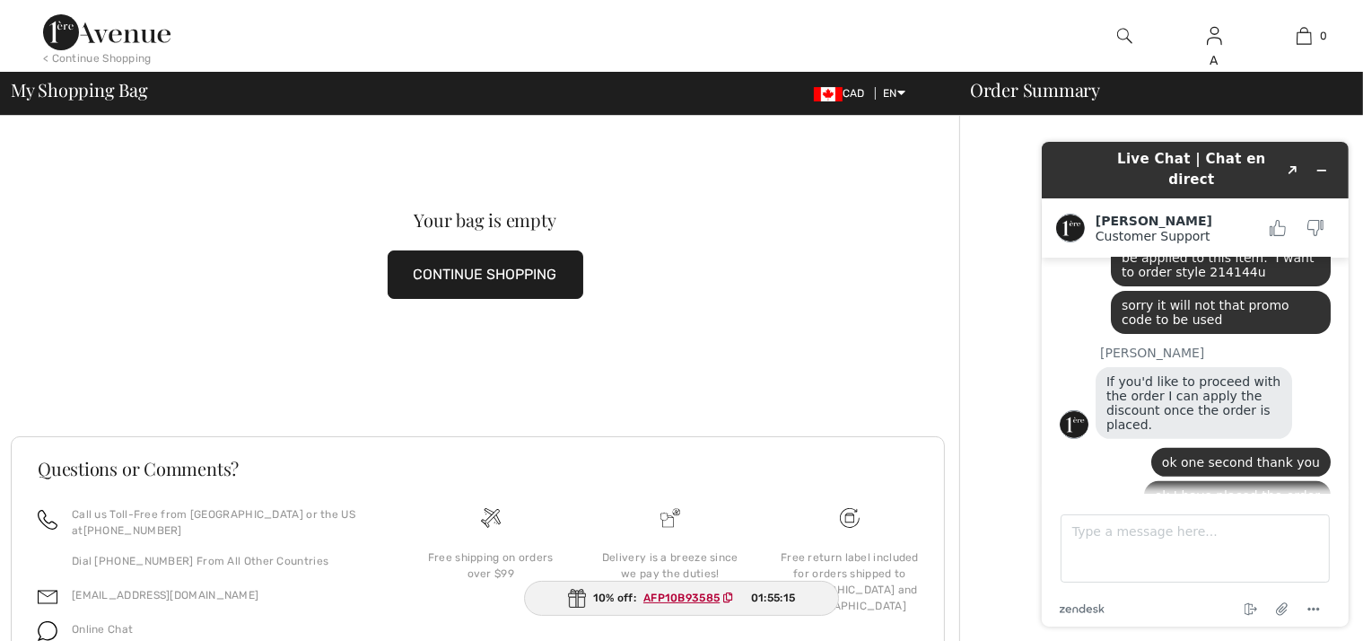
scroll to position [821, 0]
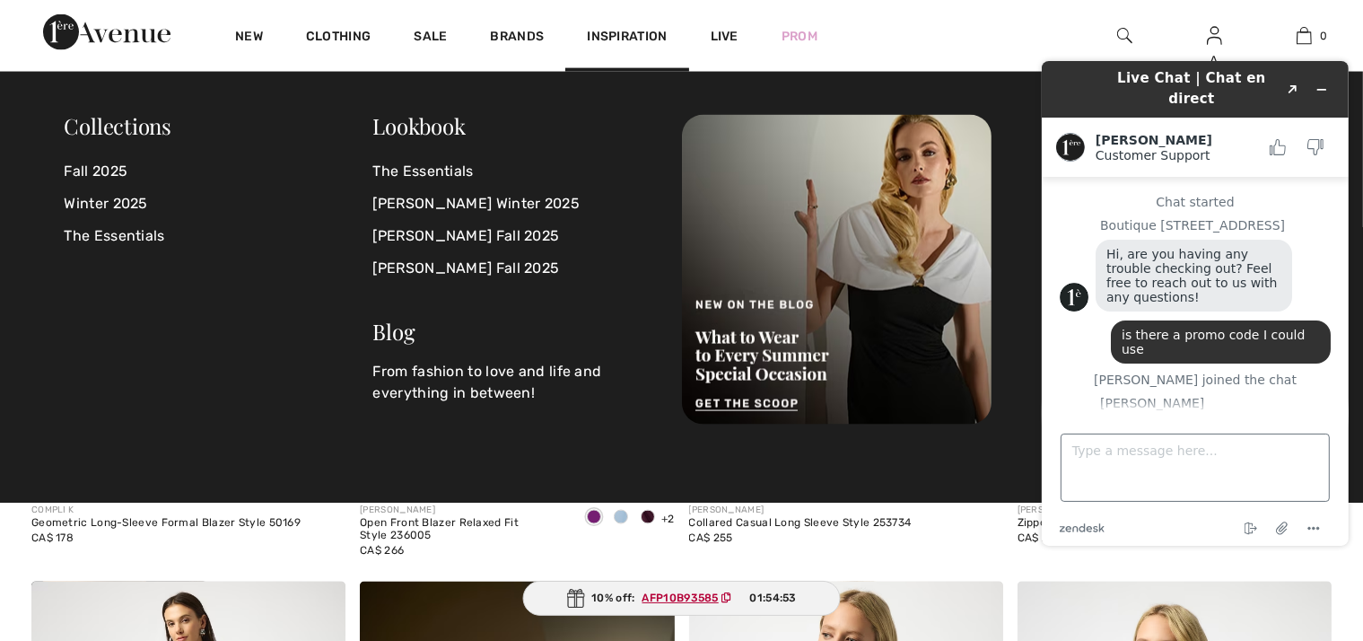
scroll to position [821, 0]
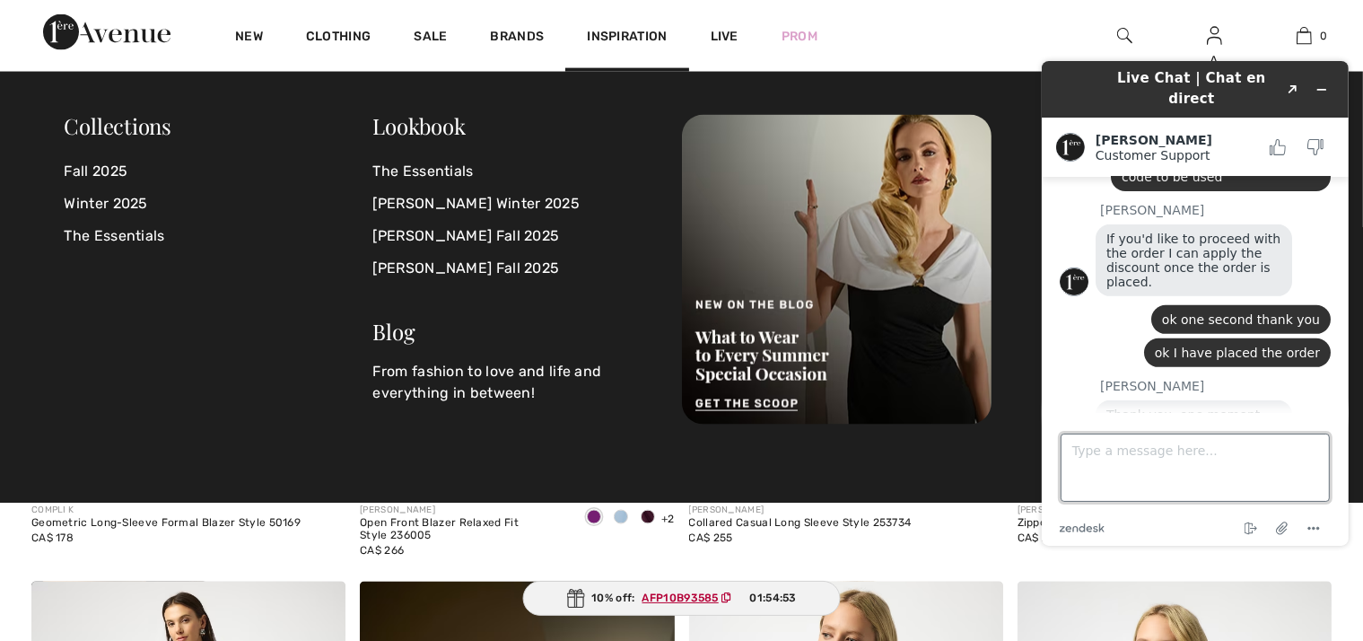
click at [1114, 455] on textarea "Type a message here..." at bounding box center [1194, 467] width 269 height 68
type textarea "will the charges on my credit card reflect the discount"
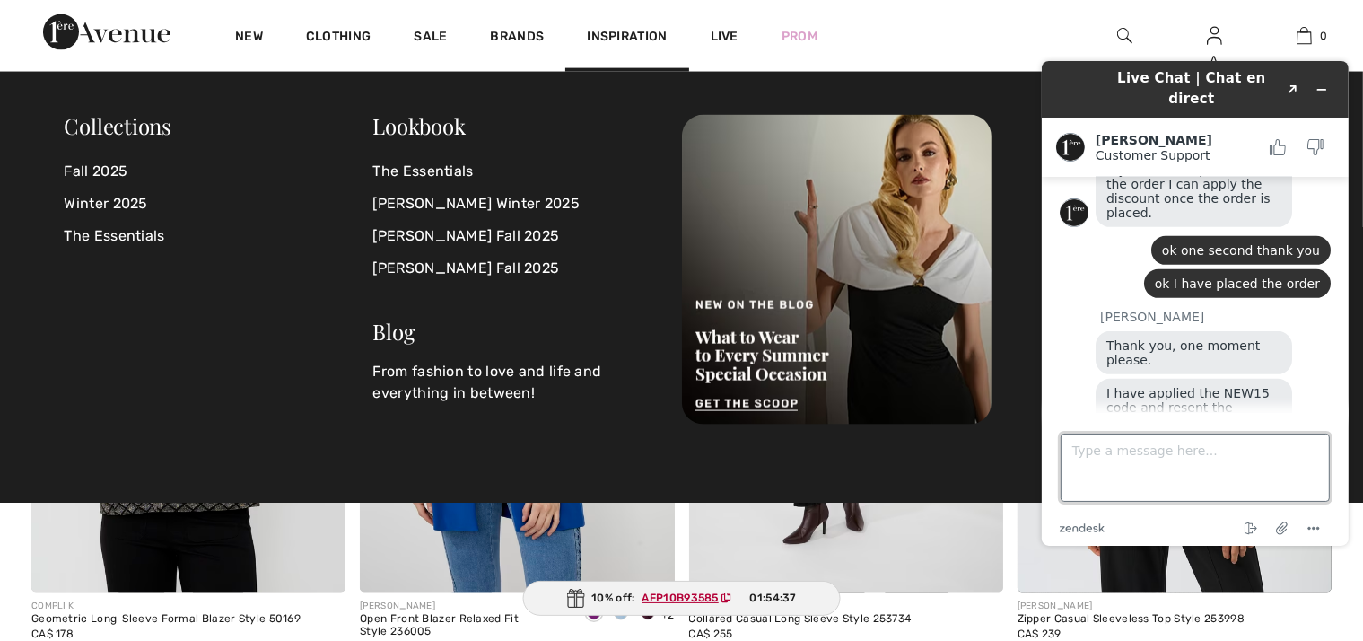
scroll to position [2593, 0]
click at [614, 421] on div "Lookbook The Essentials [PERSON_NAME] Winter 2025 [PERSON_NAME] Fall 2025 [PERS…" at bounding box center [527, 270] width 309 height 310
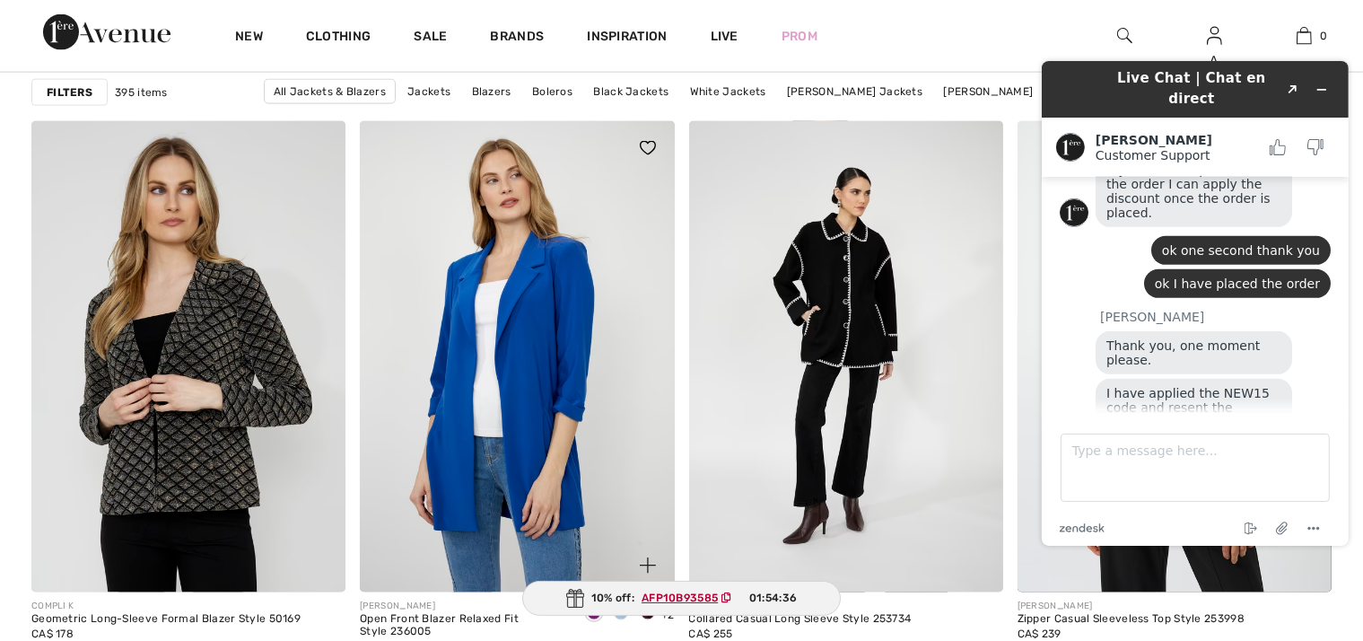
click at [603, 554] on div at bounding box center [637, 555] width 74 height 74
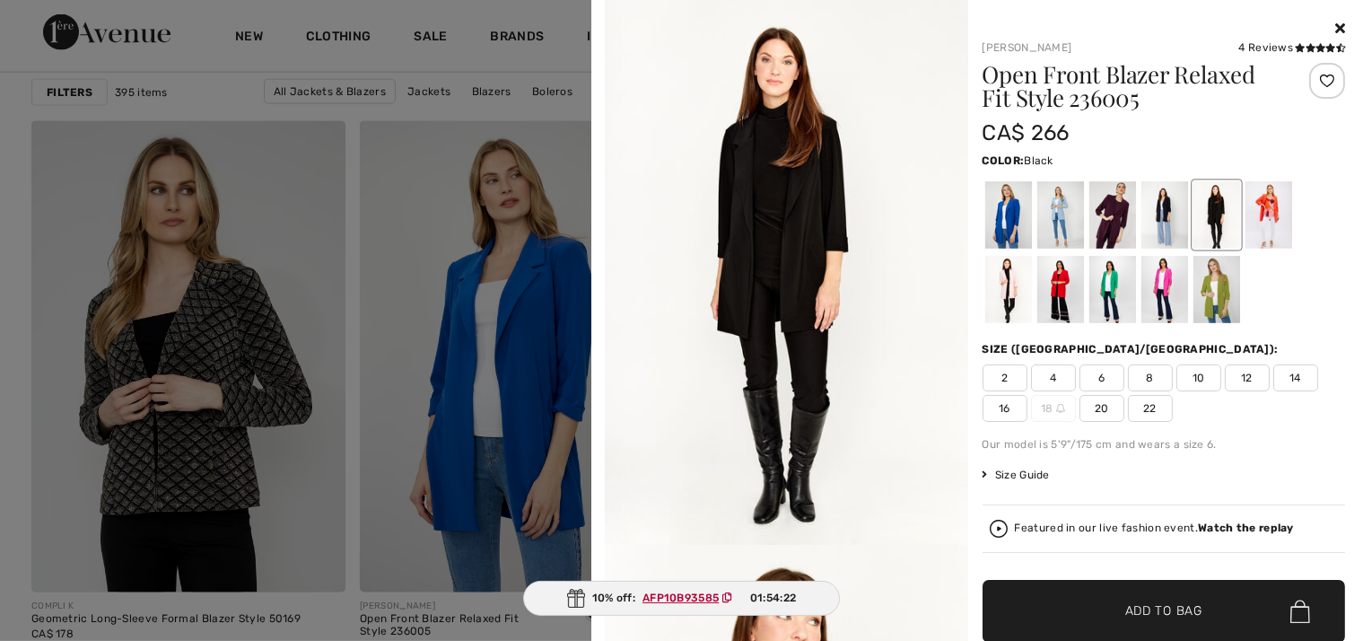
click at [1288, 375] on span "14" at bounding box center [1295, 377] width 45 height 27
click at [1335, 26] on icon at bounding box center [1340, 28] width 10 height 14
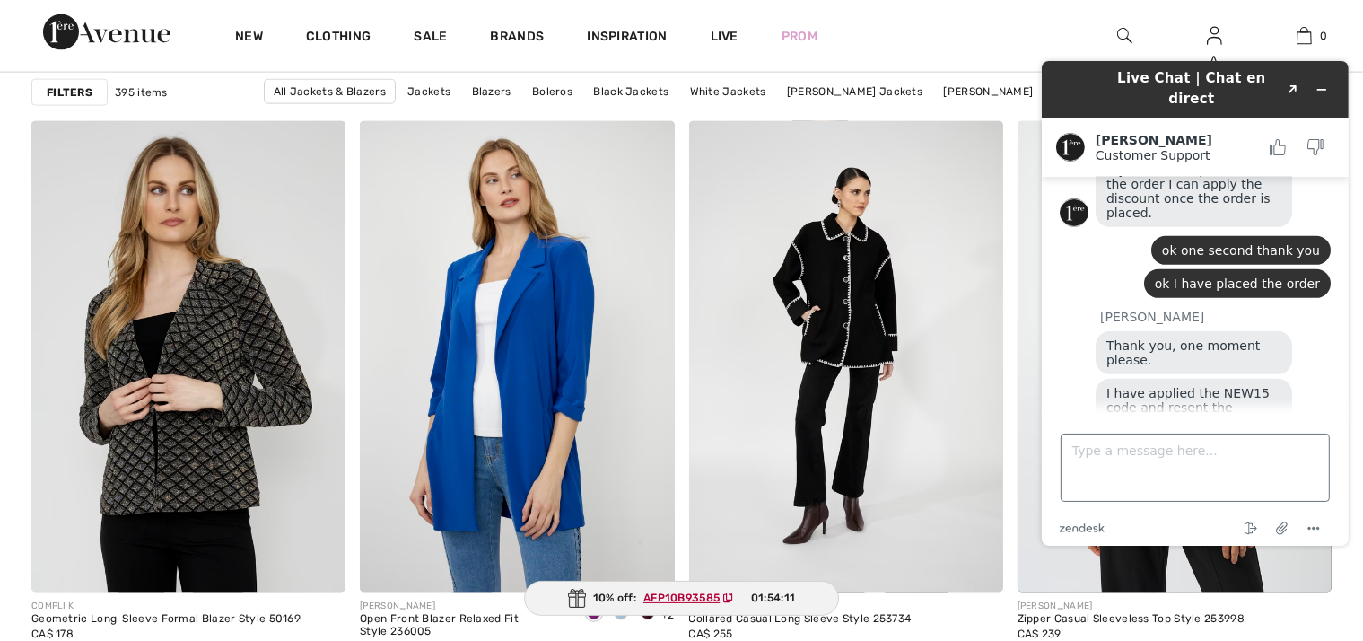
scroll to position [1011, 0]
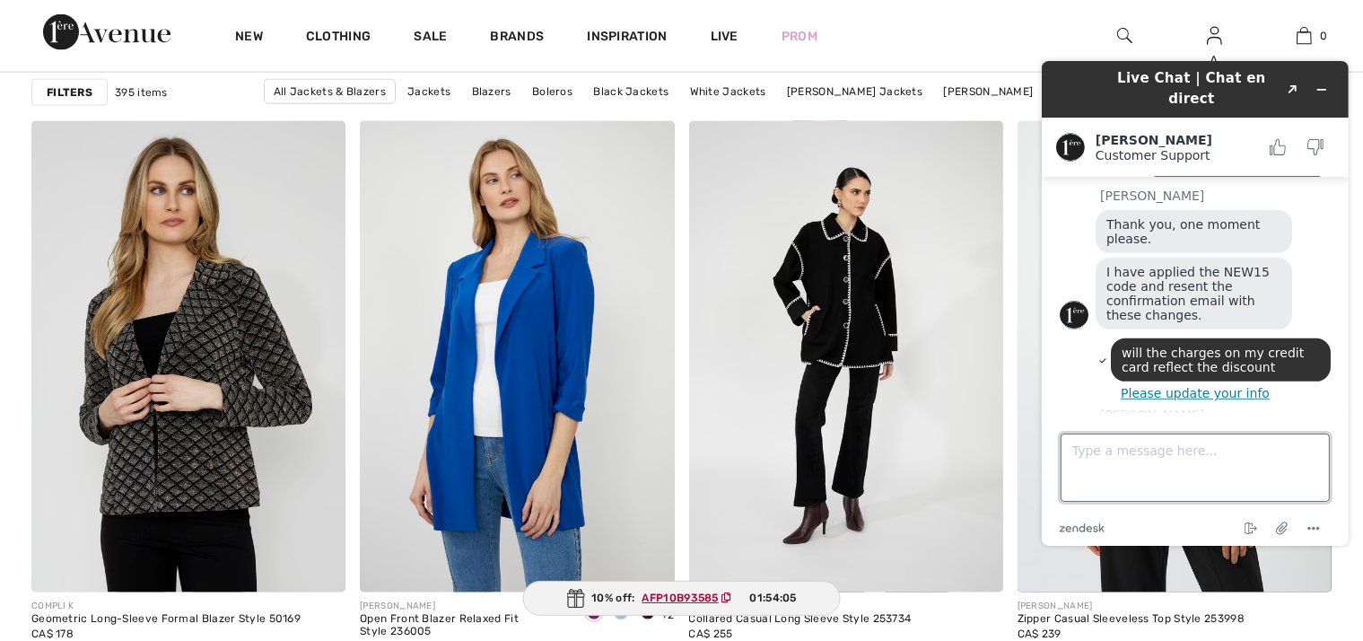
click at [1144, 466] on textarea "Type a message here..." at bounding box center [1194, 467] width 269 height 68
type textarea "t"
type textarea "Thank you very much!!!!"
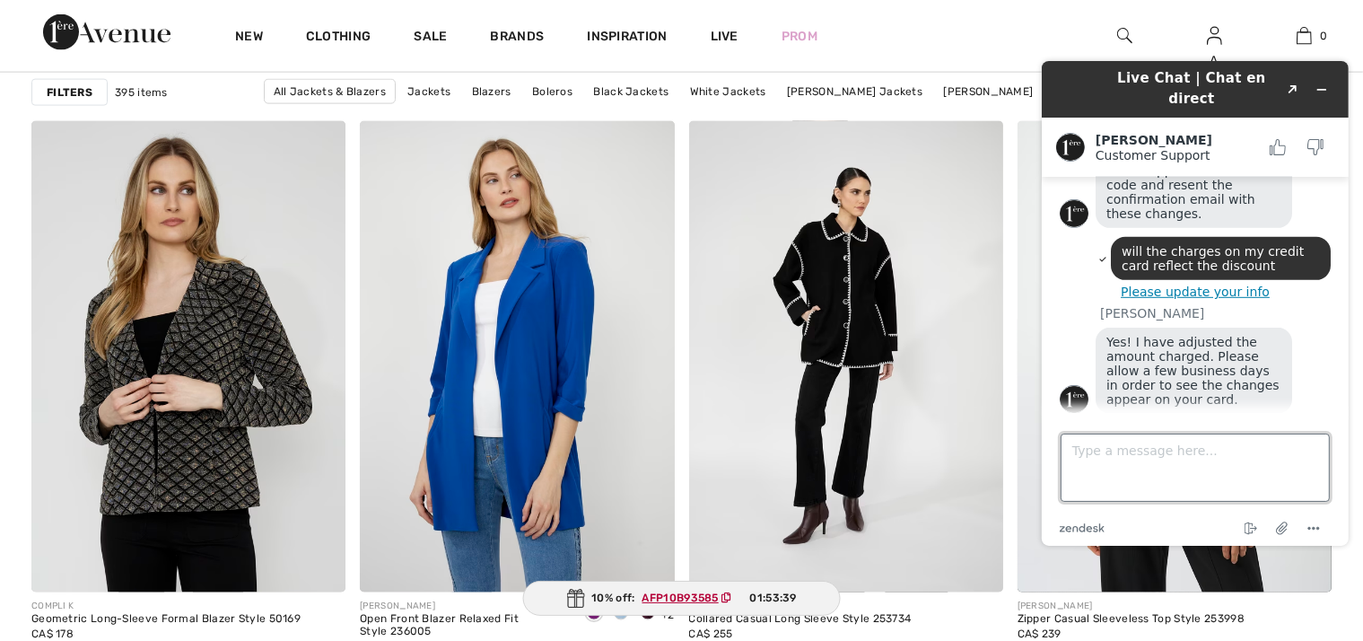
scroll to position [1113, 0]
